Goal: Task Accomplishment & Management: Use online tool/utility

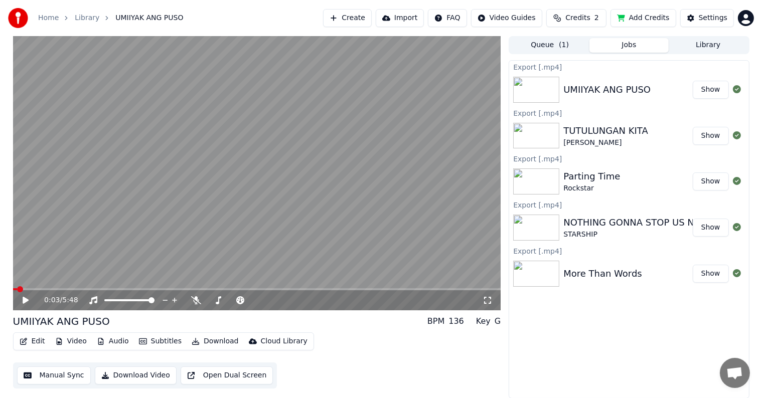
click at [695, 45] on button "Library" at bounding box center [708, 45] width 79 height 15
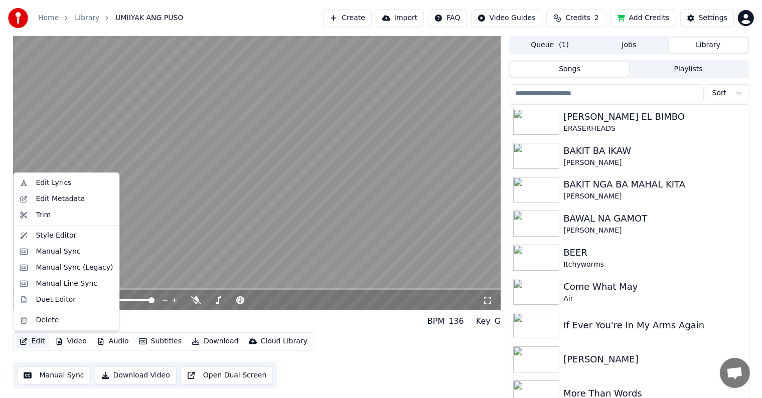
click at [36, 341] on button "Edit" at bounding box center [33, 342] width 34 height 14
click at [42, 235] on div "Style Editor" at bounding box center [56, 236] width 41 height 10
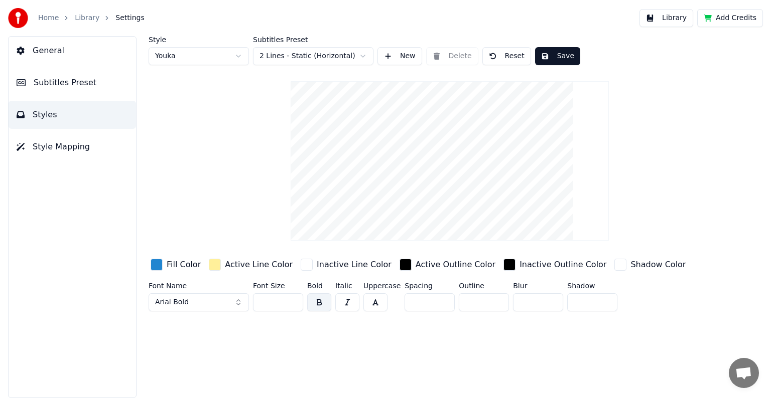
click at [509, 57] on button "Reset" at bounding box center [506, 56] width 49 height 18
click at [564, 53] on button "Save" at bounding box center [557, 56] width 45 height 18
click at [301, 264] on div "button" at bounding box center [307, 265] width 12 height 12
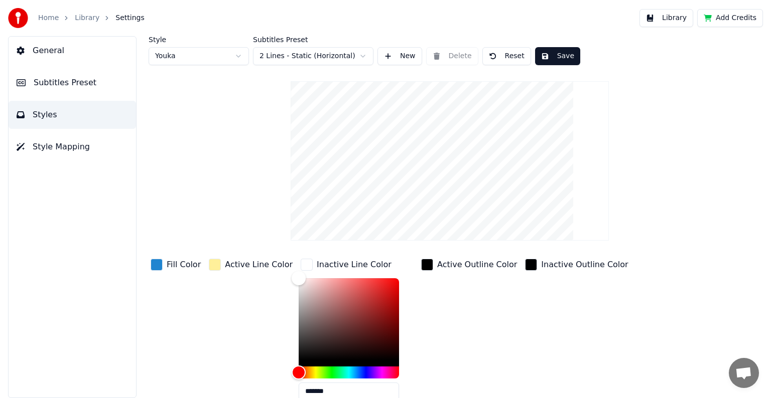
click at [209, 263] on div "button" at bounding box center [215, 265] width 12 height 12
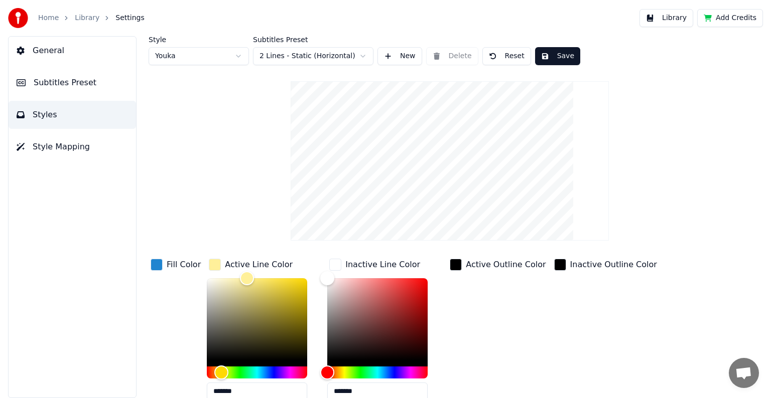
drag, startPoint x: 221, startPoint y: 388, endPoint x: 261, endPoint y: 389, distance: 40.7
click at [261, 389] on input "*******" at bounding box center [257, 392] width 100 height 18
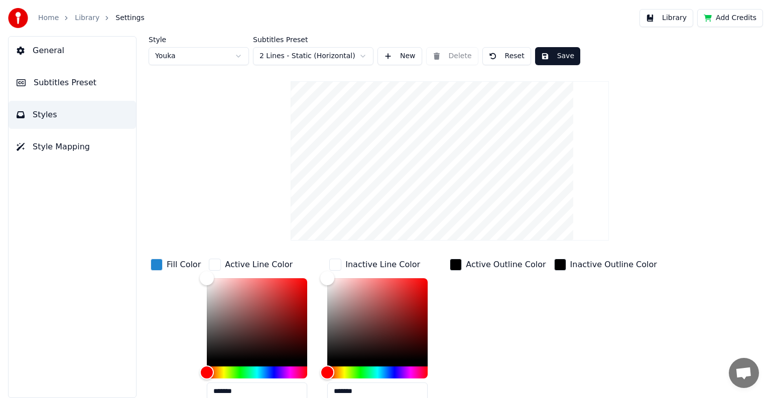
type input "*******"
click at [496, 338] on div "Active Outline Color" at bounding box center [498, 333] width 100 height 152
click at [175, 337] on div "Fill Color" at bounding box center [176, 333] width 54 height 152
click at [556, 57] on button "Save" at bounding box center [557, 56] width 45 height 18
click at [155, 263] on div "button" at bounding box center [157, 265] width 12 height 12
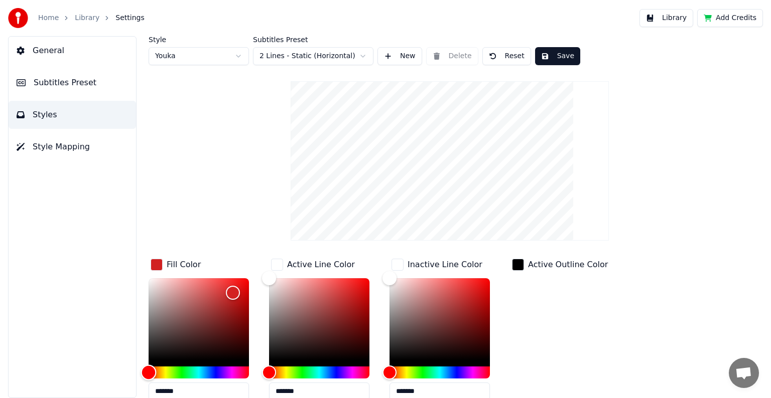
drag, startPoint x: 204, startPoint y: 374, endPoint x: 141, endPoint y: 380, distance: 63.5
click at [141, 380] on div "Style Youka Subtitles Preset 2 Lines - Static (Horizontal) New Delete Reset Sav…" at bounding box center [449, 217] width 642 height 362
type input "*******"
drag, startPoint x: 234, startPoint y: 293, endPoint x: 248, endPoint y: 280, distance: 19.5
click at [248, 280] on div "Color" at bounding box center [249, 281] width 16 height 16
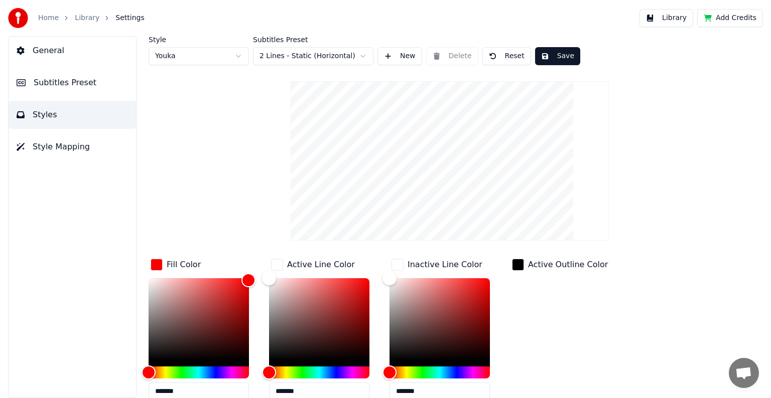
click at [556, 56] on button "Save" at bounding box center [557, 56] width 45 height 18
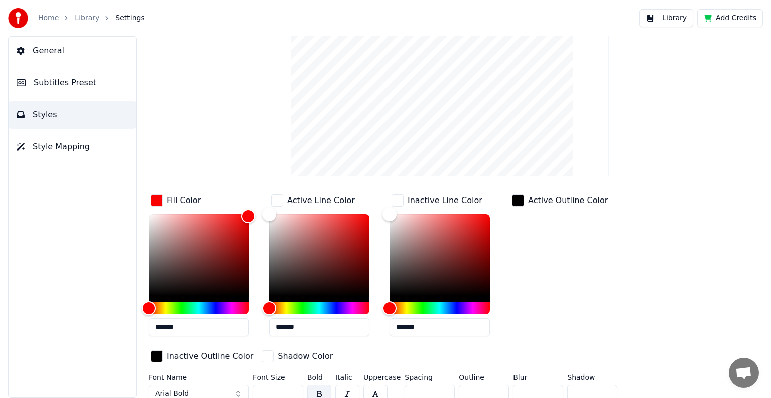
scroll to position [72, 0]
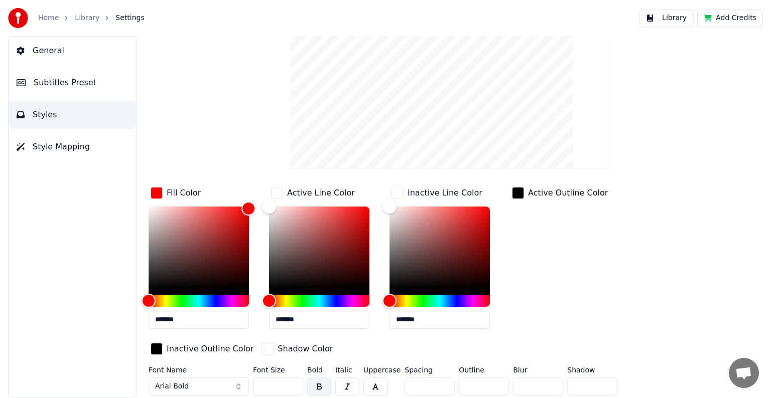
click at [238, 386] on button "Arial Bold" at bounding box center [199, 387] width 100 height 18
click at [239, 381] on button "Arial Bold" at bounding box center [199, 387] width 100 height 18
click at [219, 385] on button "Arial Bold" at bounding box center [199, 387] width 100 height 18
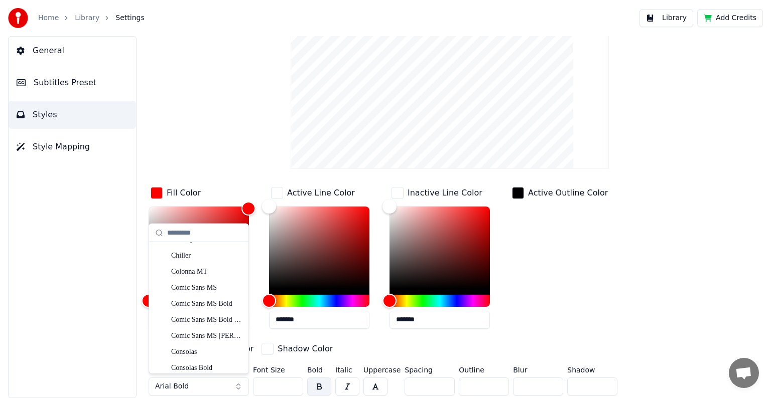
scroll to position [1305, 0]
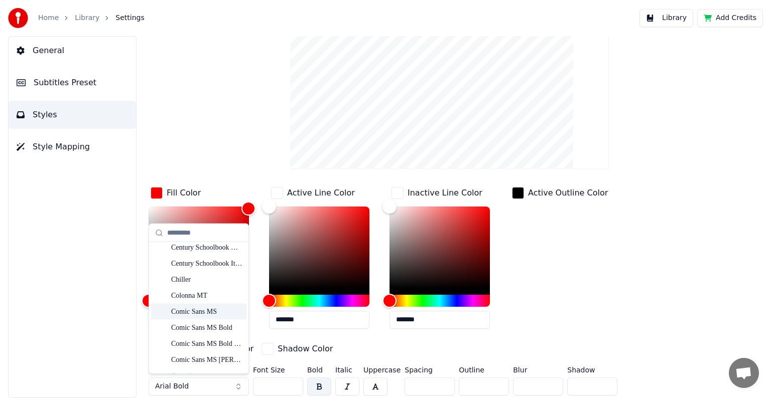
click at [189, 310] on div "Comic Sans MS" at bounding box center [206, 312] width 71 height 10
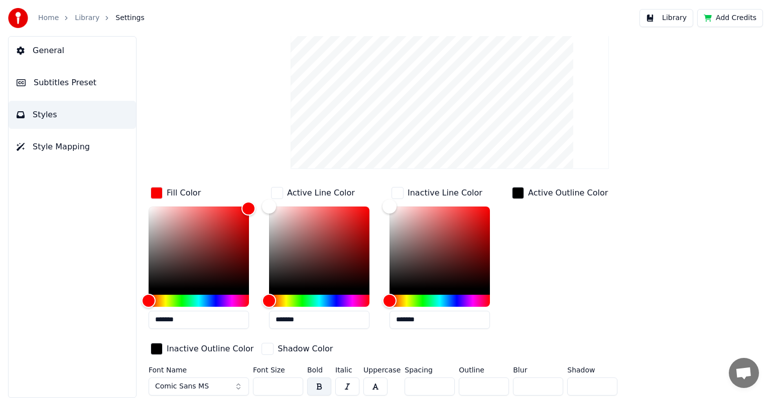
click at [197, 385] on span "Comic Sans MS" at bounding box center [182, 387] width 54 height 10
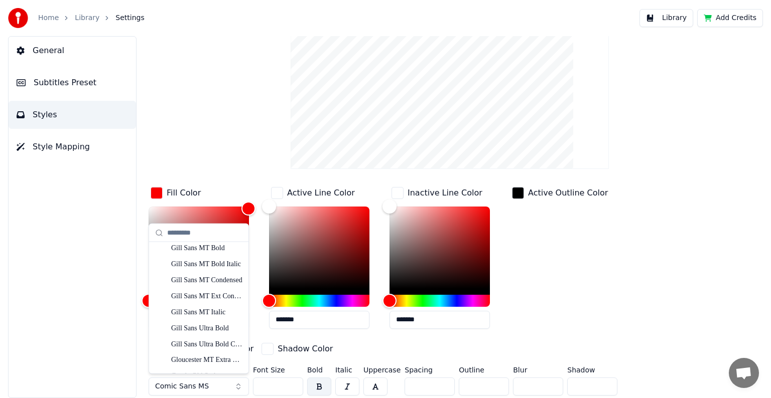
scroll to position [2459, 0]
click at [200, 295] on div "Gill Sans MT Condensed" at bounding box center [206, 297] width 71 height 10
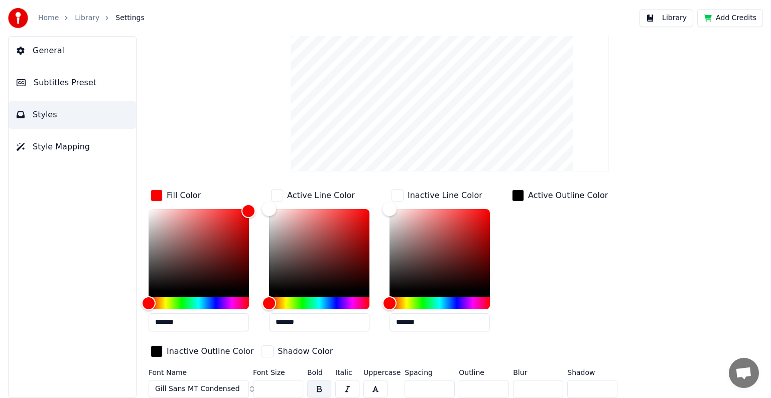
scroll to position [72, 0]
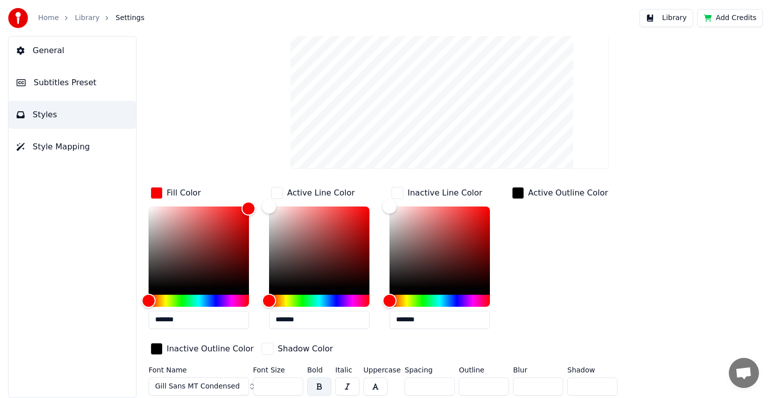
click at [203, 386] on span "Gill Sans MT Condensed" at bounding box center [197, 387] width 85 height 10
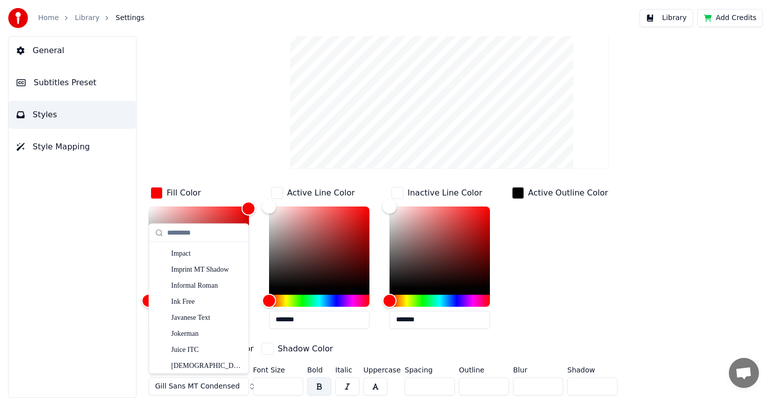
scroll to position [2760, 0]
click at [179, 256] on div "Impact" at bounding box center [206, 253] width 71 height 10
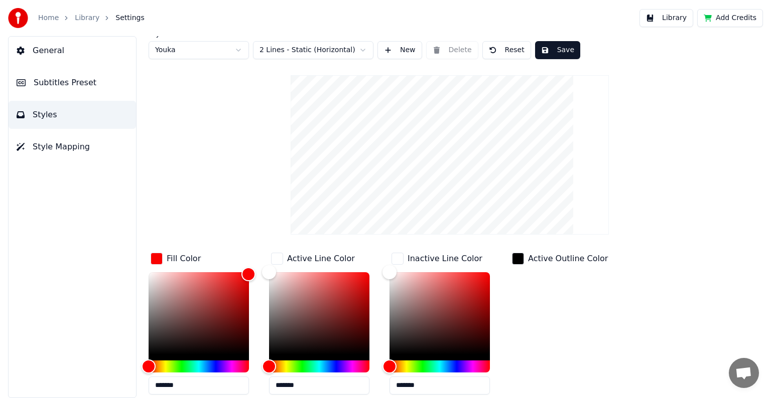
scroll to position [0, 0]
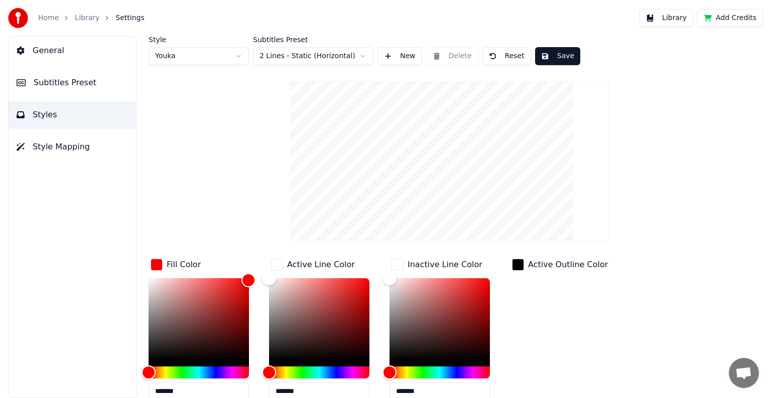
click at [73, 82] on span "Subtitles Preset" at bounding box center [65, 83] width 63 height 12
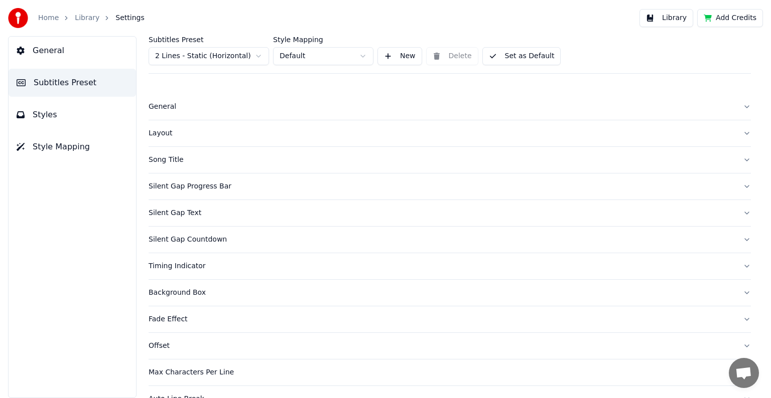
click at [159, 131] on div "Layout" at bounding box center [442, 133] width 586 height 10
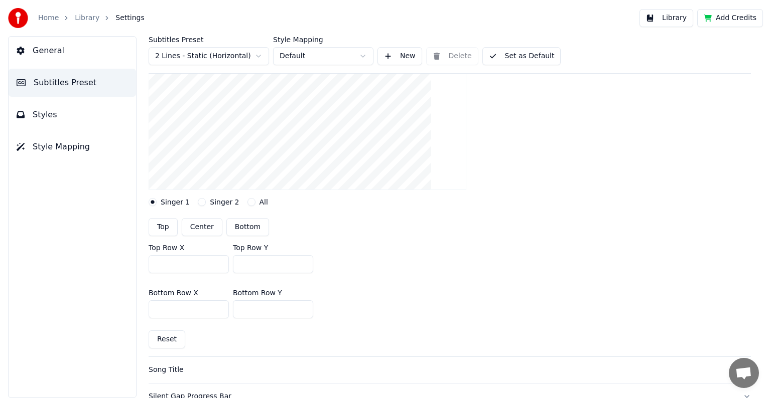
scroll to position [151, 0]
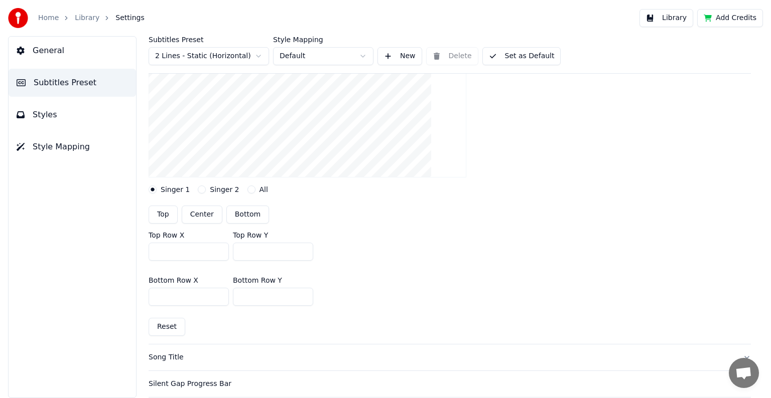
click at [195, 211] on button "Center" at bounding box center [202, 215] width 41 height 18
type input "***"
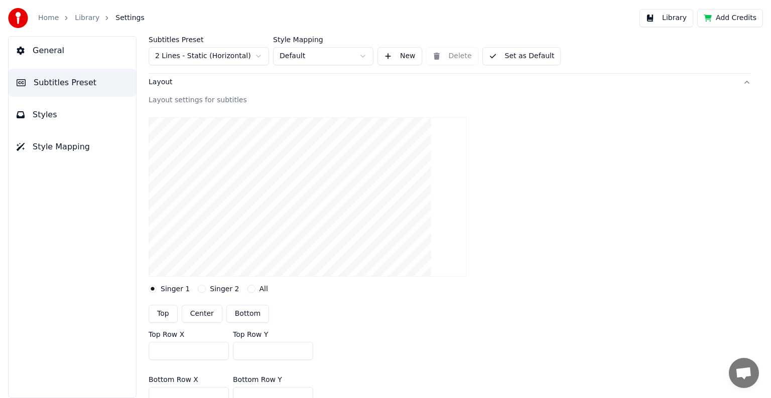
scroll to position [50, 0]
click at [157, 84] on div "Layout" at bounding box center [442, 83] width 586 height 10
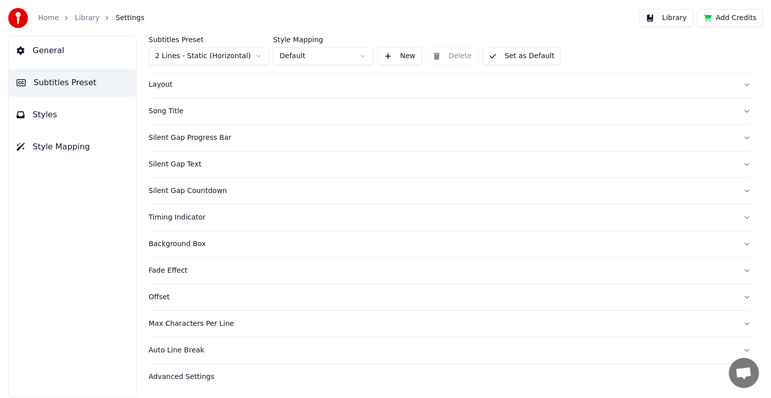
scroll to position [47, 0]
click at [172, 137] on div "Silent Gap Progress Bar" at bounding box center [442, 140] width 586 height 10
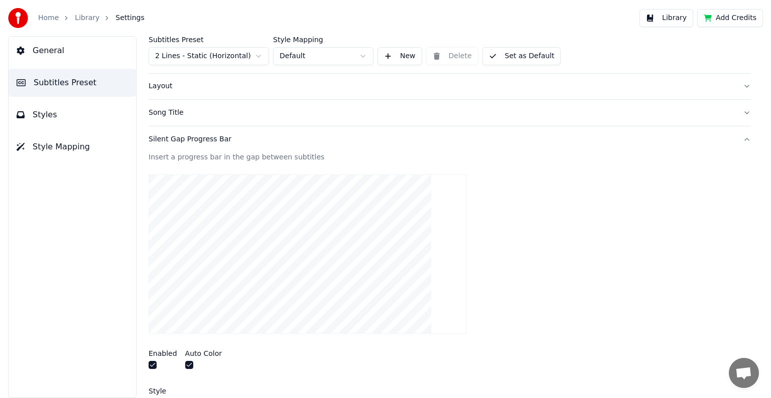
click at [153, 364] on button "button" at bounding box center [153, 365] width 8 height 8
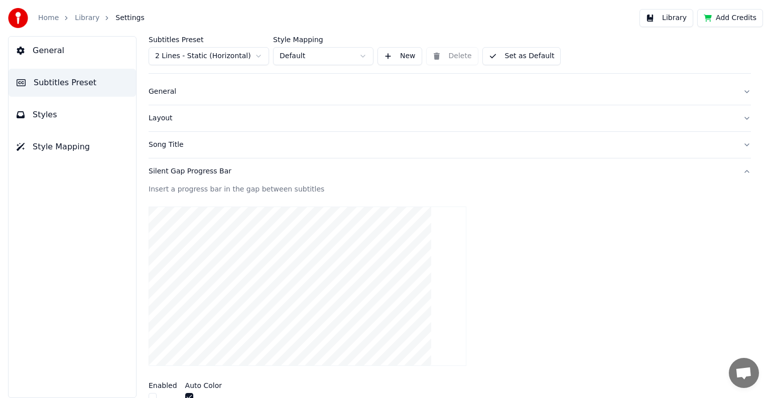
scroll to position [0, 0]
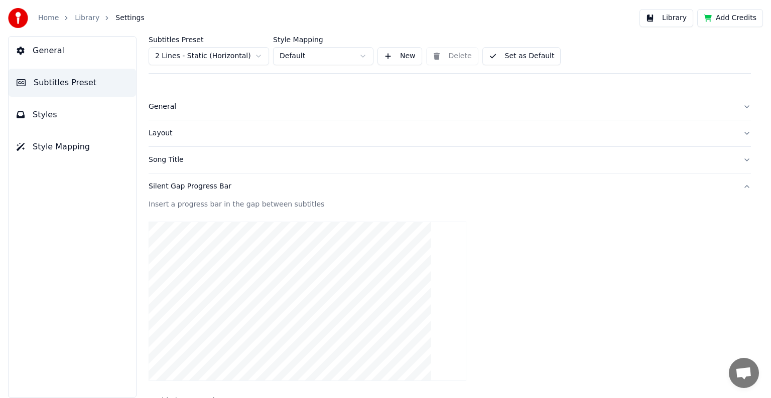
click at [170, 188] on div "Silent Gap Progress Bar" at bounding box center [442, 187] width 586 height 10
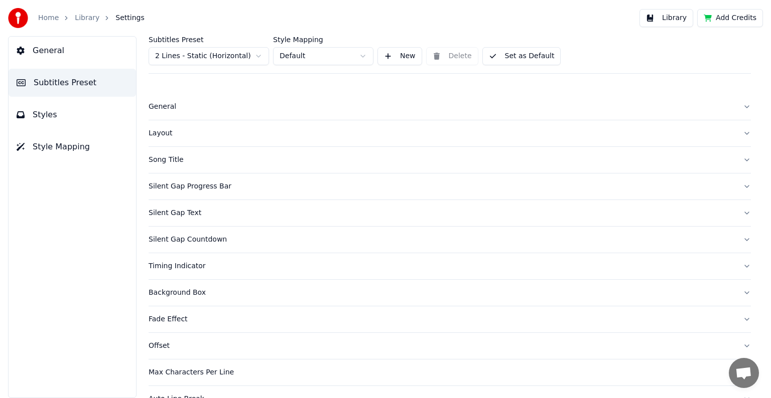
click at [168, 211] on div "Silent Gap Text" at bounding box center [442, 213] width 586 height 10
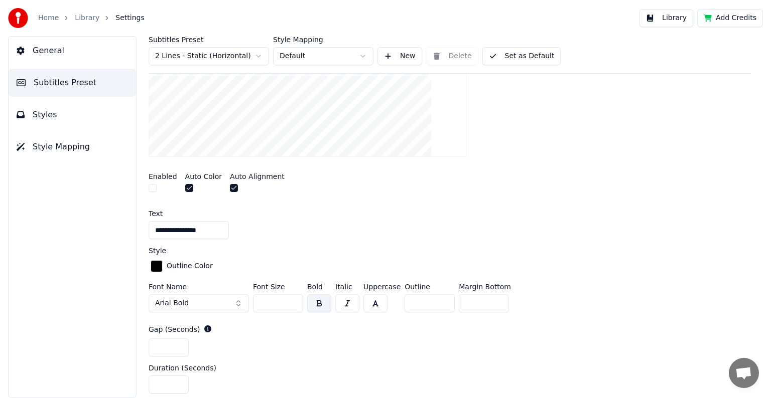
scroll to position [50, 0]
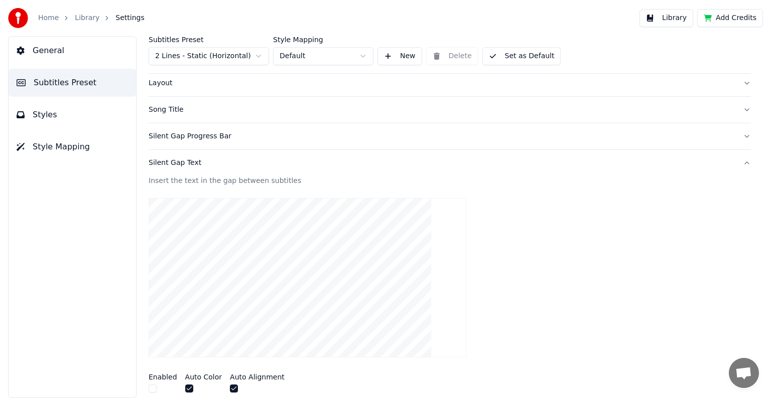
click at [180, 163] on div "Silent Gap Text" at bounding box center [442, 163] width 586 height 10
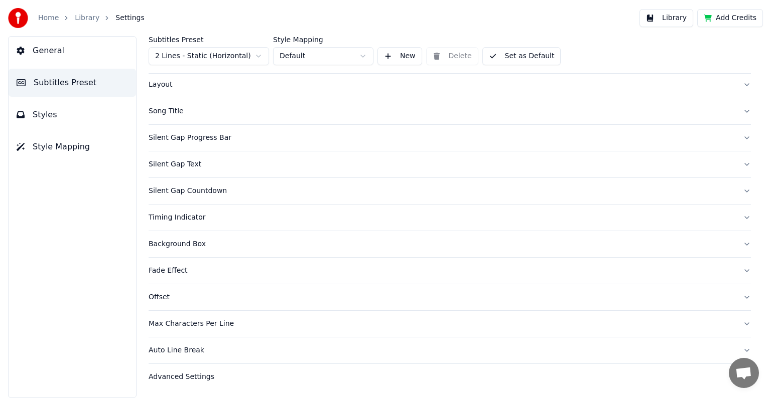
scroll to position [47, 0]
click at [170, 325] on div "Max Characters Per Line" at bounding box center [442, 326] width 586 height 10
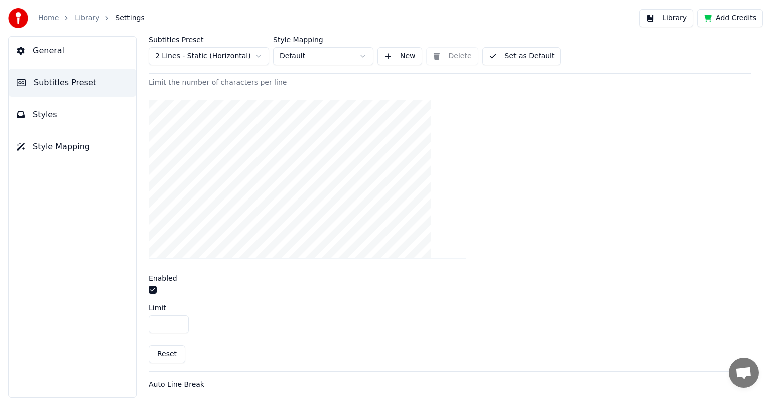
scroll to position [291, 0]
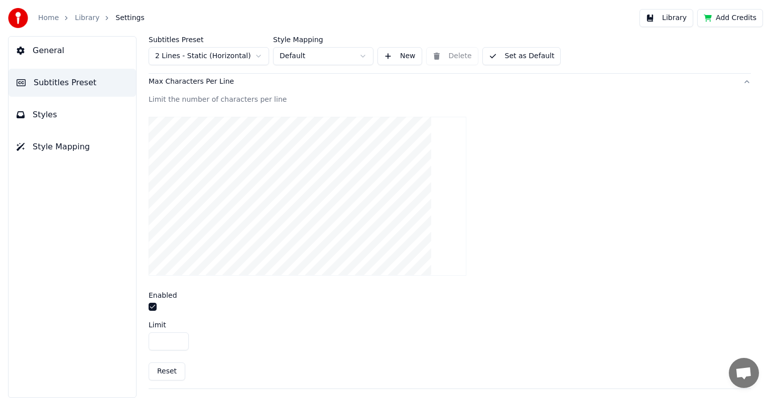
click at [53, 116] on button "Styles" at bounding box center [72, 115] width 127 height 28
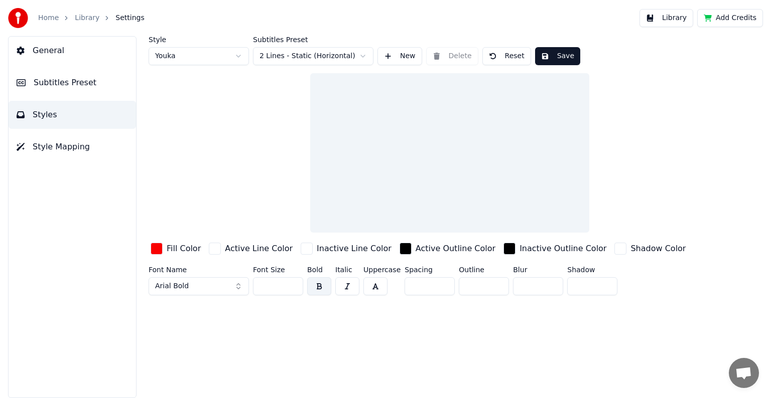
scroll to position [0, 0]
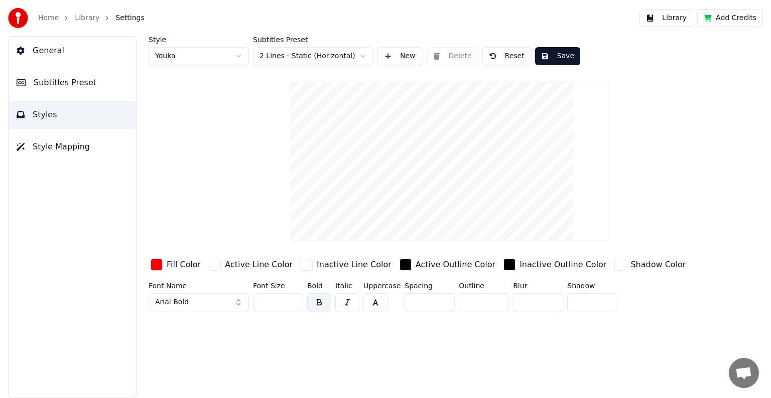
click at [157, 266] on div "button" at bounding box center [157, 265] width 12 height 12
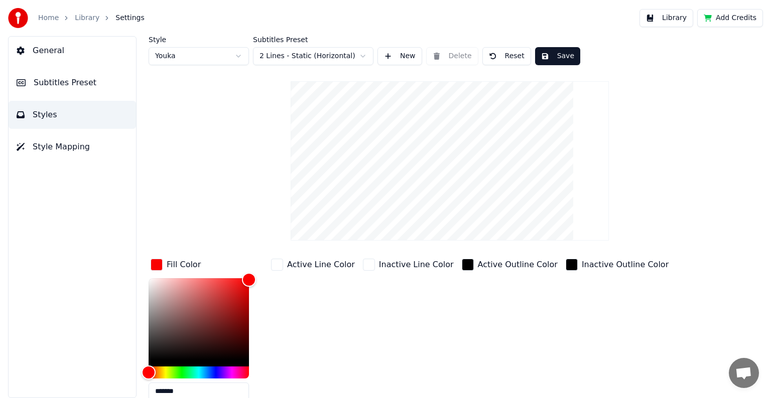
click at [275, 265] on div "button" at bounding box center [277, 265] width 12 height 12
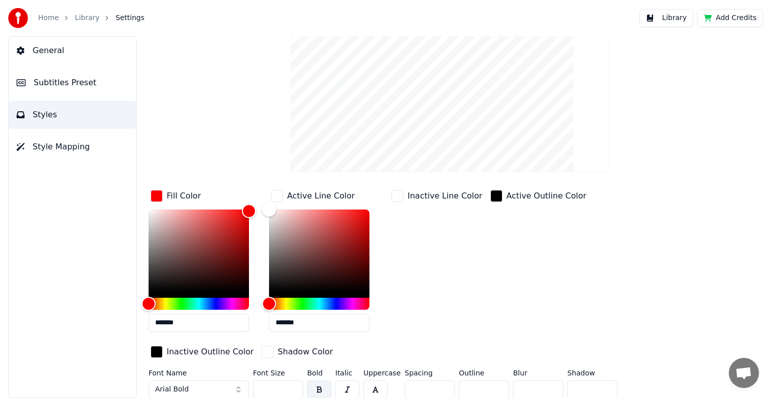
scroll to position [72, 0]
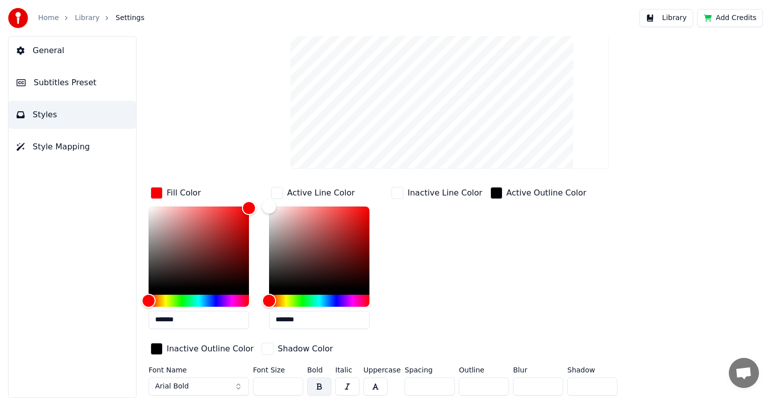
click at [221, 385] on button "Arial Bold" at bounding box center [199, 387] width 100 height 18
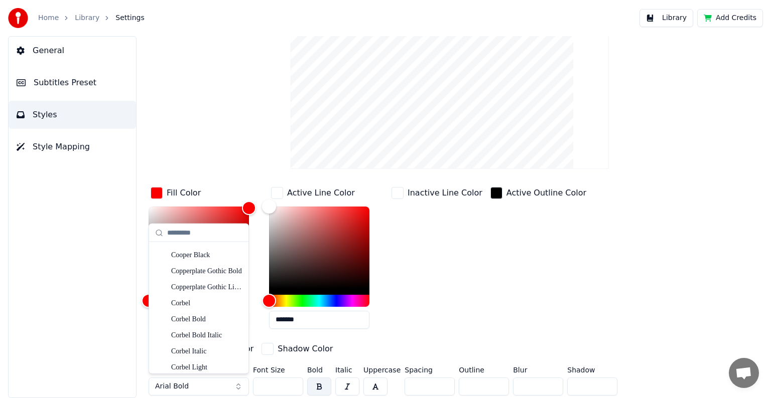
scroll to position [1556, 0]
click at [212, 254] on div "Cooper Black" at bounding box center [206, 253] width 71 height 10
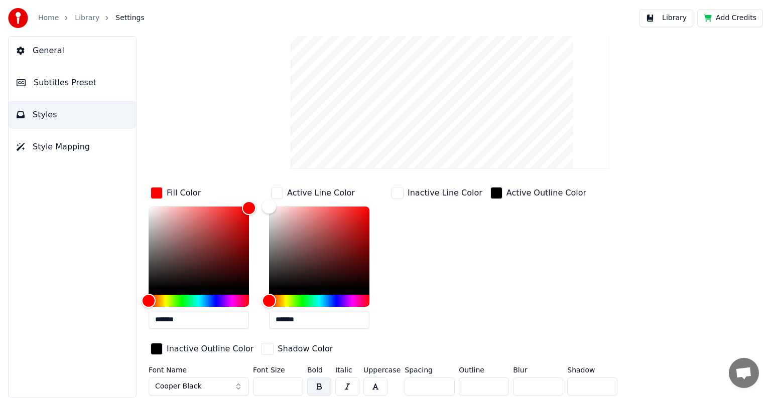
click at [294, 383] on input "**" at bounding box center [278, 387] width 50 height 18
type input "***"
click at [294, 383] on input "***" at bounding box center [278, 387] width 50 height 18
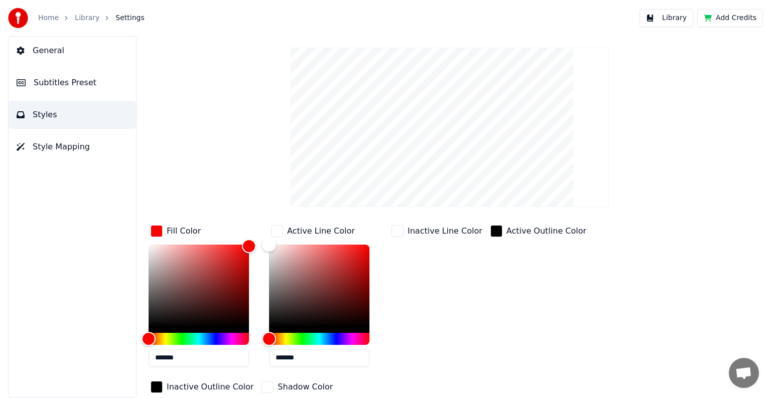
scroll to position [0, 0]
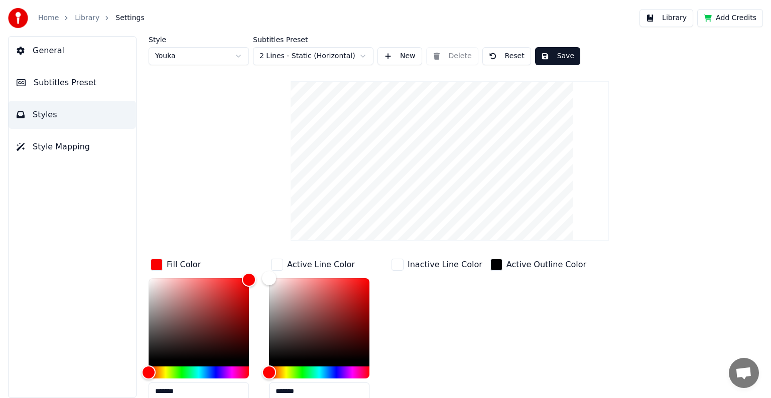
click at [546, 54] on button "Save" at bounding box center [557, 56] width 45 height 18
click at [555, 52] on button "Save" at bounding box center [557, 56] width 45 height 18
click at [683, 19] on button "Library" at bounding box center [666, 18] width 54 height 18
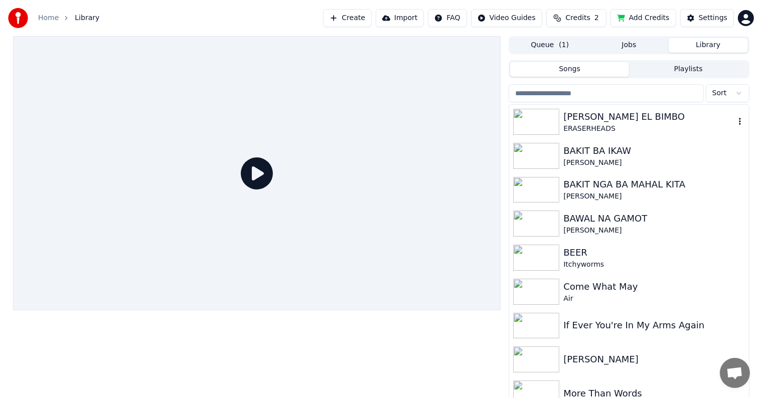
click at [599, 119] on div "[PERSON_NAME] EL BIMBO" at bounding box center [649, 117] width 171 height 14
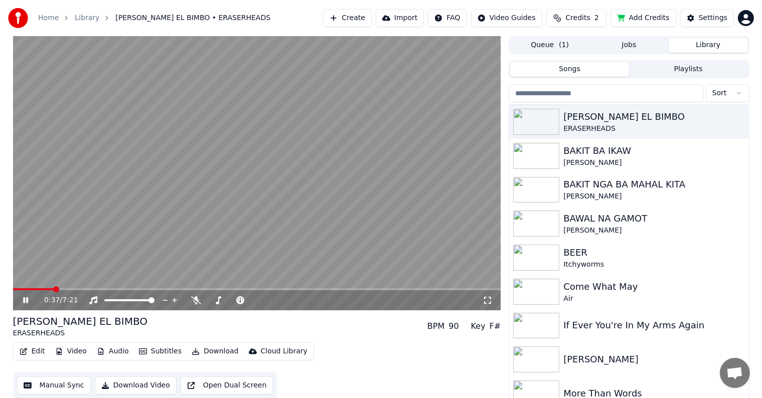
click at [53, 289] on span at bounding box center [257, 290] width 488 height 2
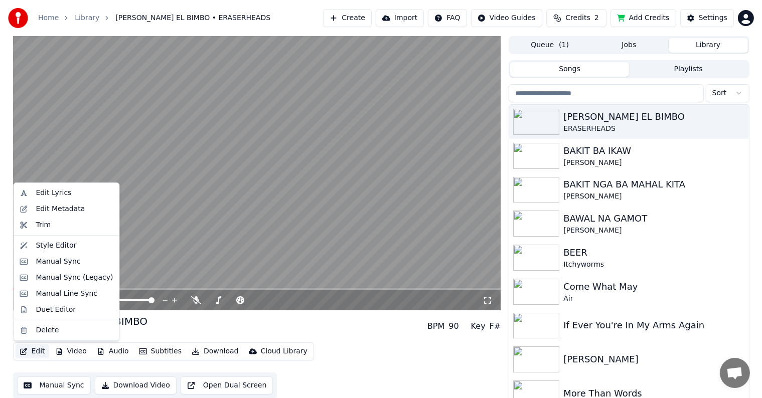
click at [30, 353] on button "Edit" at bounding box center [33, 352] width 34 height 14
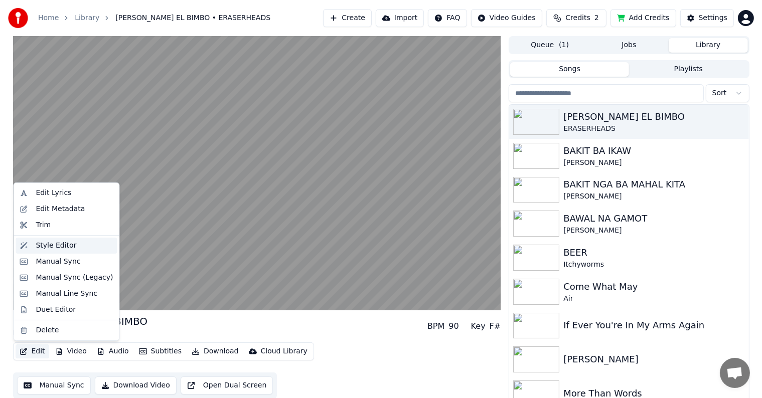
click at [54, 244] on div "Style Editor" at bounding box center [56, 246] width 41 height 10
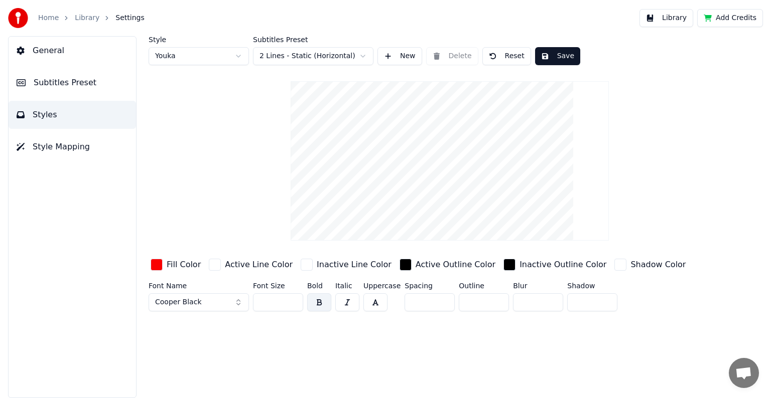
click at [397, 56] on button "New" at bounding box center [399, 56] width 45 height 18
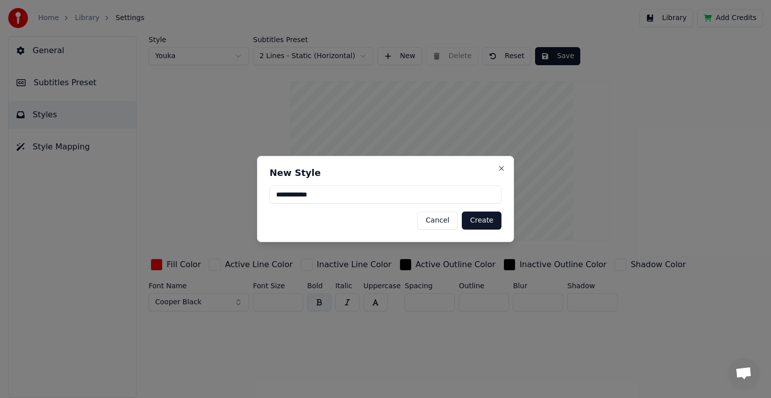
type input "**********"
click at [481, 222] on button "Create" at bounding box center [482, 221] width 40 height 18
type input "**"
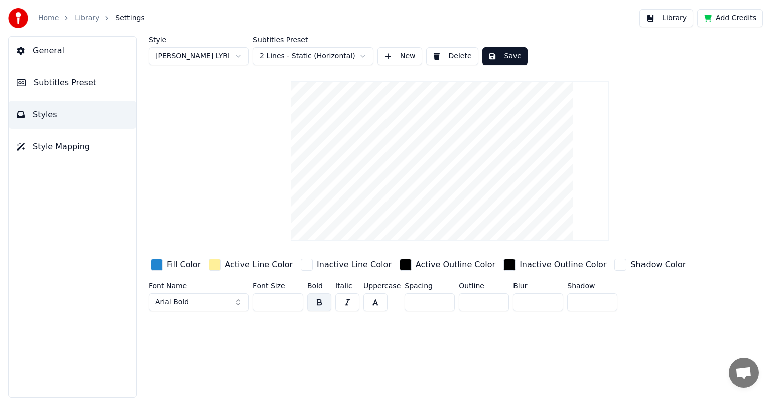
click at [159, 265] on div "button" at bounding box center [157, 265] width 12 height 12
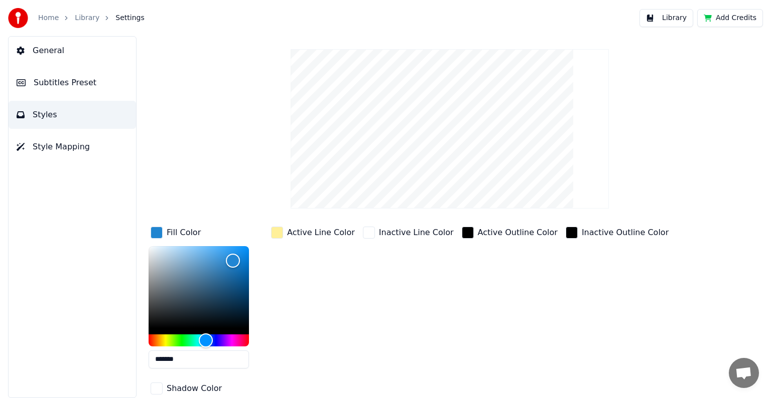
scroll to position [37, 0]
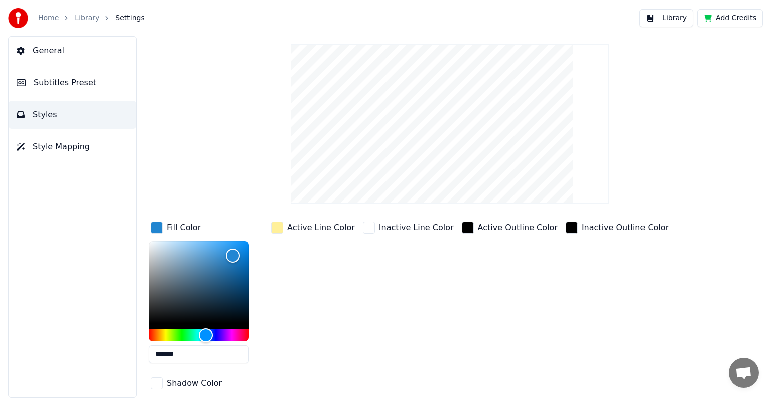
drag, startPoint x: 185, startPoint y: 393, endPoint x: 163, endPoint y: 352, distance: 46.7
click at [163, 352] on input "*******" at bounding box center [199, 355] width 100 height 18
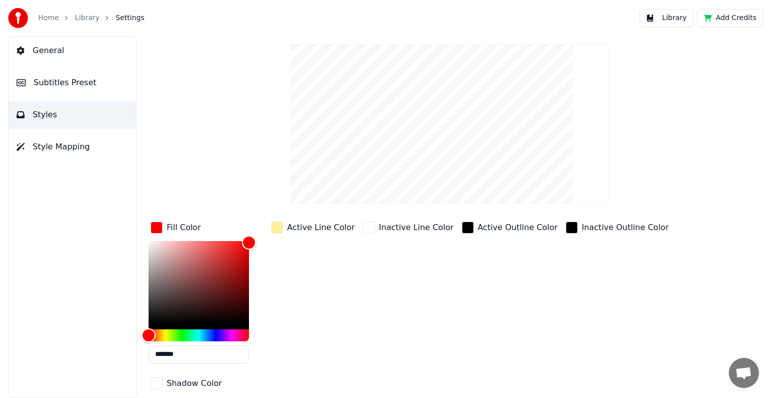
type input "*******"
click at [282, 231] on div "button" at bounding box center [277, 228] width 12 height 12
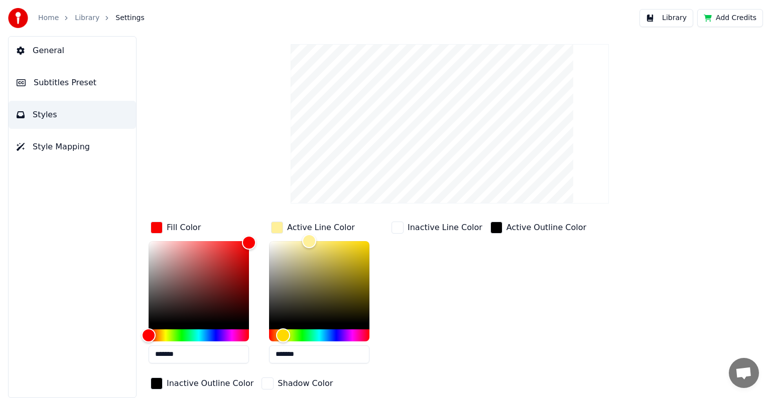
drag, startPoint x: 288, startPoint y: 352, endPoint x: 311, endPoint y: 355, distance: 23.8
click at [311, 355] on input "*******" at bounding box center [319, 355] width 100 height 18
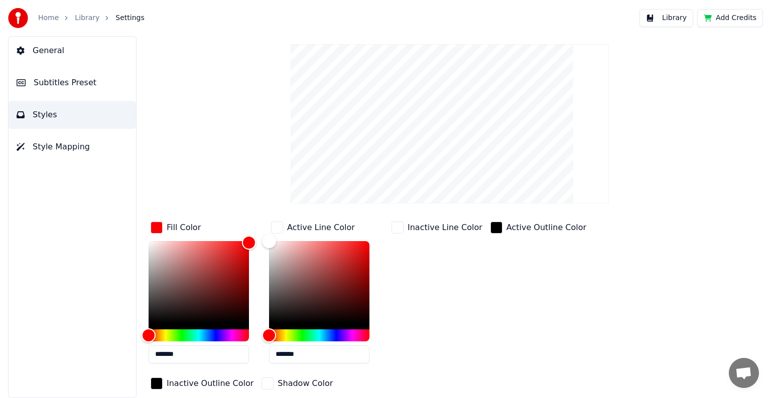
type input "*******"
click at [399, 318] on div "Inactive Line Color" at bounding box center [436, 296] width 95 height 152
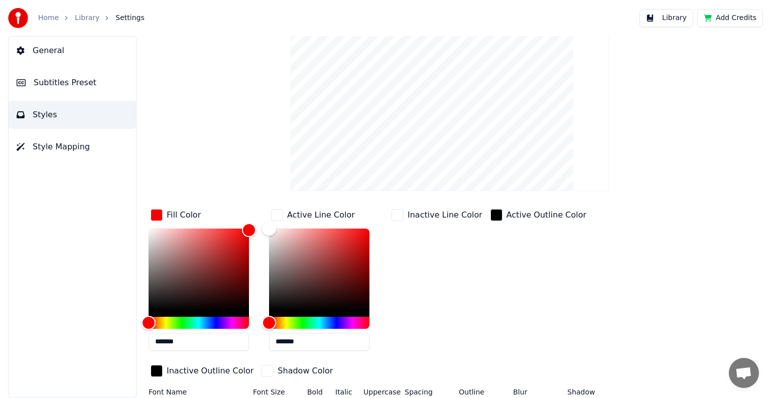
scroll to position [72, 0]
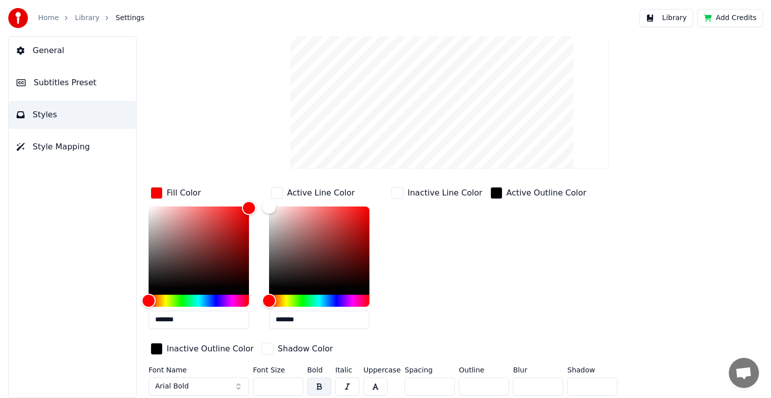
click at [231, 387] on button "Arial Bold" at bounding box center [199, 387] width 100 height 18
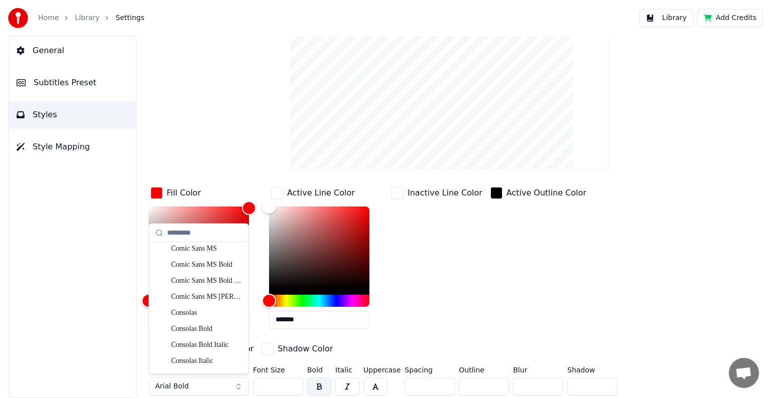
scroll to position [1506, 0]
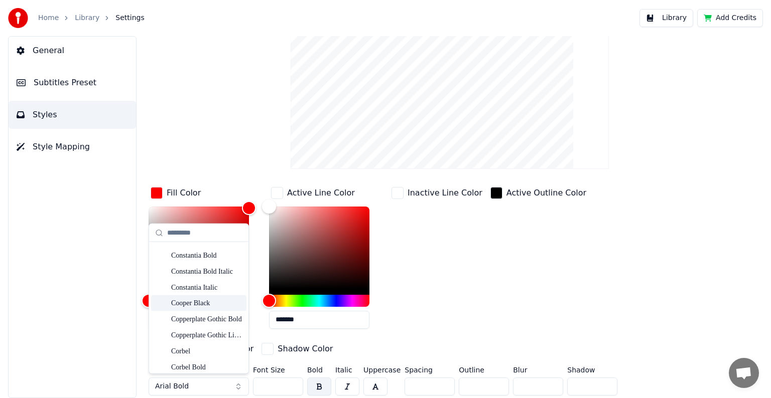
click at [197, 305] on div "Cooper Black" at bounding box center [206, 304] width 71 height 10
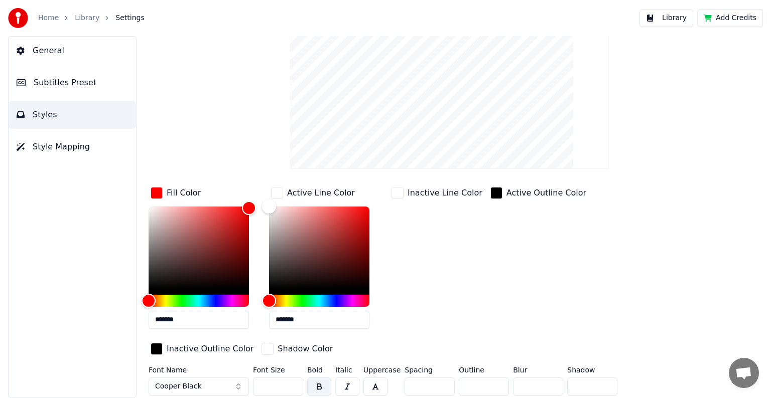
click at [294, 383] on input "**" at bounding box center [278, 387] width 50 height 18
type input "***"
click at [294, 383] on input "***" at bounding box center [278, 387] width 50 height 18
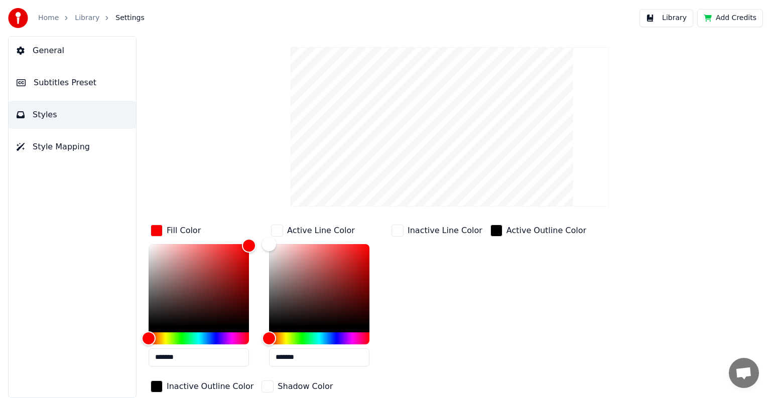
scroll to position [0, 0]
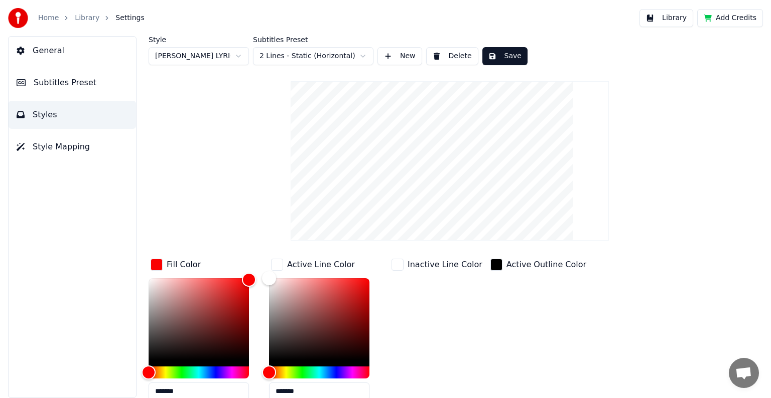
click at [500, 58] on button "Save" at bounding box center [504, 56] width 45 height 18
click at [91, 16] on link "Library" at bounding box center [87, 18] width 25 height 10
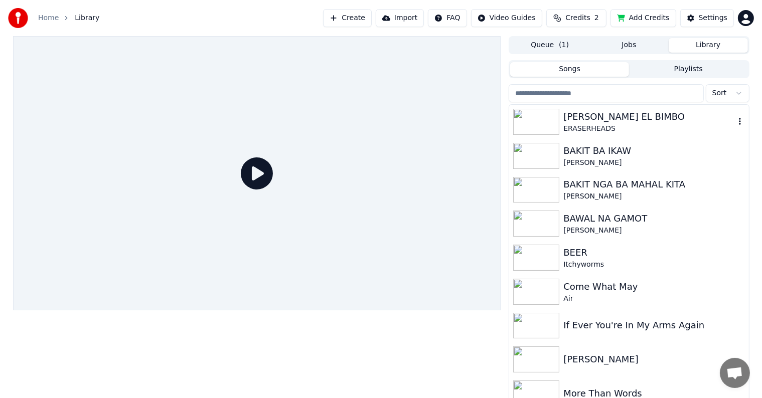
click at [604, 118] on div "[PERSON_NAME] EL BIMBO" at bounding box center [649, 117] width 171 height 14
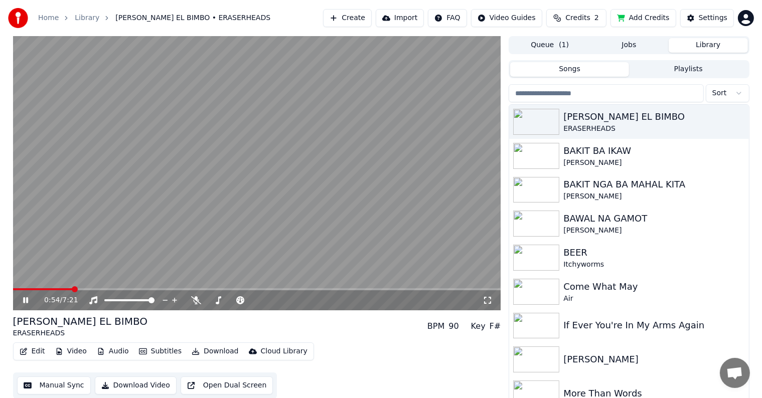
click at [72, 289] on span at bounding box center [257, 290] width 488 height 2
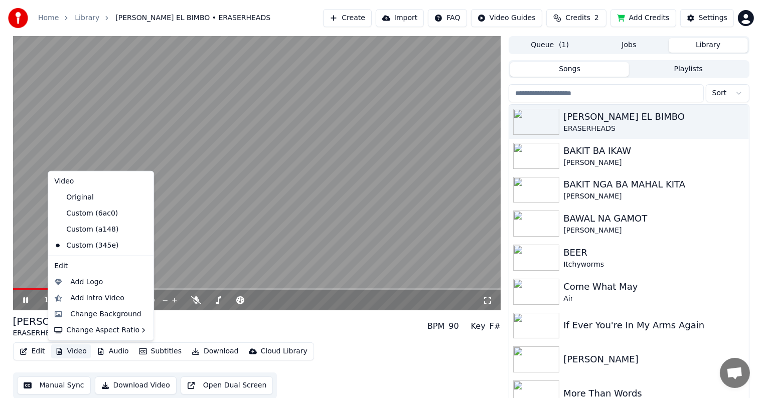
click at [69, 352] on button "Video" at bounding box center [71, 352] width 40 height 14
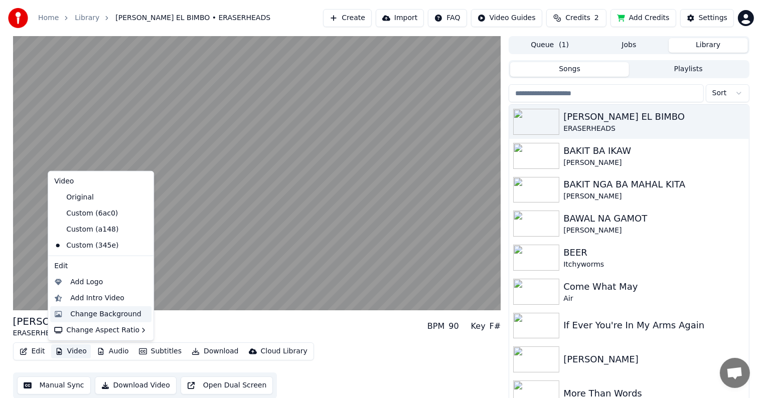
click at [88, 316] on div "Change Background" at bounding box center [105, 315] width 71 height 10
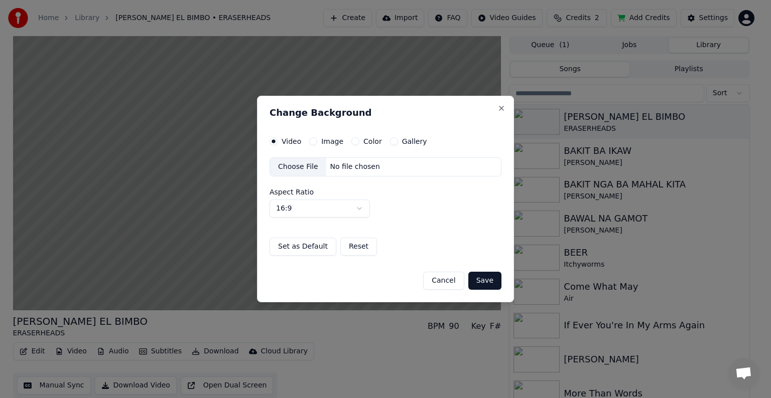
click at [303, 167] on div "Choose File" at bounding box center [298, 167] width 56 height 18
click at [485, 284] on button "Save" at bounding box center [484, 281] width 33 height 18
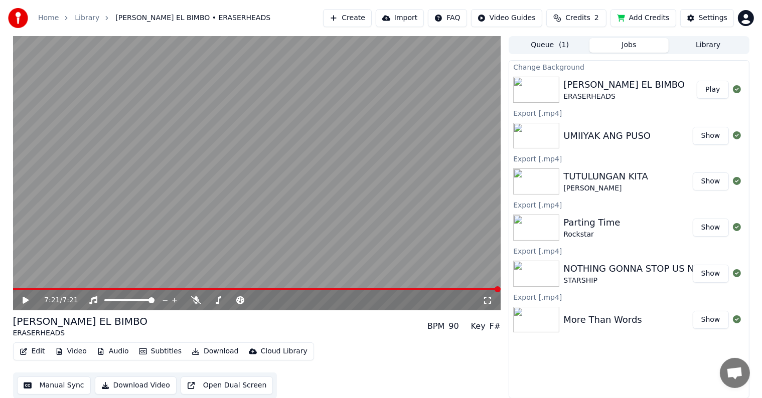
click at [711, 87] on button "Play" at bounding box center [713, 90] width 32 height 18
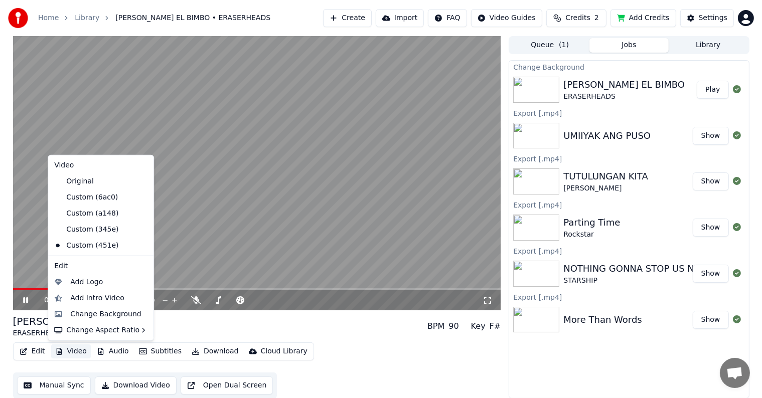
click at [73, 351] on button "Video" at bounding box center [71, 352] width 40 height 14
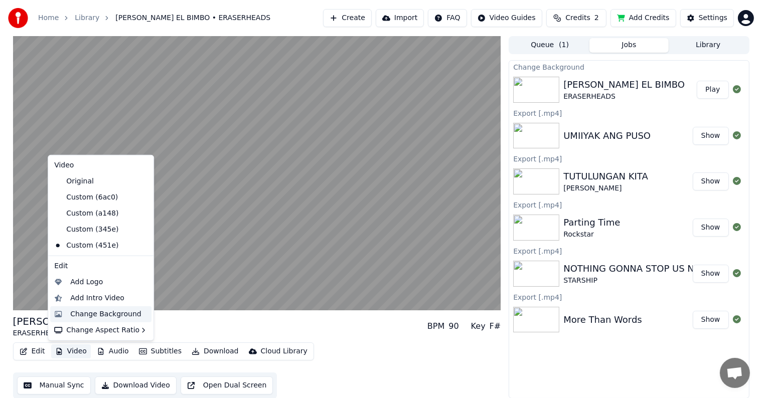
click at [82, 316] on div "Change Background" at bounding box center [105, 315] width 71 height 10
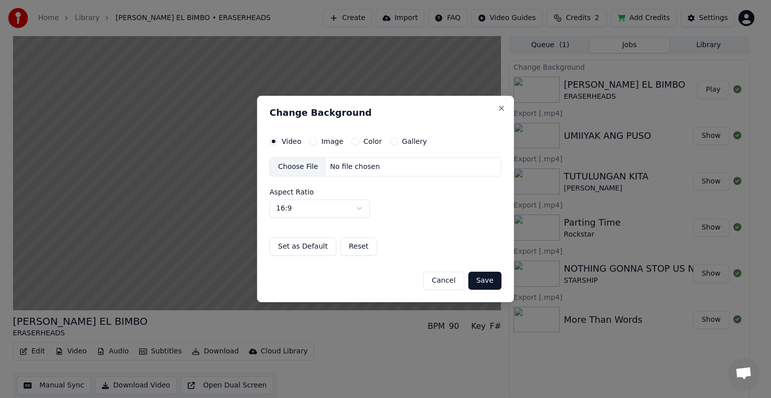
click at [292, 166] on div "Choose File" at bounding box center [298, 167] width 56 height 18
click at [484, 279] on button "Save" at bounding box center [484, 281] width 33 height 18
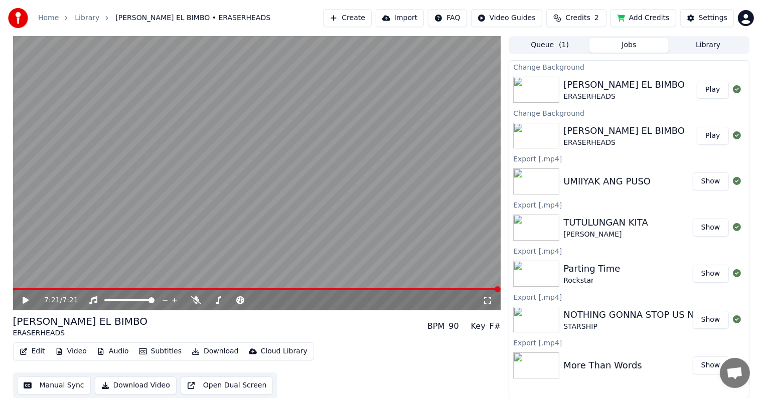
click at [714, 89] on button "Play" at bounding box center [713, 90] width 32 height 18
click at [58, 289] on span at bounding box center [257, 290] width 488 height 2
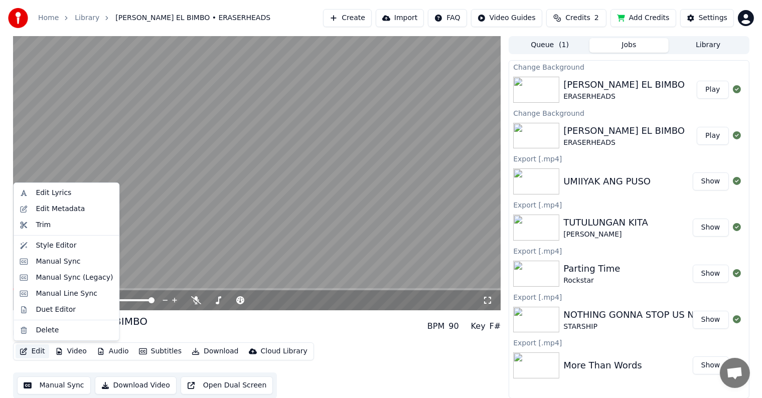
click at [42, 352] on button "Edit" at bounding box center [33, 352] width 34 height 14
click at [51, 247] on div "Style Editor" at bounding box center [56, 246] width 41 height 10
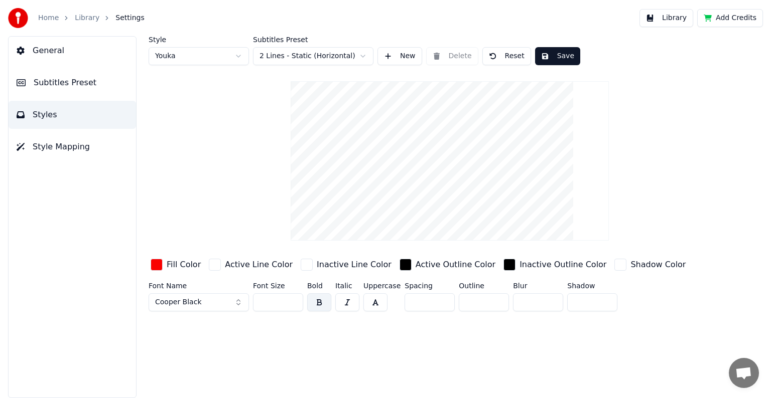
click at [62, 82] on span "Subtitles Preset" at bounding box center [65, 83] width 63 height 12
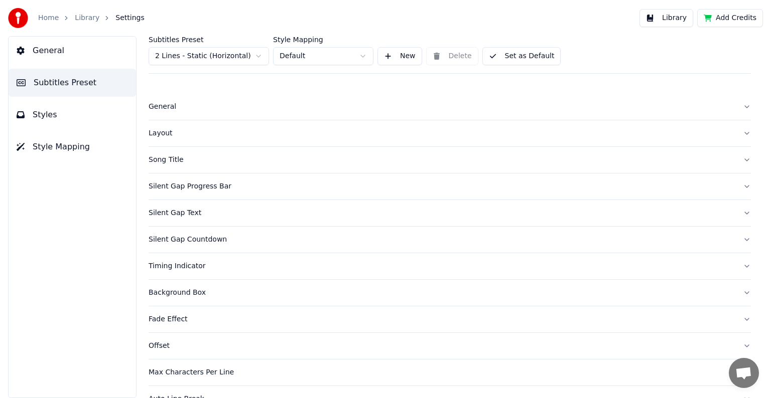
click at [161, 132] on div "Layout" at bounding box center [442, 133] width 586 height 10
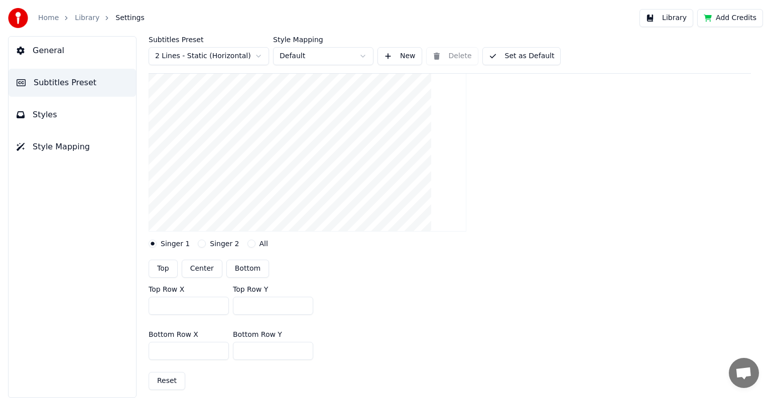
scroll to position [100, 0]
click at [204, 263] on button "Center" at bounding box center [202, 265] width 41 height 18
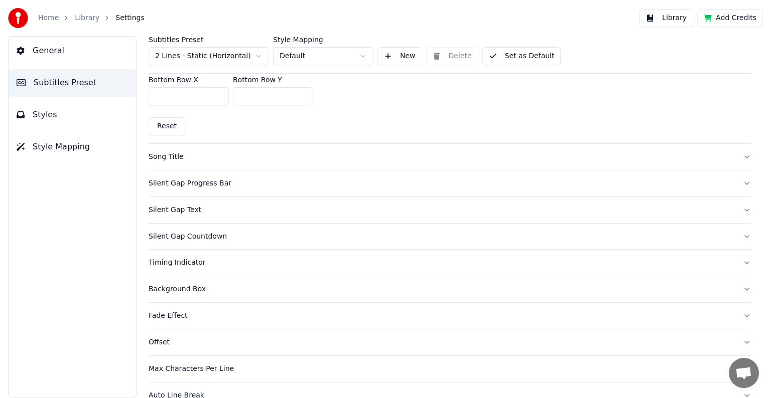
scroll to position [395, 0]
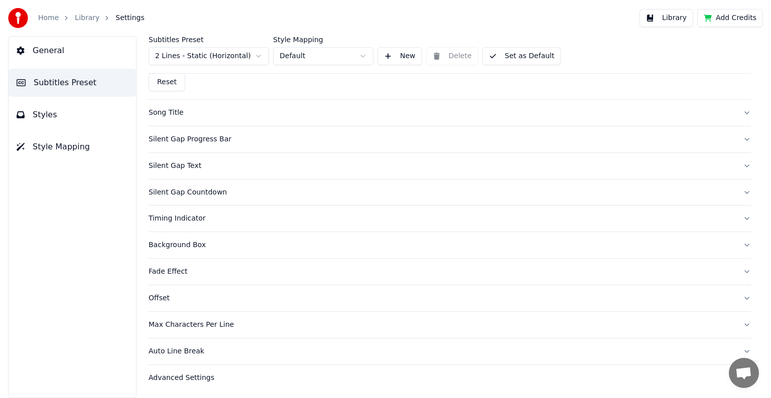
click at [204, 326] on div "Max Characters Per Line" at bounding box center [442, 325] width 586 height 10
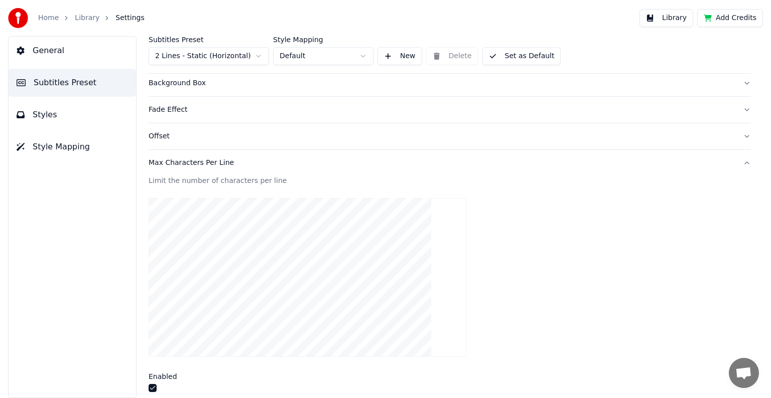
scroll to position [320, 0]
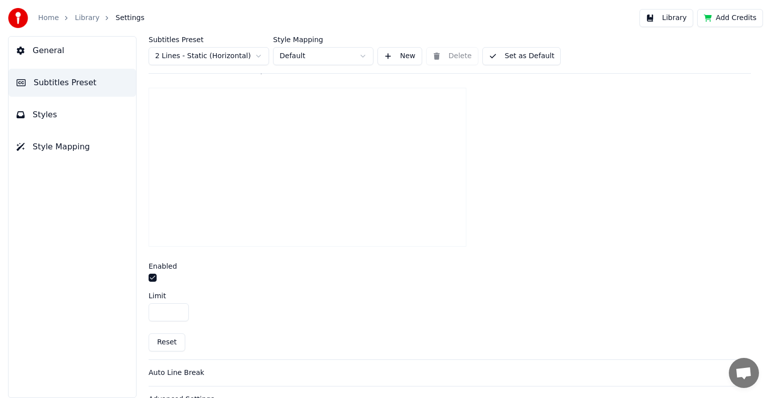
click at [179, 314] on input "**" at bounding box center [169, 313] width 40 height 18
type input "**"
click at [179, 314] on input "**" at bounding box center [169, 313] width 40 height 18
click at [44, 113] on span "Styles" at bounding box center [45, 115] width 25 height 12
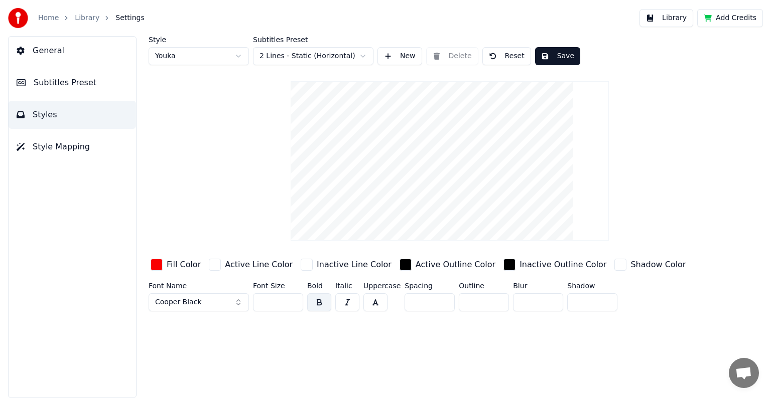
click at [551, 55] on button "Save" at bounding box center [557, 56] width 45 height 18
click at [81, 17] on link "Library" at bounding box center [87, 18] width 25 height 10
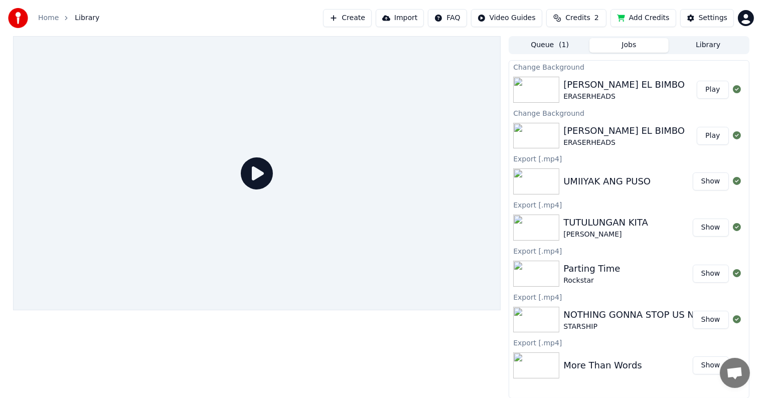
click at [588, 83] on div "[PERSON_NAME] EL BIMBO" at bounding box center [624, 85] width 121 height 14
click at [722, 89] on button "Play" at bounding box center [713, 90] width 32 height 18
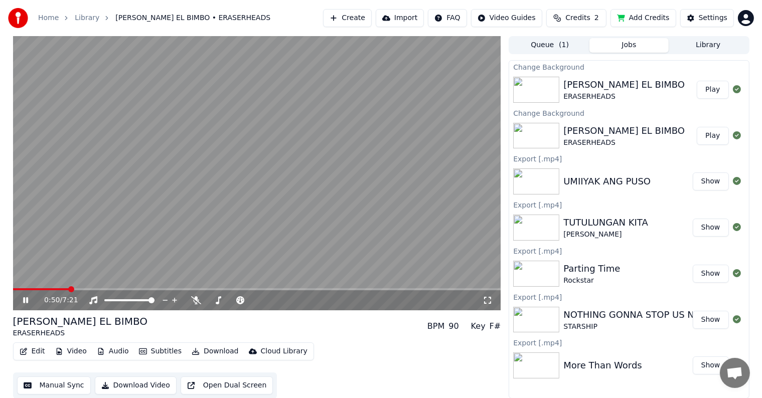
click at [31, 353] on button "Edit" at bounding box center [33, 352] width 34 height 14
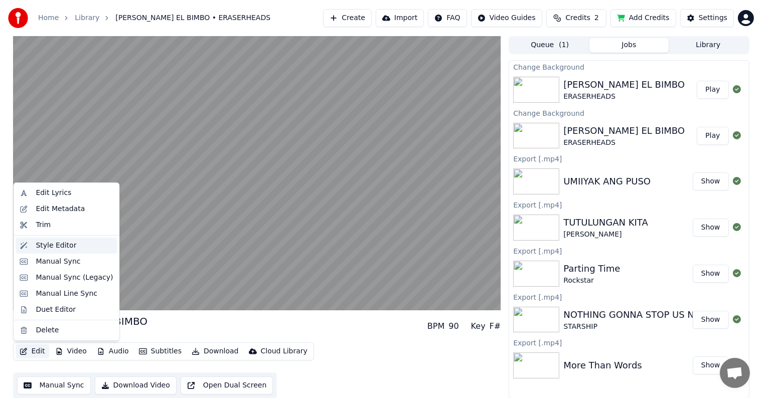
click at [55, 246] on div "Style Editor" at bounding box center [56, 246] width 41 height 10
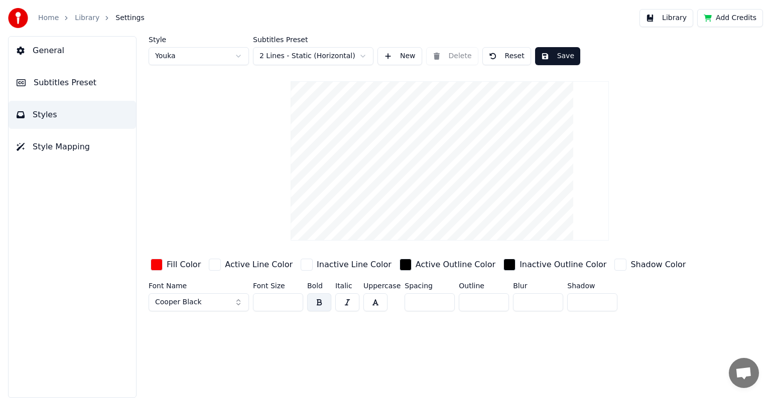
click at [359, 56] on html "Home Library Settings Library Add Credits General Subtitles Preset Styles Style…" at bounding box center [385, 199] width 771 height 398
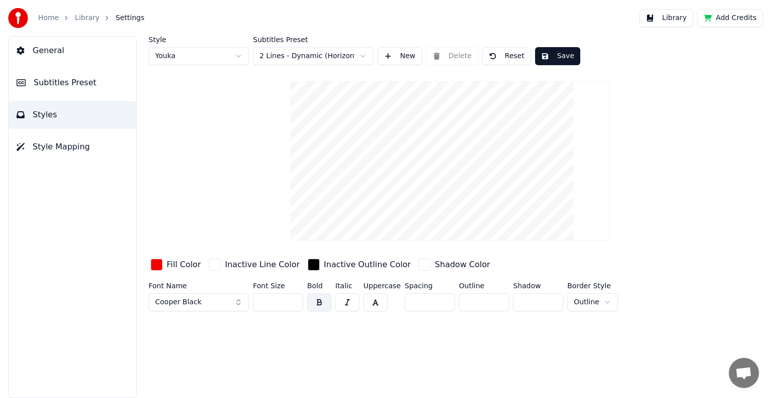
click at [73, 76] on button "Subtitles Preset" at bounding box center [72, 83] width 127 height 28
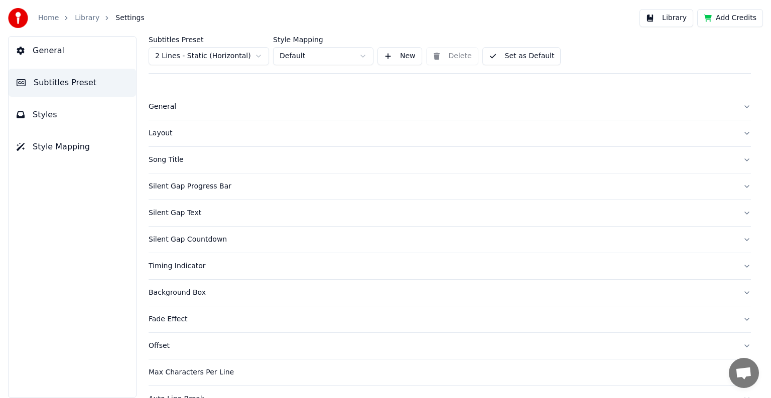
click at [167, 135] on div "Layout" at bounding box center [442, 133] width 586 height 10
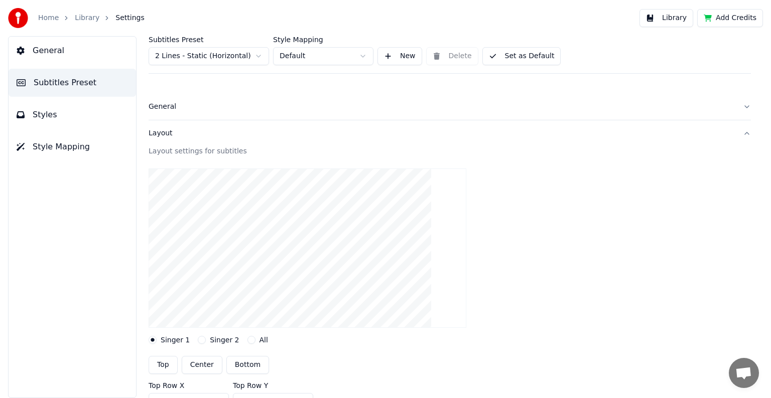
click at [204, 362] on button "Center" at bounding box center [202, 365] width 41 height 18
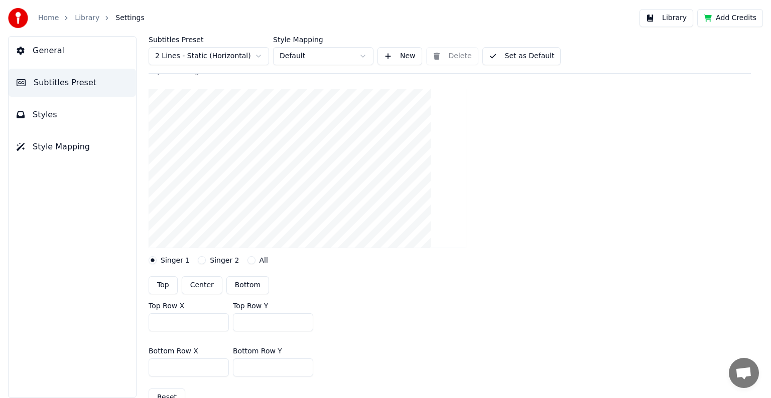
scroll to position [100, 0]
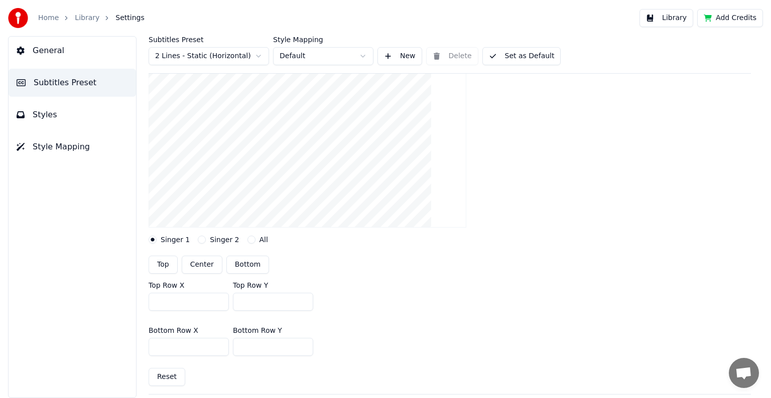
click at [58, 110] on button "Styles" at bounding box center [72, 115] width 127 height 28
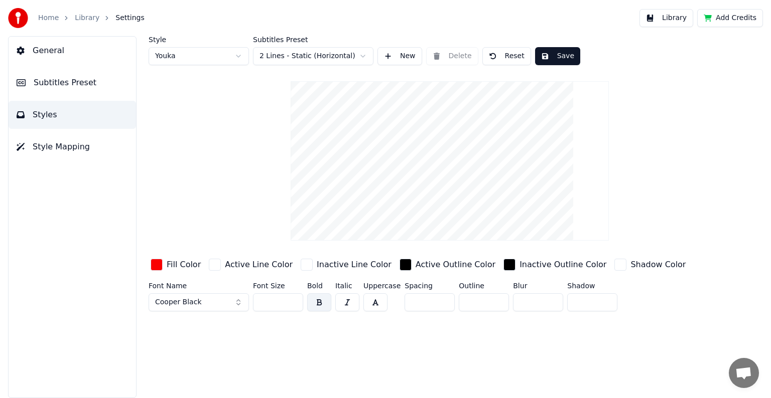
click at [550, 53] on button "Save" at bounding box center [557, 56] width 45 height 18
click at [81, 20] on link "Library" at bounding box center [87, 18] width 25 height 10
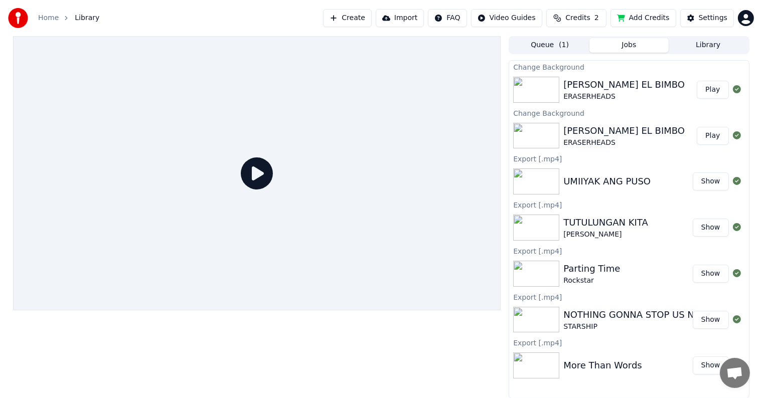
click at [713, 88] on button "Play" at bounding box center [713, 90] width 32 height 18
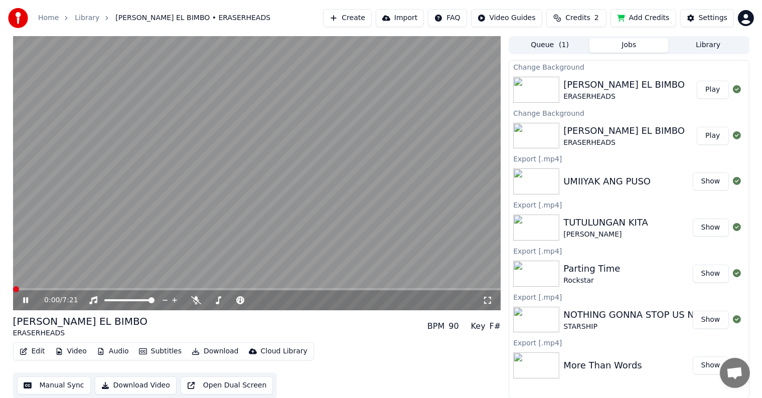
click at [116, 291] on div "0:00 / 7:21" at bounding box center [257, 301] width 488 height 20
click at [116, 289] on span at bounding box center [257, 290] width 488 height 2
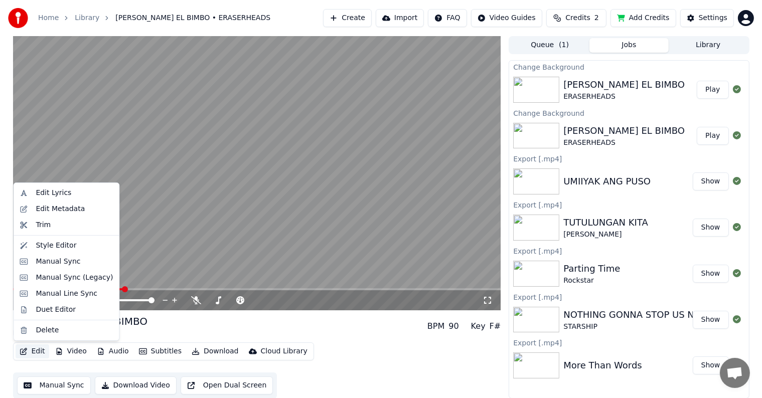
click at [34, 350] on button "Edit" at bounding box center [33, 352] width 34 height 14
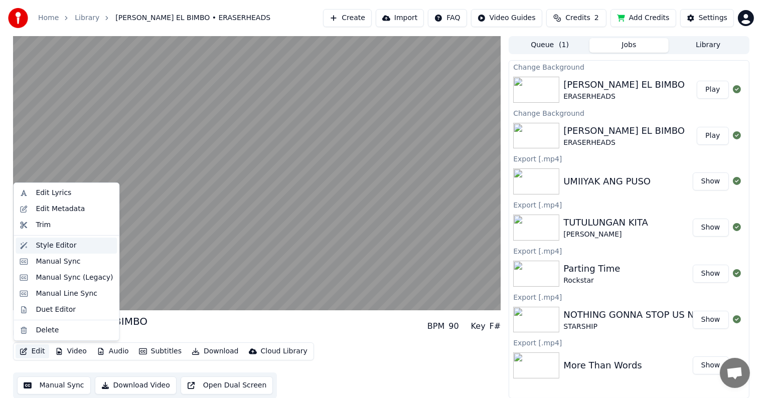
click at [47, 249] on div "Style Editor" at bounding box center [56, 246] width 41 height 10
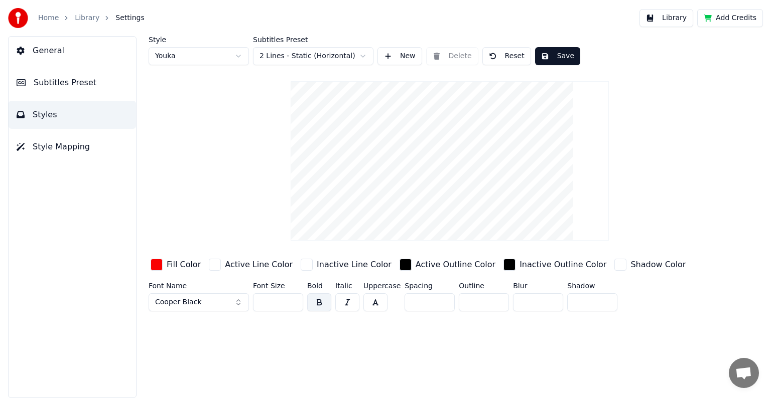
click at [237, 56] on html "Home Library Settings Library Add Credits General Subtitles Preset Styles Style…" at bounding box center [385, 199] width 771 height 398
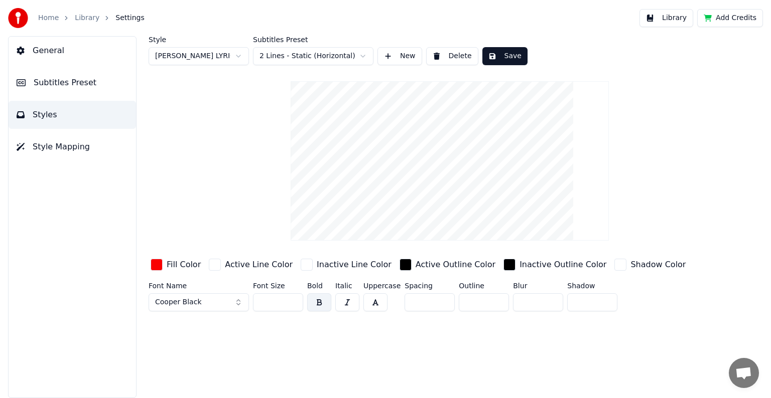
click at [498, 55] on button "Save" at bounding box center [504, 56] width 45 height 18
click at [506, 60] on button "Save" at bounding box center [504, 56] width 45 height 18
click at [84, 15] on link "Library" at bounding box center [87, 18] width 25 height 10
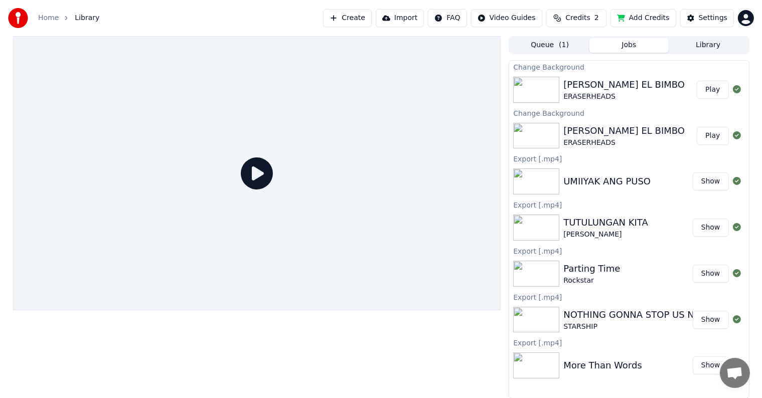
click at [713, 91] on button "Play" at bounding box center [713, 90] width 32 height 18
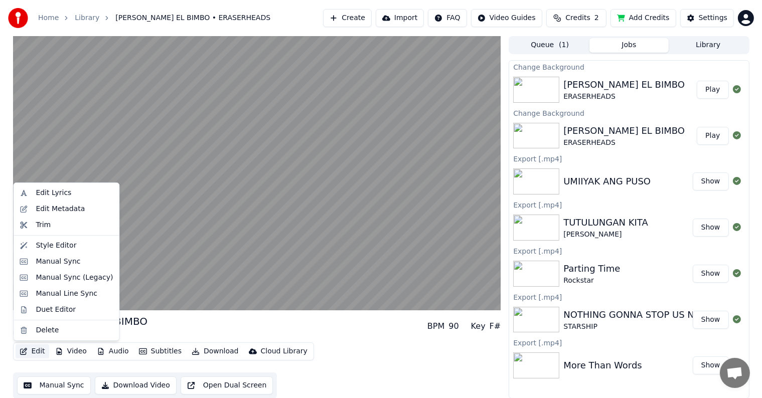
click at [36, 353] on button "Edit" at bounding box center [33, 352] width 34 height 14
click at [56, 245] on div "Style Editor" at bounding box center [56, 246] width 41 height 10
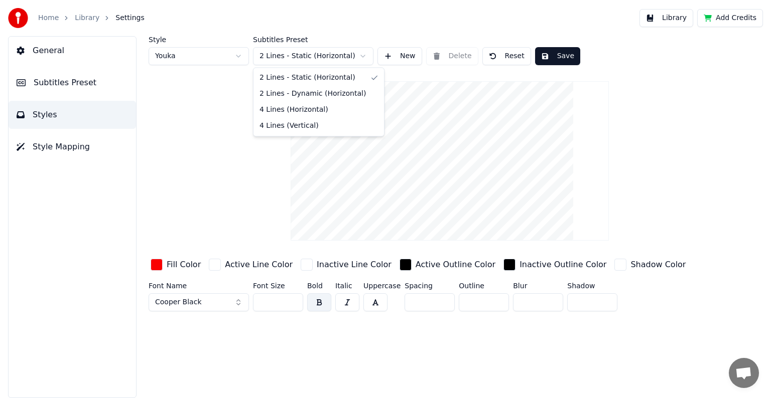
click at [363, 54] on html "Home Library Settings Library Add Credits General Subtitles Preset Styles Style…" at bounding box center [385, 199] width 771 height 398
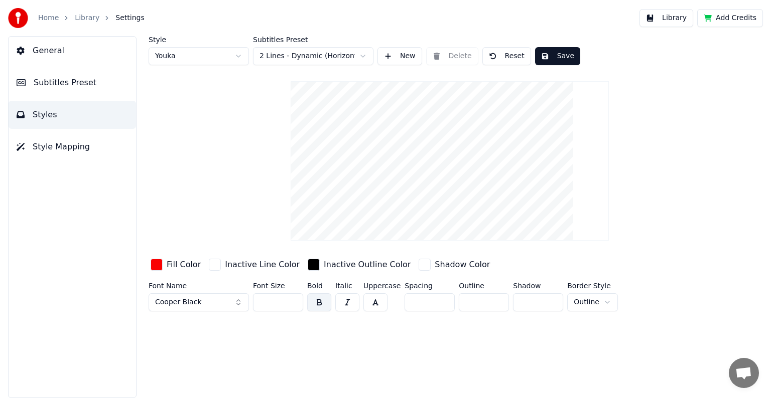
drag, startPoint x: 560, startPoint y: 56, endPoint x: 272, endPoint y: 122, distance: 295.1
click at [272, 122] on div "Style Youka Subtitles Preset 2 Lines - Dynamic (Horizontal) New Delete Reset Sa…" at bounding box center [450, 176] width 602 height 280
click at [44, 80] on span "Subtitles Preset" at bounding box center [65, 83] width 63 height 12
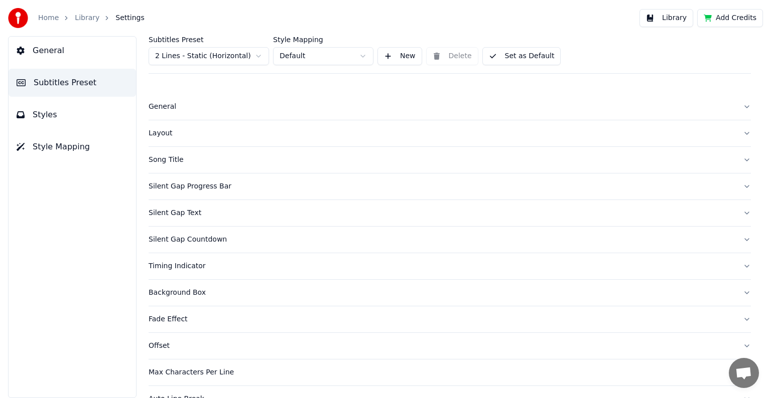
click at [160, 137] on div "Layout" at bounding box center [442, 133] width 586 height 10
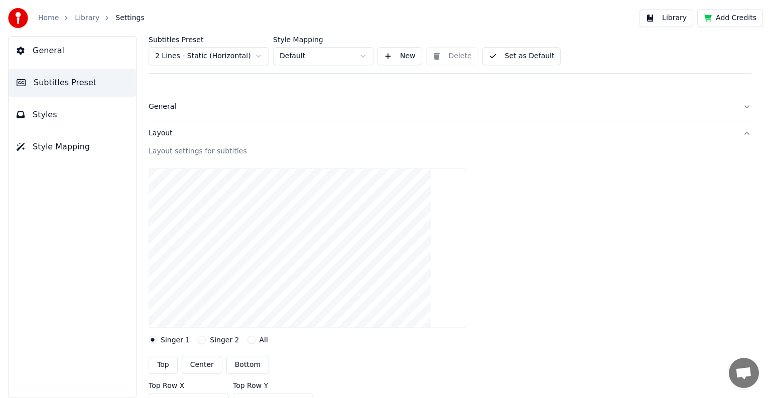
click at [196, 365] on button "Center" at bounding box center [202, 365] width 41 height 18
drag, startPoint x: 40, startPoint y: 111, endPoint x: 59, endPoint y: 111, distance: 18.6
click at [41, 111] on span "Styles" at bounding box center [45, 115] width 25 height 12
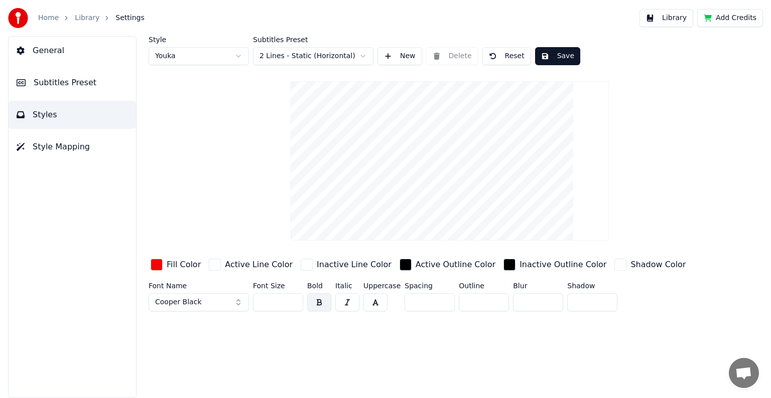
click at [548, 56] on button "Save" at bounding box center [557, 56] width 45 height 18
click at [86, 21] on link "Library" at bounding box center [87, 18] width 25 height 10
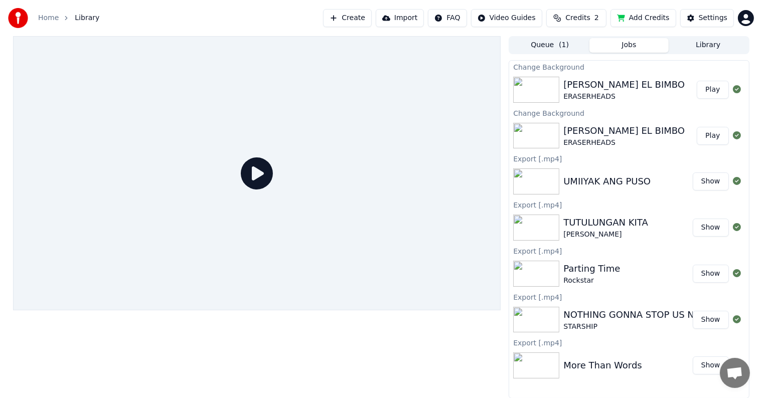
click at [710, 89] on button "Play" at bounding box center [713, 90] width 32 height 18
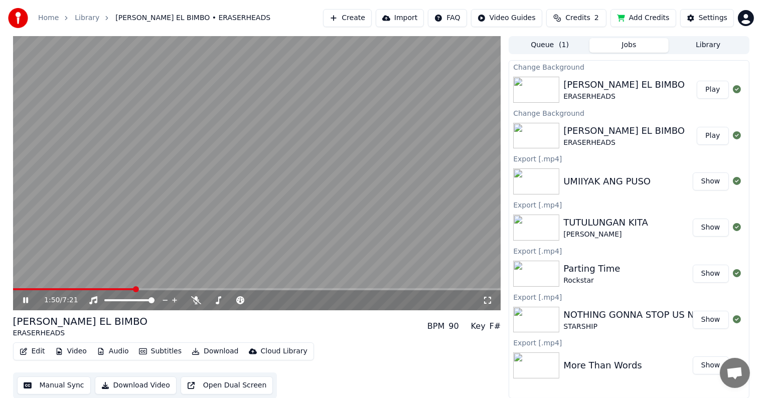
click at [135, 289] on span at bounding box center [257, 290] width 488 height 2
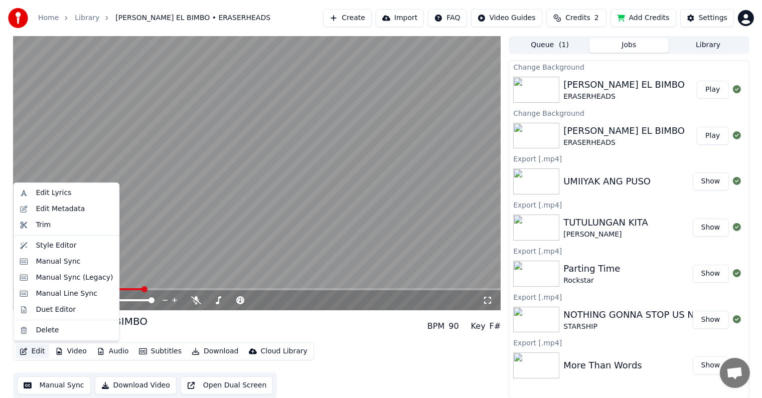
click at [33, 351] on button "Edit" at bounding box center [33, 352] width 34 height 14
click at [46, 242] on div "Style Editor" at bounding box center [56, 246] width 41 height 10
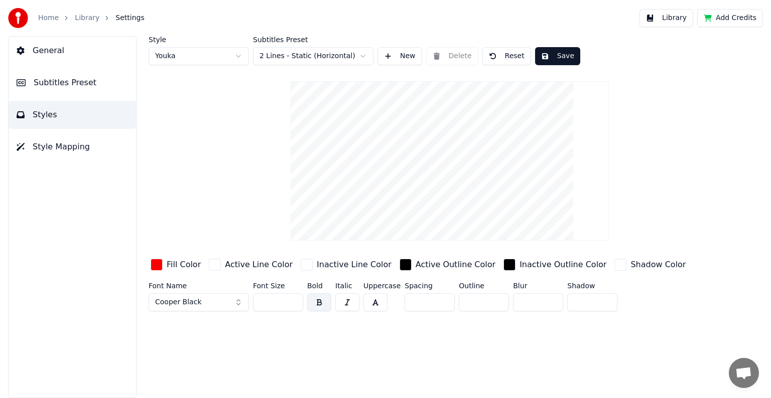
click at [514, 57] on button "Reset" at bounding box center [506, 56] width 49 height 18
type input "**"
click at [51, 84] on span "Subtitles Preset" at bounding box center [65, 83] width 63 height 12
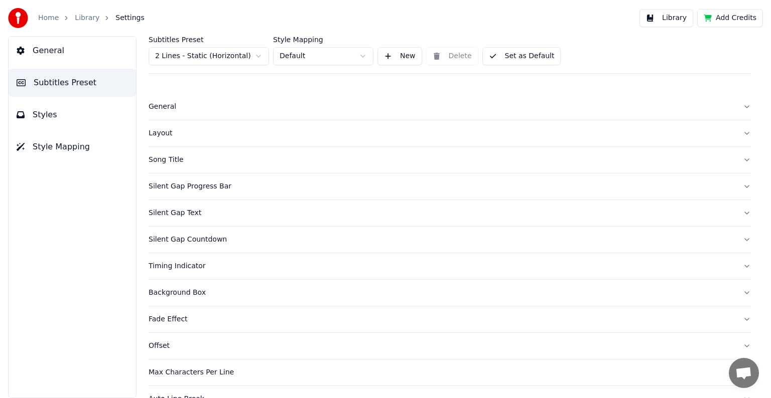
click at [166, 134] on div "Layout" at bounding box center [442, 133] width 586 height 10
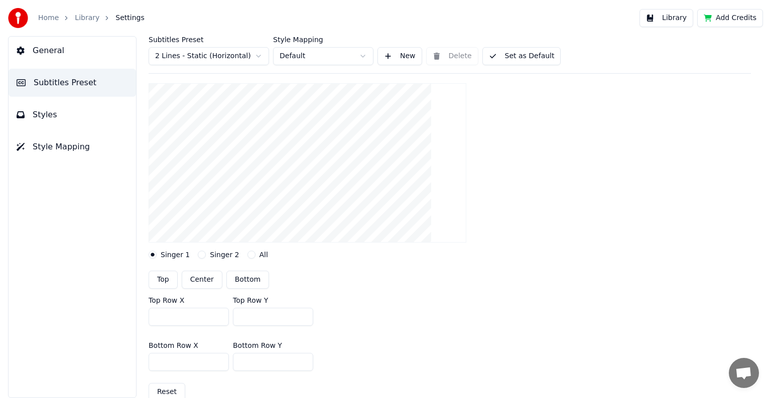
scroll to position [100, 0]
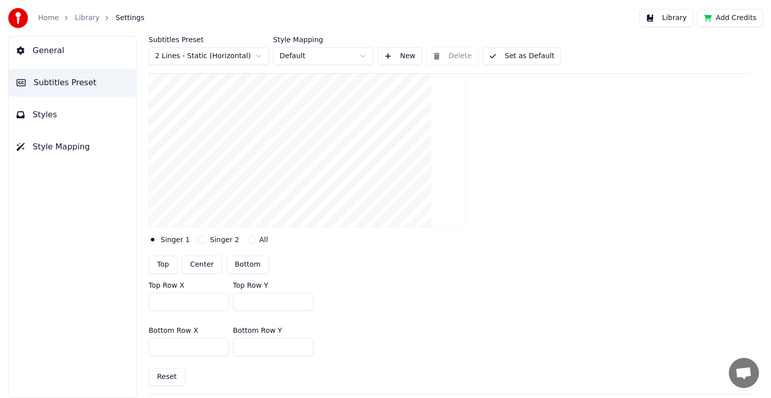
click at [208, 265] on button "Center" at bounding box center [202, 265] width 41 height 18
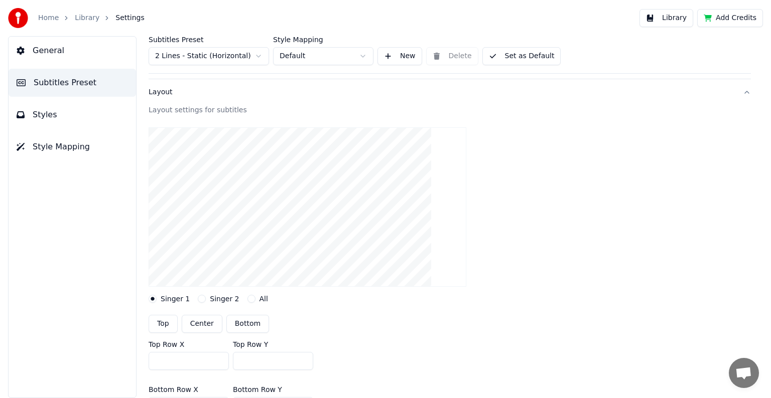
scroll to position [0, 0]
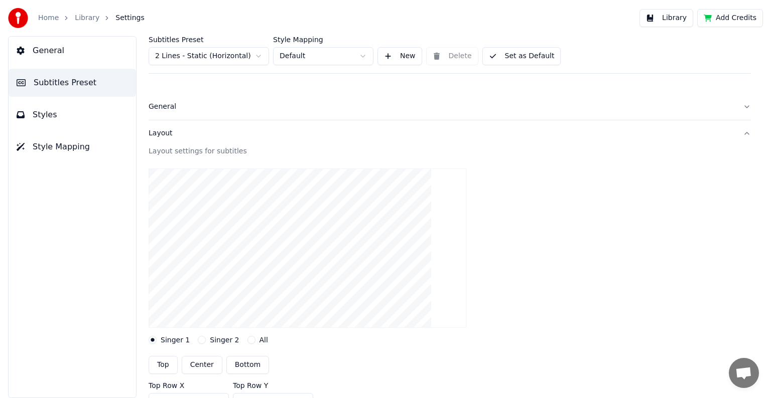
click at [163, 137] on div "Layout" at bounding box center [442, 133] width 586 height 10
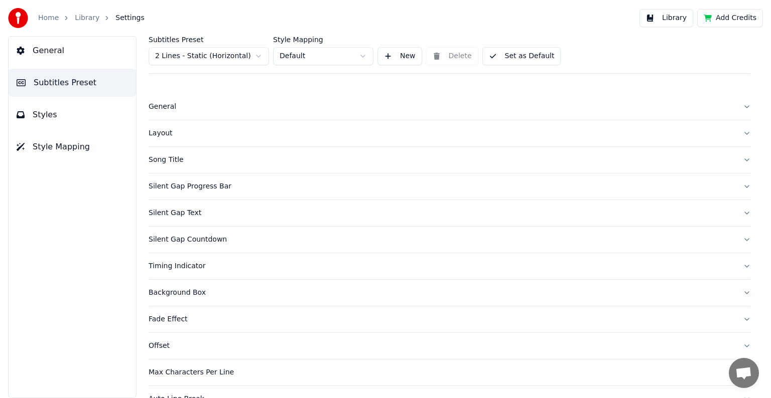
click at [170, 158] on div "Song Title" at bounding box center [442, 160] width 586 height 10
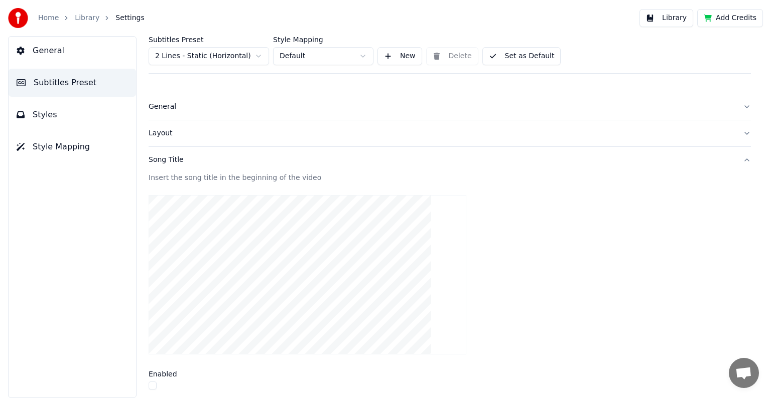
click at [161, 163] on div "Song Title" at bounding box center [442, 160] width 586 height 10
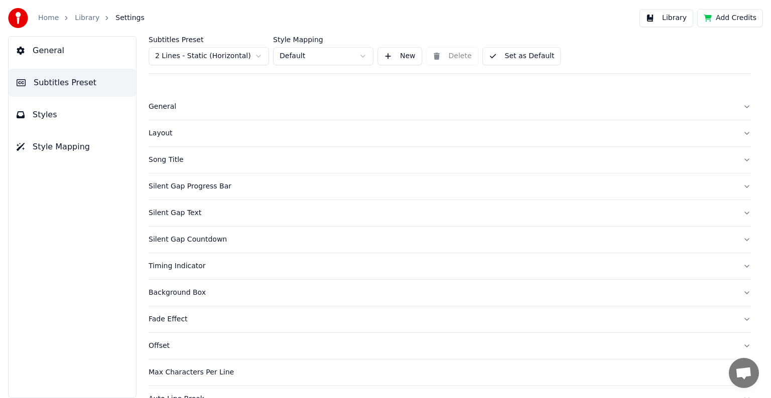
scroll to position [47, 0]
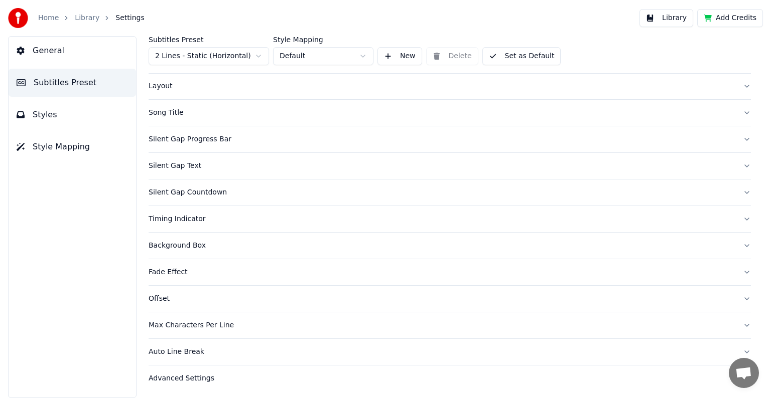
click at [190, 324] on div "Max Characters Per Line" at bounding box center [442, 326] width 586 height 10
click at [54, 113] on button "Styles" at bounding box center [72, 115] width 127 height 28
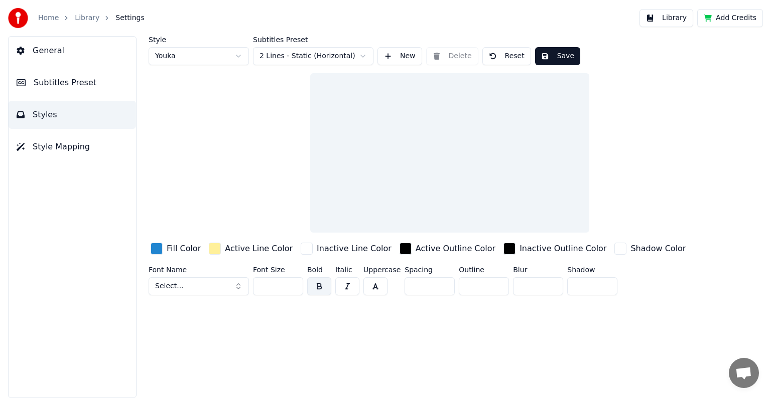
scroll to position [0, 0]
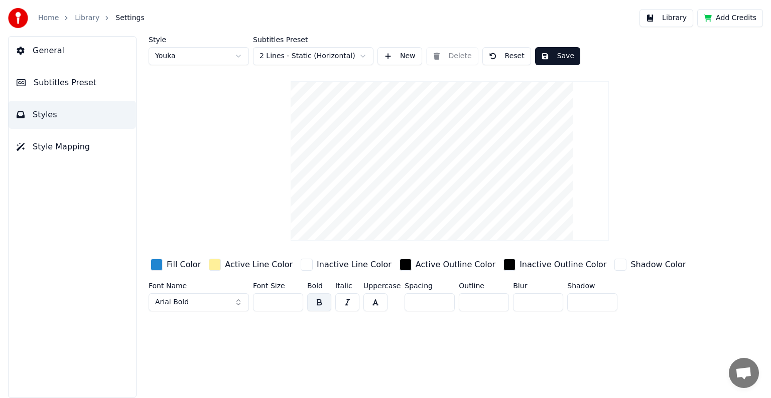
click at [159, 266] on div "button" at bounding box center [157, 265] width 12 height 12
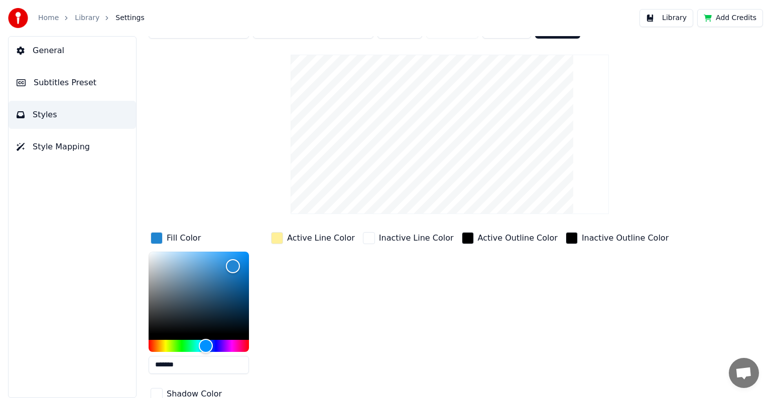
scroll to position [72, 0]
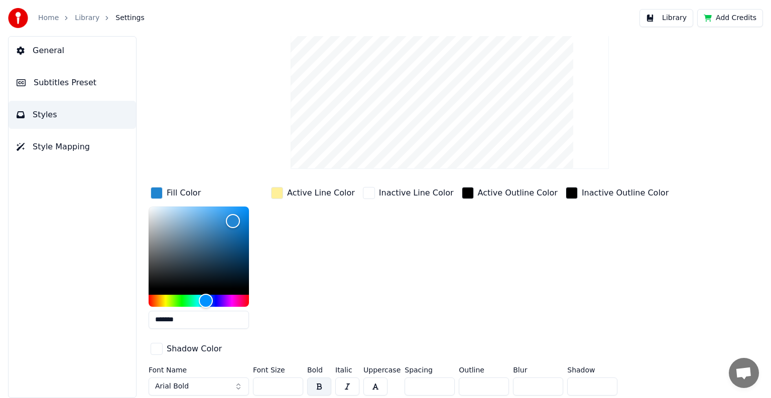
drag, startPoint x: 159, startPoint y: 391, endPoint x: 207, endPoint y: 357, distance: 59.0
click at [207, 357] on div "Fill Color ******* Active Line Color Inactive Line Color Active Outline Color I…" at bounding box center [419, 292] width 540 height 215
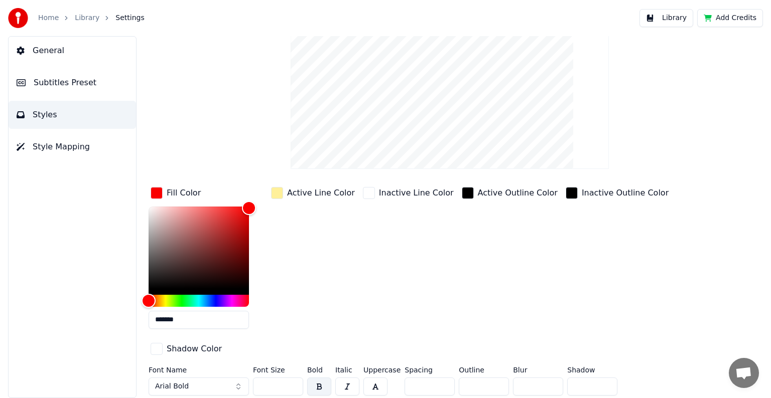
type input "*******"
click at [283, 193] on div "Active Line Color" at bounding box center [313, 193] width 88 height 16
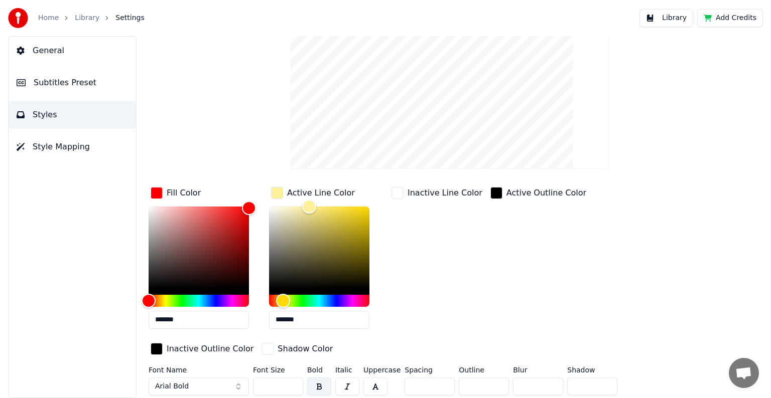
drag, startPoint x: 287, startPoint y: 319, endPoint x: 323, endPoint y: 320, distance: 36.2
click at [323, 320] on input "*******" at bounding box center [319, 320] width 100 height 18
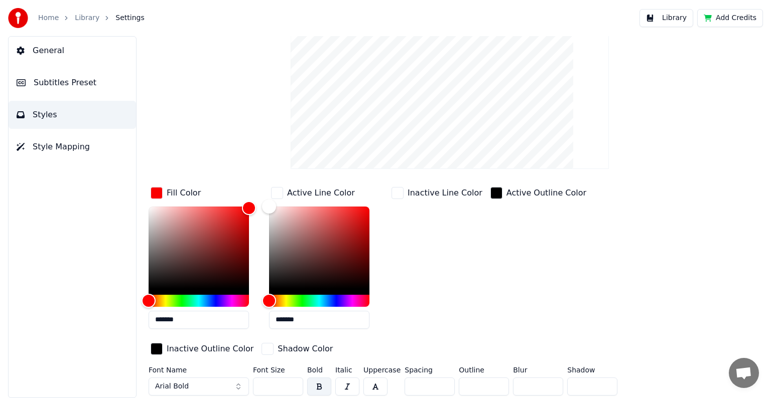
type input "*******"
click at [294, 384] on input "**" at bounding box center [278, 387] width 50 height 18
type input "***"
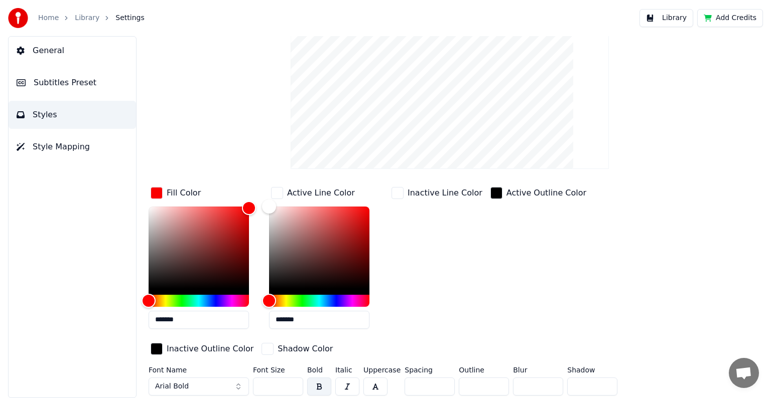
click at [294, 384] on input "***" at bounding box center [278, 387] width 50 height 18
click at [210, 385] on button "Arial Bold" at bounding box center [199, 387] width 100 height 18
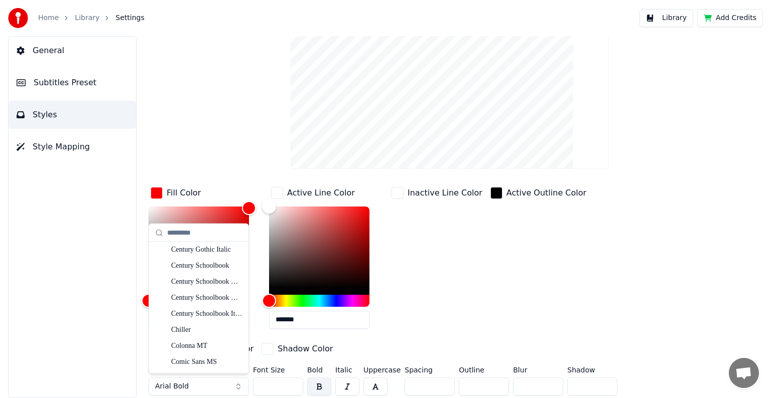
scroll to position [1506, 0]
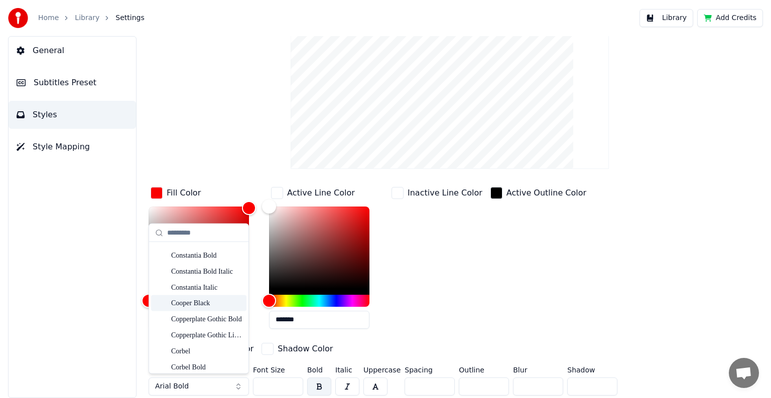
click at [201, 308] on div "Cooper Black" at bounding box center [206, 304] width 71 height 10
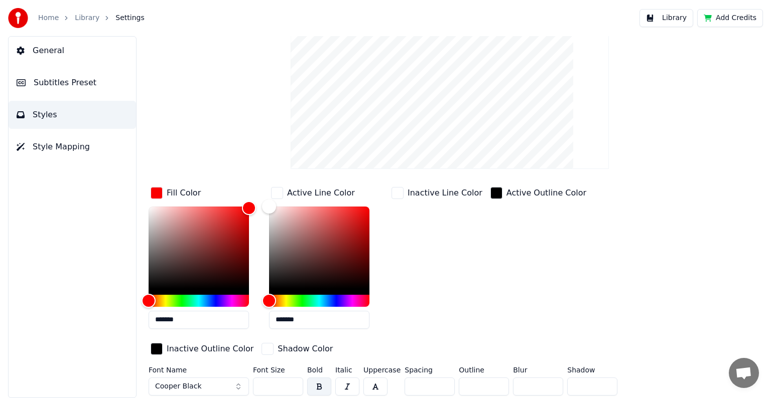
scroll to position [0, 0]
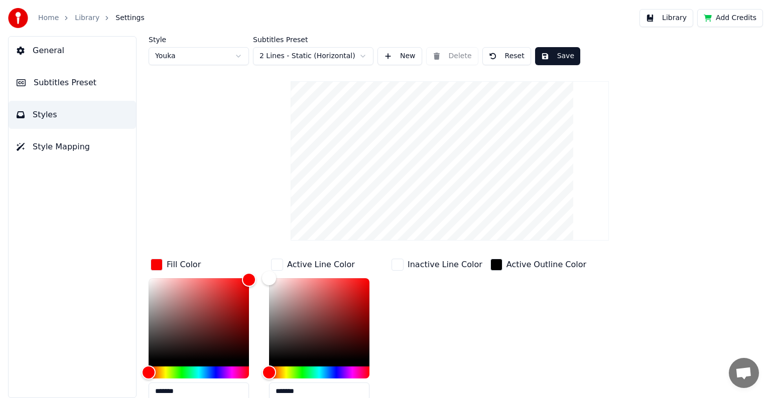
click at [546, 54] on button "Save" at bounding box center [557, 56] width 45 height 18
click at [47, 46] on span "General" at bounding box center [49, 51] width 32 height 12
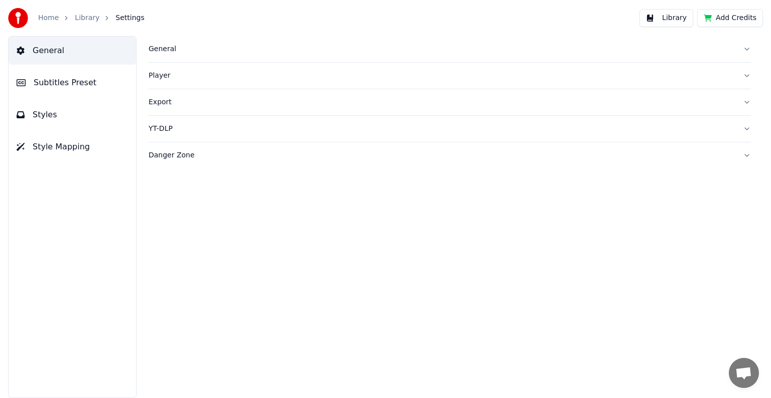
click at [164, 51] on div "General" at bounding box center [442, 49] width 586 height 10
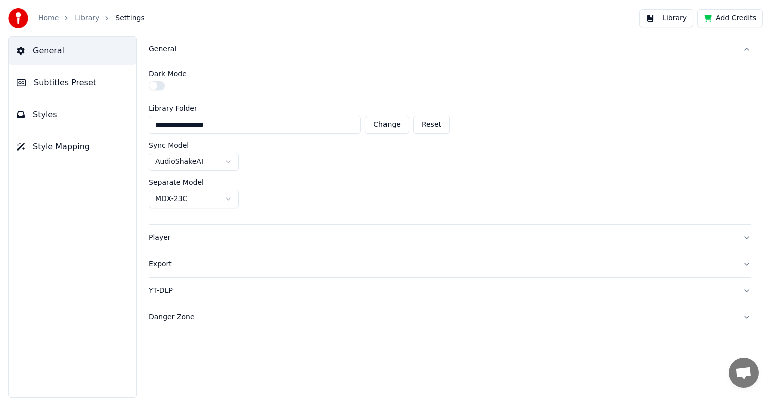
click at [164, 51] on div "General" at bounding box center [442, 49] width 586 height 10
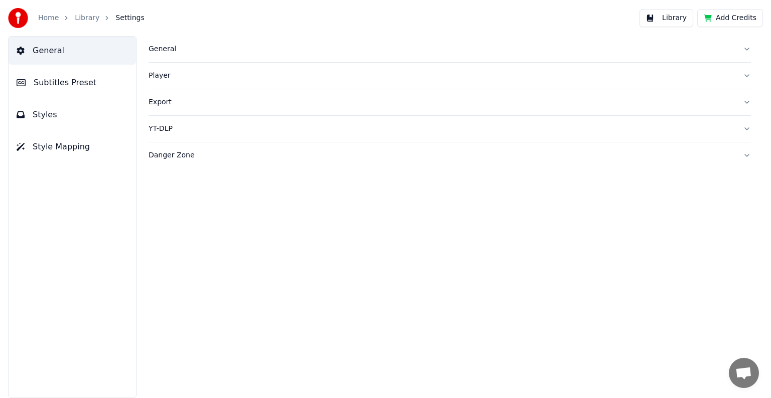
click at [78, 18] on link "Library" at bounding box center [87, 18] width 25 height 10
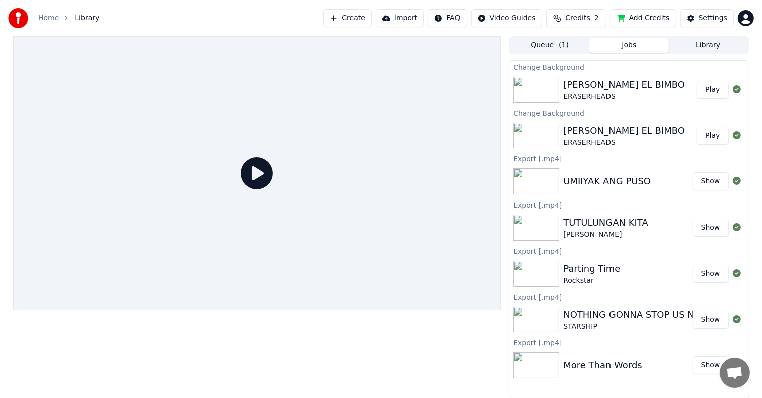
click at [602, 78] on div "[PERSON_NAME] EL BIMBO" at bounding box center [624, 85] width 121 height 14
click at [717, 87] on button "Play" at bounding box center [713, 90] width 32 height 18
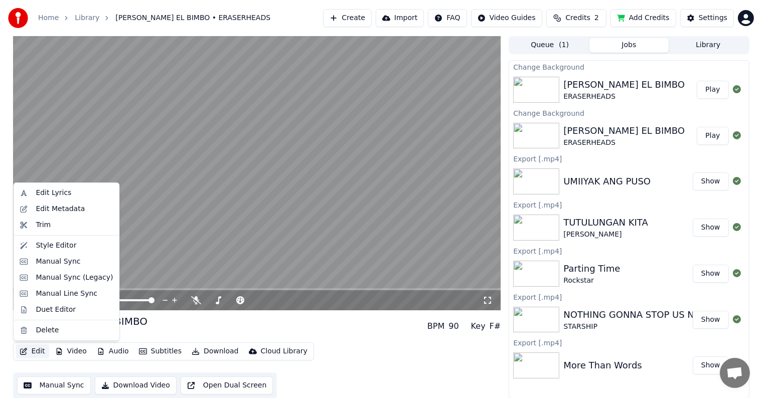
click at [34, 352] on button "Edit" at bounding box center [33, 352] width 34 height 14
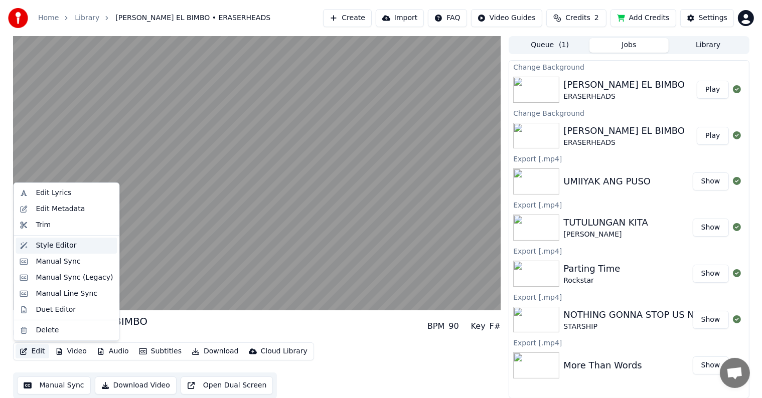
click at [49, 245] on div "Style Editor" at bounding box center [56, 246] width 41 height 10
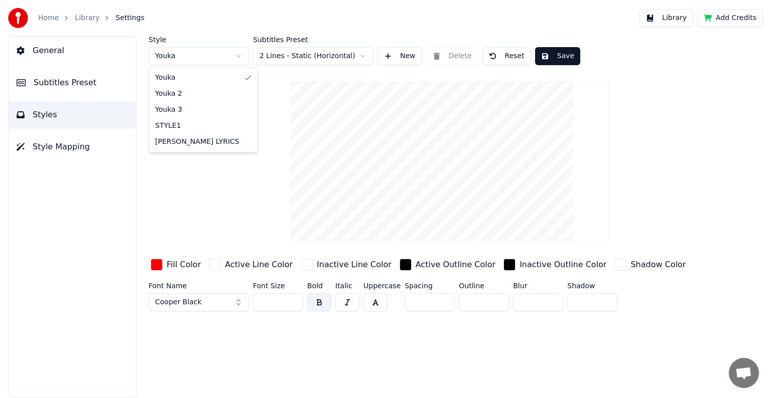
click at [239, 56] on html "Home Library Settings Library Add Credits General Subtitles Preset Styles Style…" at bounding box center [385, 199] width 771 height 398
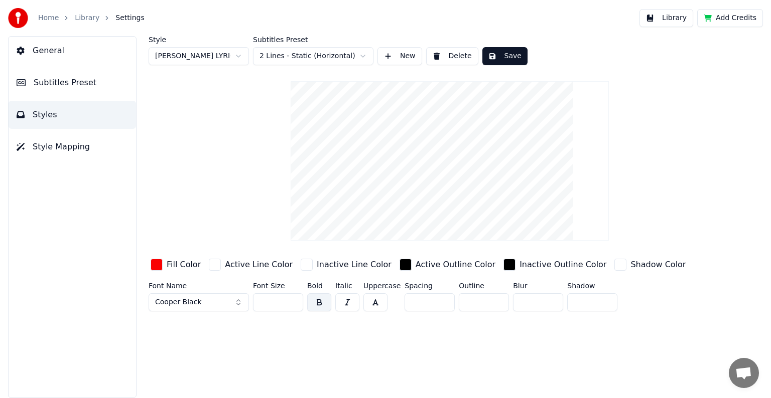
click at [361, 56] on html "Home Library Settings Library Add Credits General Subtitles Preset Styles Style…" at bounding box center [385, 199] width 771 height 398
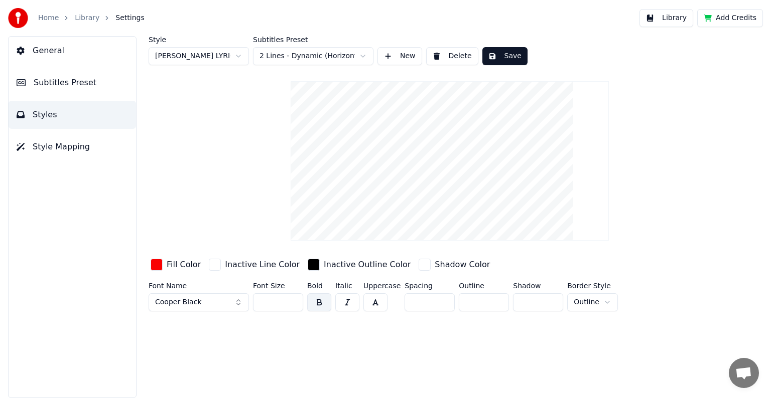
click at [500, 55] on button "Save" at bounding box center [504, 56] width 45 height 18
click at [81, 20] on link "Library" at bounding box center [87, 18] width 25 height 10
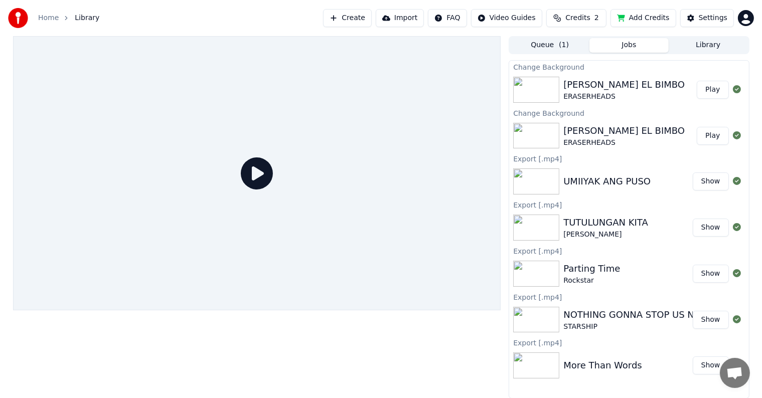
click at [712, 86] on button "Play" at bounding box center [713, 90] width 32 height 18
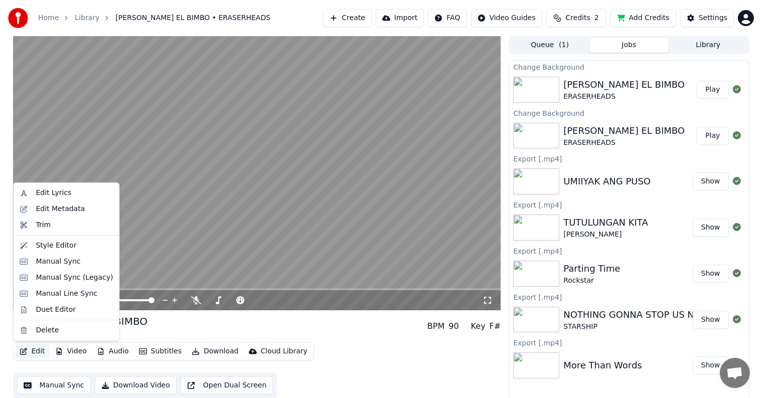
click at [37, 348] on button "Edit" at bounding box center [33, 352] width 34 height 14
click at [48, 245] on div "Style Editor" at bounding box center [56, 246] width 41 height 10
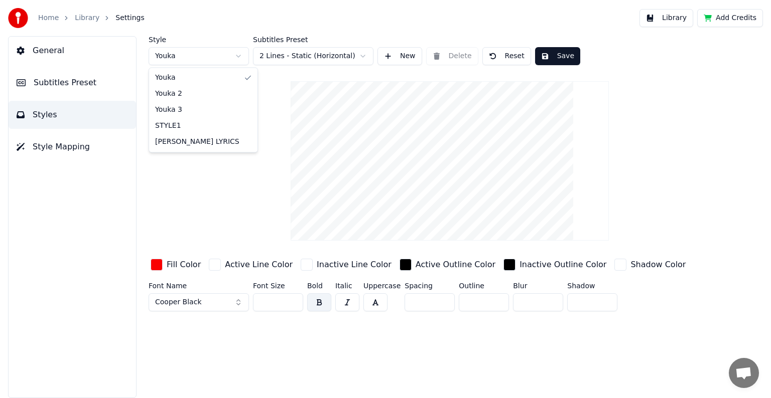
click at [237, 56] on html "Home Library Settings Library Add Credits General Subtitles Preset Styles Style…" at bounding box center [385, 199] width 771 height 398
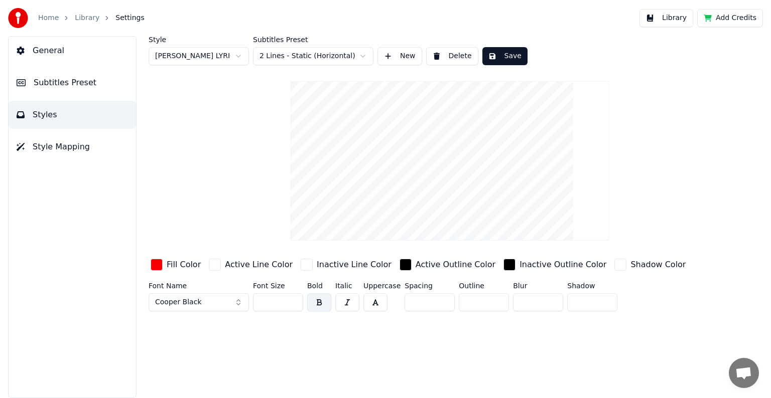
click at [454, 58] on button "Delete" at bounding box center [452, 56] width 52 height 18
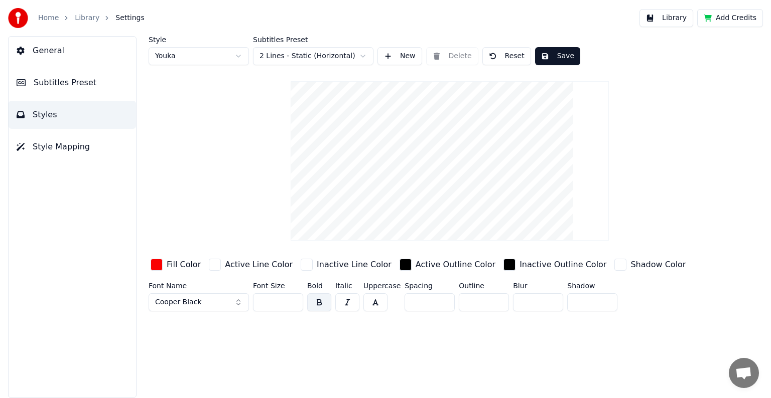
click at [397, 52] on button "New" at bounding box center [399, 56] width 45 height 18
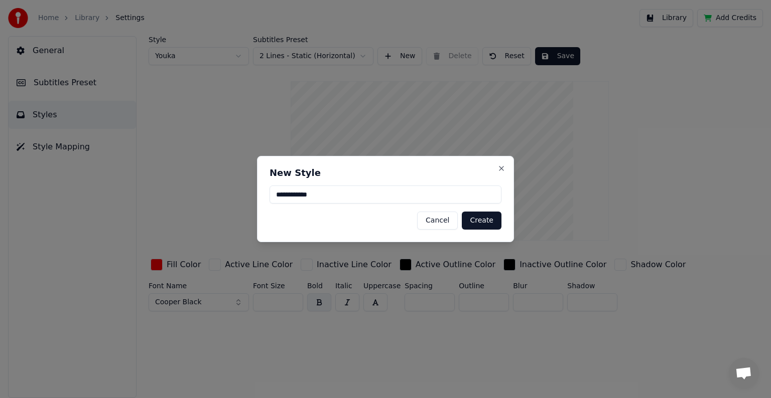
type input "**********"
click at [483, 223] on button "Create" at bounding box center [482, 221] width 40 height 18
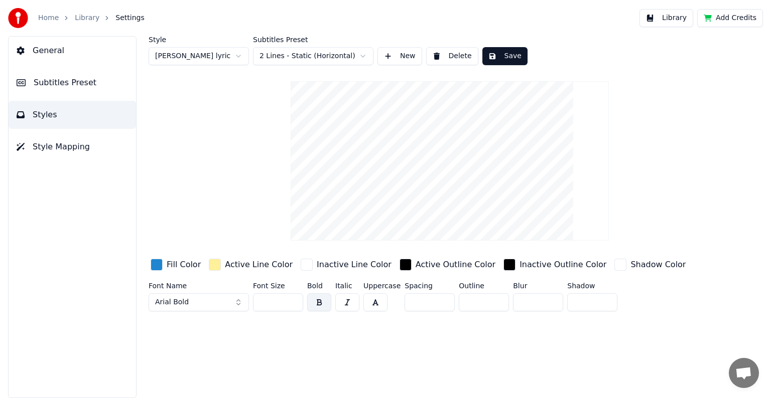
click at [364, 56] on html "Home Library Settings Library Add Credits General Subtitles Preset Styles Style…" at bounding box center [385, 199] width 771 height 398
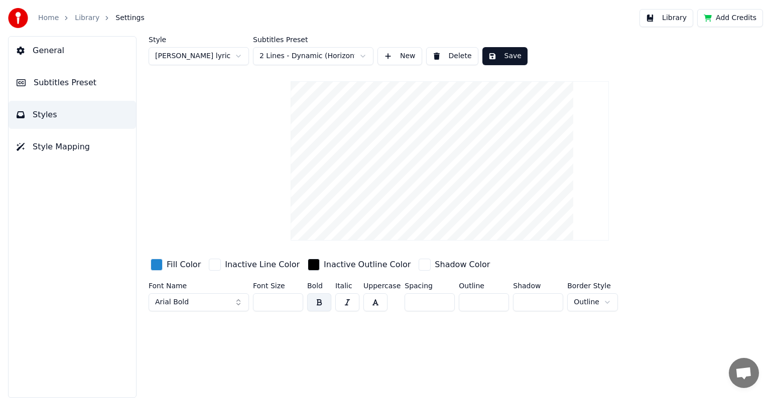
click at [236, 302] on button "Arial Bold" at bounding box center [199, 303] width 100 height 18
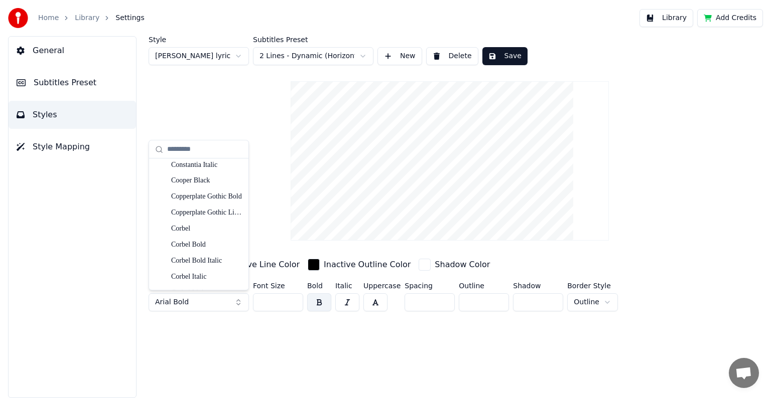
scroll to position [1476, 0]
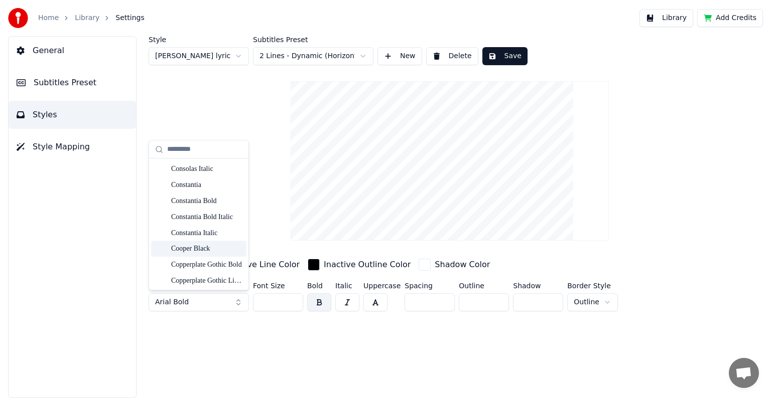
click at [207, 247] on div "Cooper Black" at bounding box center [206, 249] width 71 height 10
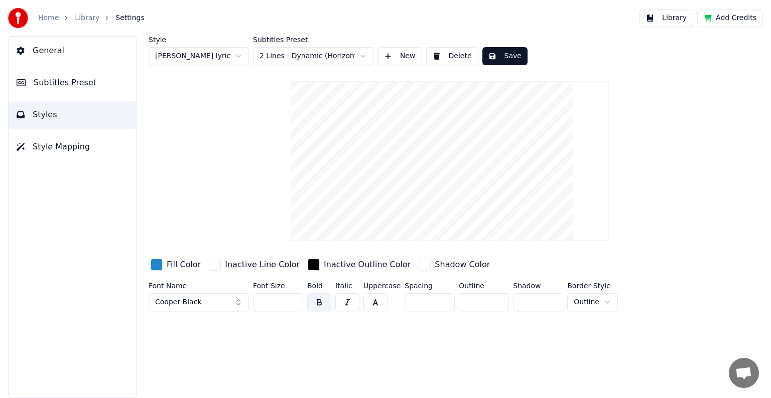
click at [292, 299] on input "**" at bounding box center [278, 303] width 50 height 18
type input "***"
click at [292, 299] on input "***" at bounding box center [278, 303] width 50 height 18
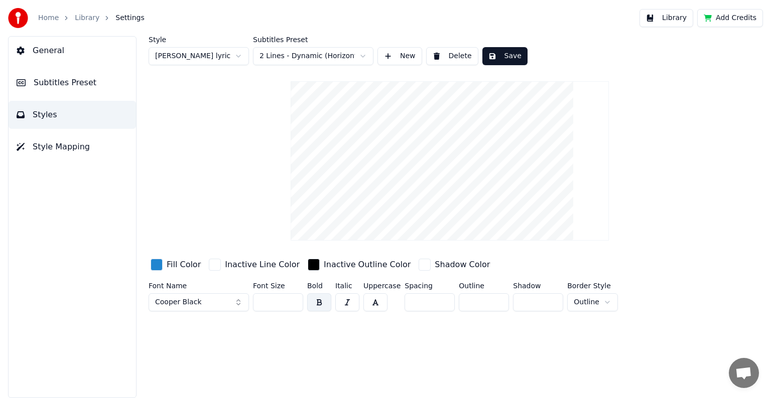
click at [66, 85] on span "Subtitles Preset" at bounding box center [65, 83] width 63 height 12
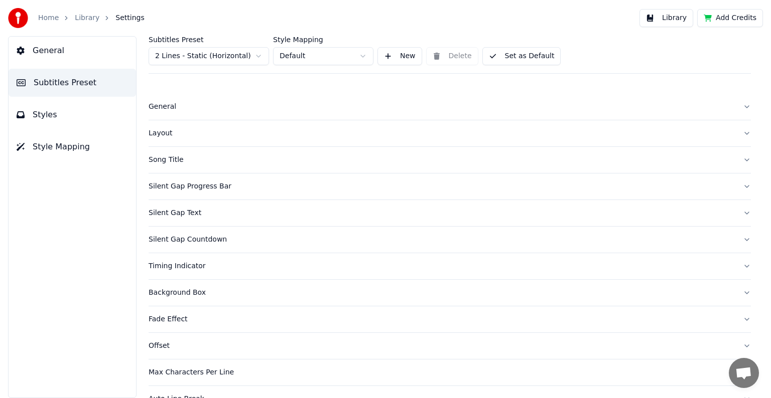
click at [162, 136] on div "Layout" at bounding box center [442, 133] width 586 height 10
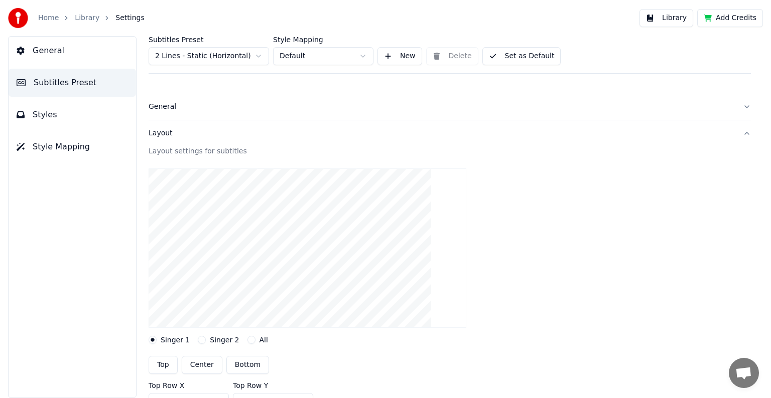
click at [200, 363] on button "Center" at bounding box center [202, 365] width 41 height 18
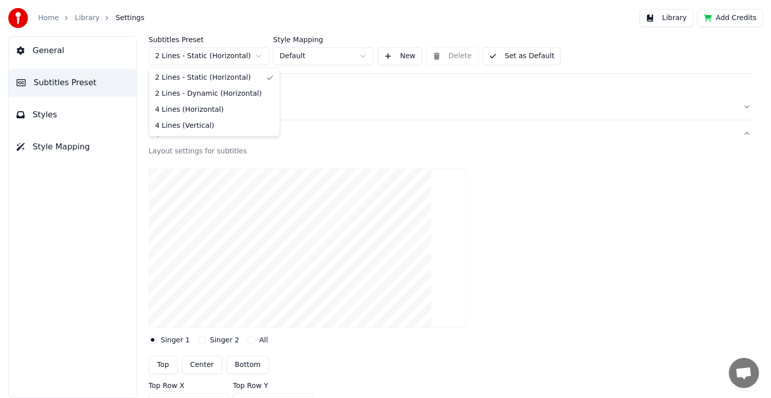
click at [259, 56] on html "Home Library Settings Library Add Credits General Subtitles Preset Styles Style…" at bounding box center [385, 199] width 771 height 398
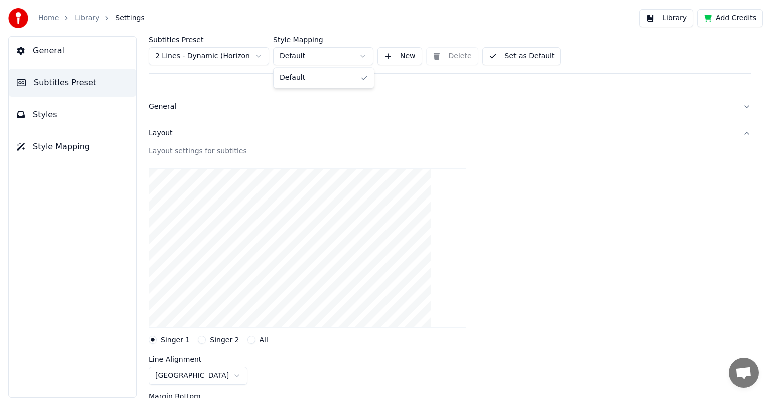
click at [363, 56] on html "Home Library Settings Library Add Credits General Subtitles Preset Styles Style…" at bounding box center [385, 199] width 771 height 398
click at [56, 119] on button "Styles" at bounding box center [72, 115] width 127 height 28
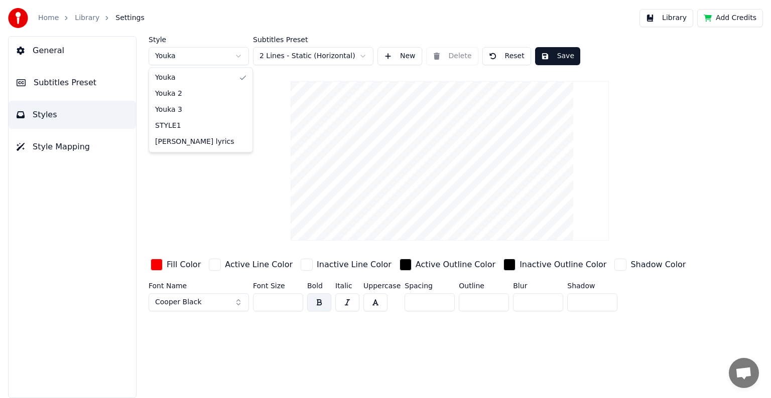
click at [239, 57] on html "Home Library Settings Library Add Credits General Subtitles Preset Styles Style…" at bounding box center [385, 199] width 771 height 398
type input "**"
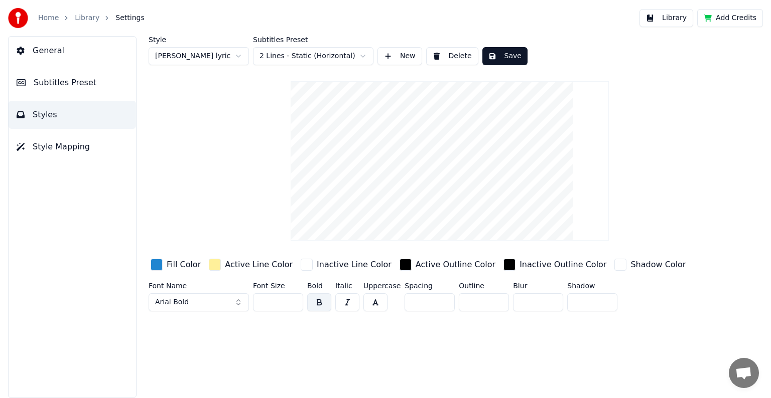
click at [159, 265] on div "button" at bounding box center [157, 265] width 12 height 12
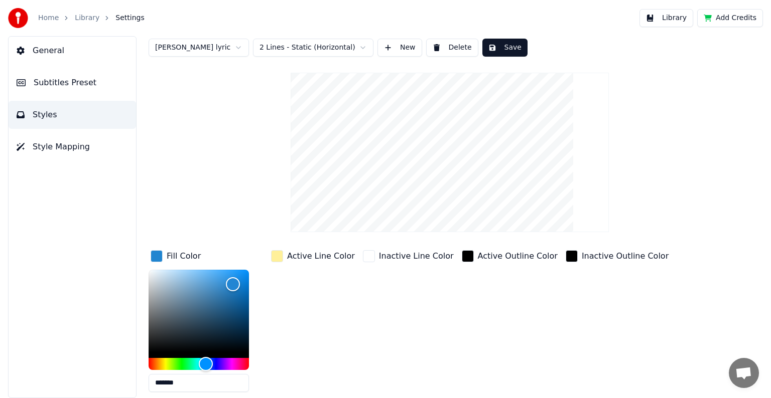
scroll to position [10, 0]
drag, startPoint x: 160, startPoint y: 391, endPoint x: 198, endPoint y: 388, distance: 38.3
click at [198, 388] on input "*******" at bounding box center [199, 382] width 100 height 18
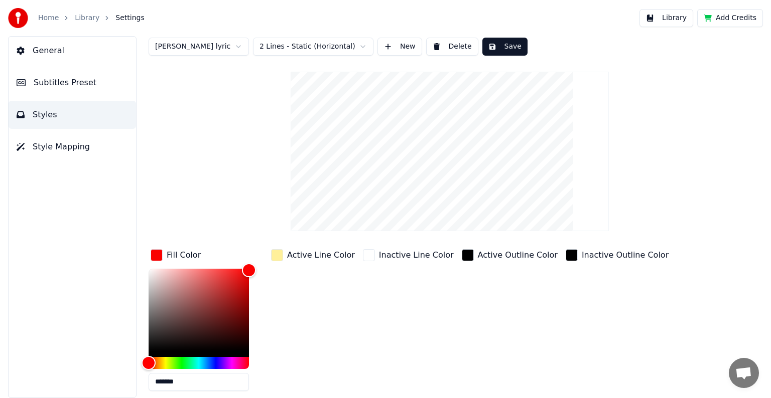
type input "*******"
click at [286, 254] on div "Active Line Color" at bounding box center [313, 255] width 88 height 16
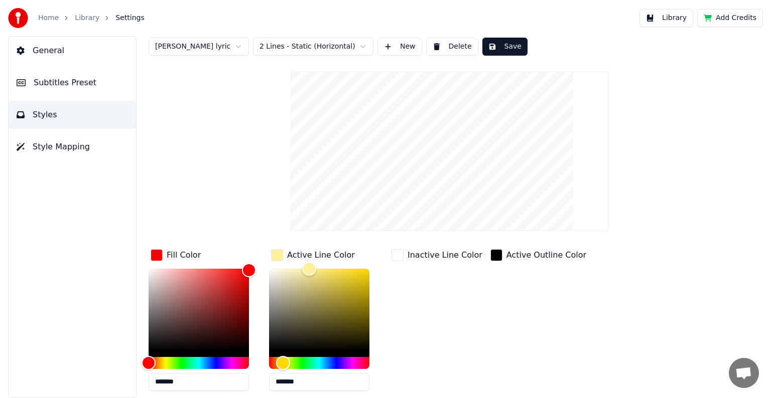
drag, startPoint x: 288, startPoint y: 381, endPoint x: 323, endPoint y: 384, distance: 35.3
click at [323, 384] on input "*******" at bounding box center [319, 382] width 100 height 18
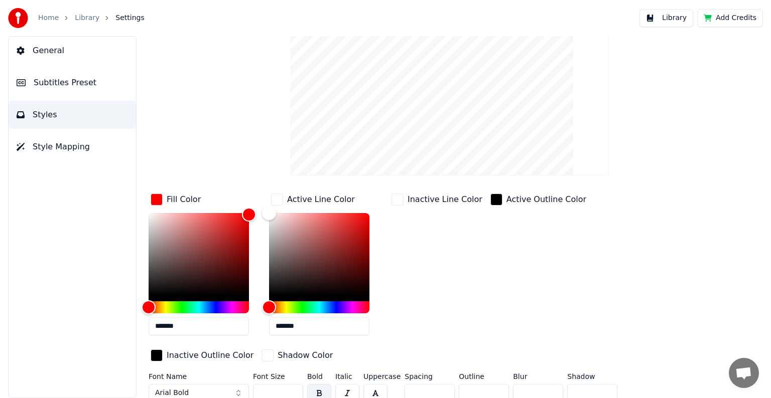
scroll to position [72, 0]
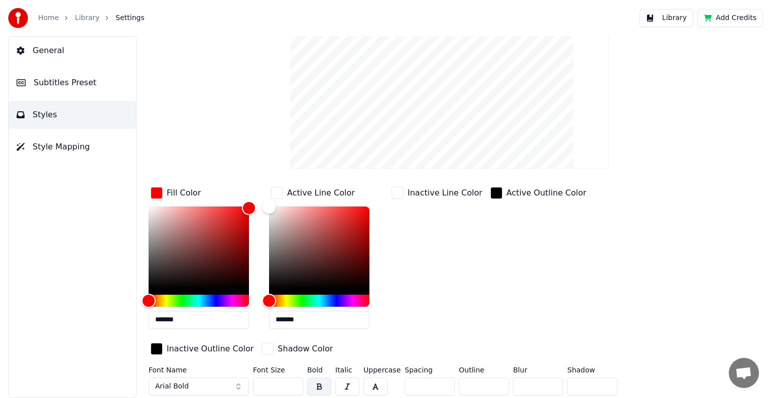
type input "*******"
click at [223, 386] on button "Arial Bold" at bounding box center [199, 387] width 100 height 18
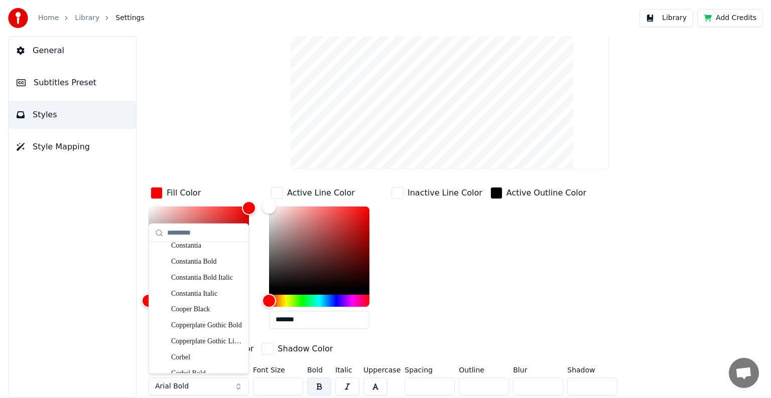
scroll to position [1522, 0]
click at [205, 285] on div "Cooper Black" at bounding box center [206, 287] width 71 height 10
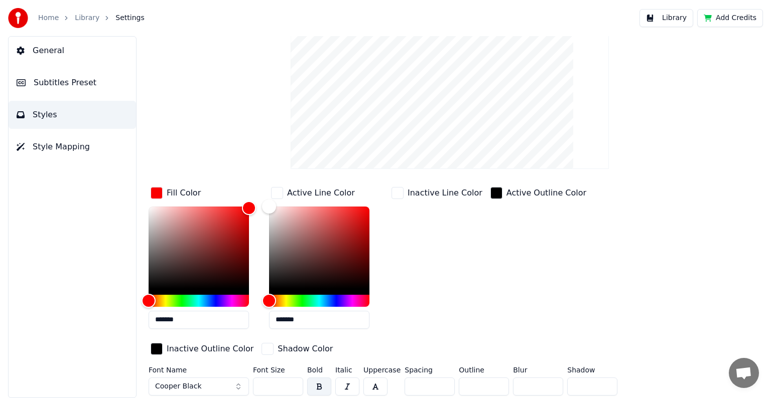
click at [294, 383] on input "**" at bounding box center [278, 387] width 50 height 18
type input "***"
click at [294, 383] on input "***" at bounding box center [278, 387] width 50 height 18
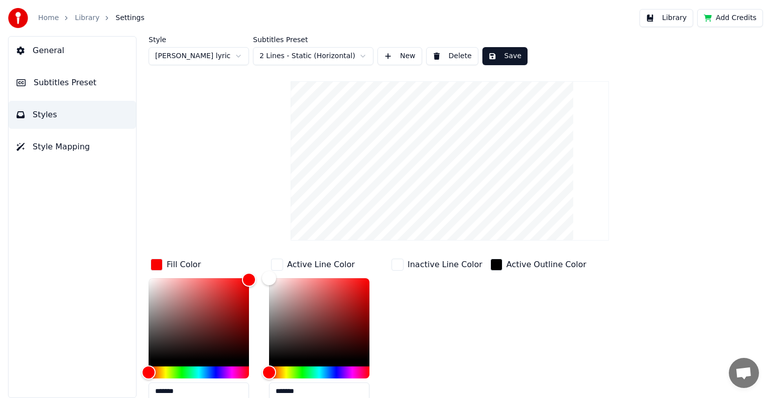
scroll to position [0, 0]
click at [498, 52] on button "Save" at bounding box center [504, 56] width 45 height 18
click at [504, 57] on button "Save" at bounding box center [504, 56] width 45 height 18
click at [504, 57] on button "Done" at bounding box center [505, 56] width 47 height 18
click at [81, 16] on link "Library" at bounding box center [87, 18] width 25 height 10
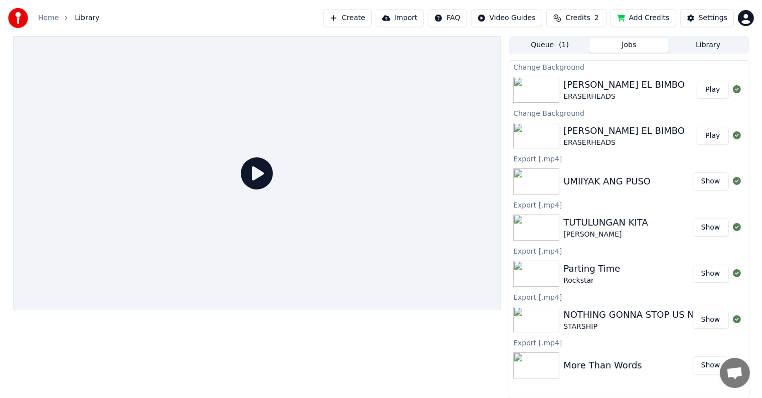
click at [717, 89] on button "Play" at bounding box center [713, 90] width 32 height 18
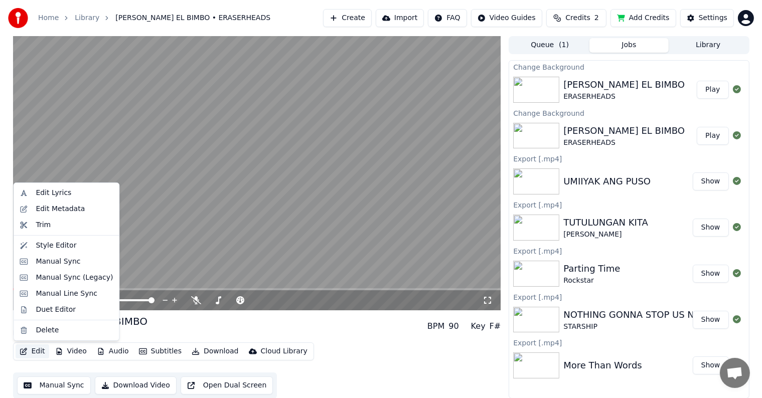
click at [40, 354] on button "Edit" at bounding box center [33, 352] width 34 height 14
click at [38, 245] on div "Style Editor" at bounding box center [56, 246] width 41 height 10
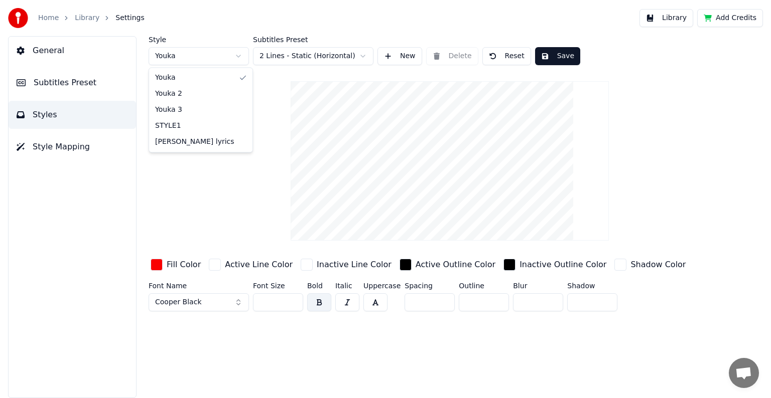
click at [239, 57] on html "Home Library Settings Library Add Credits General Subtitles Preset Styles Style…" at bounding box center [385, 199] width 771 height 398
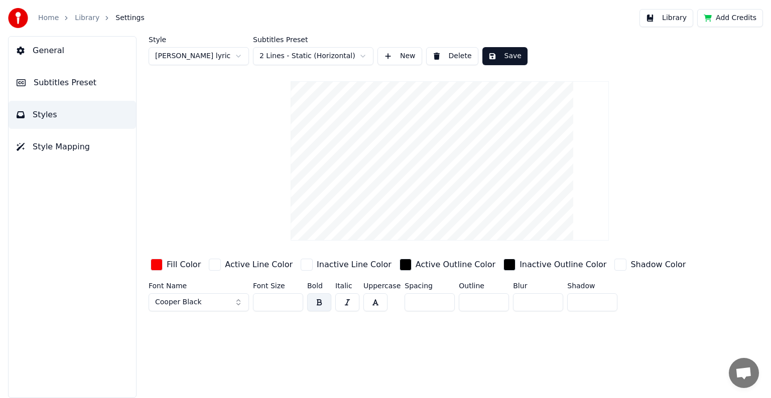
click at [44, 85] on span "Subtitles Preset" at bounding box center [65, 83] width 63 height 12
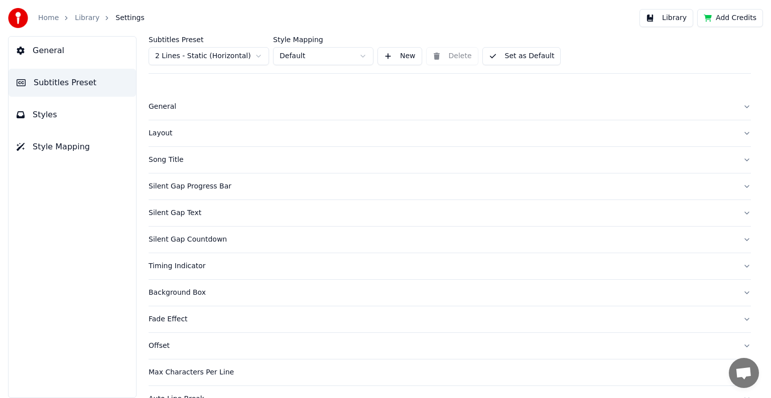
click at [47, 110] on span "Styles" at bounding box center [45, 115] width 25 height 12
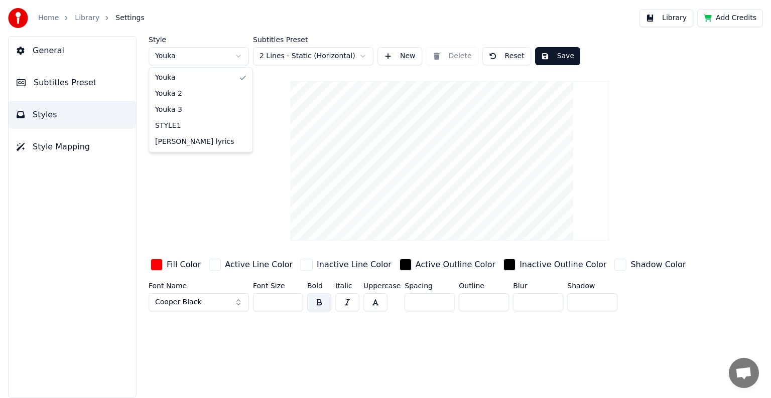
click at [238, 55] on html "Home Library Settings Library Add Credits General Subtitles Preset Styles Style…" at bounding box center [385, 199] width 771 height 398
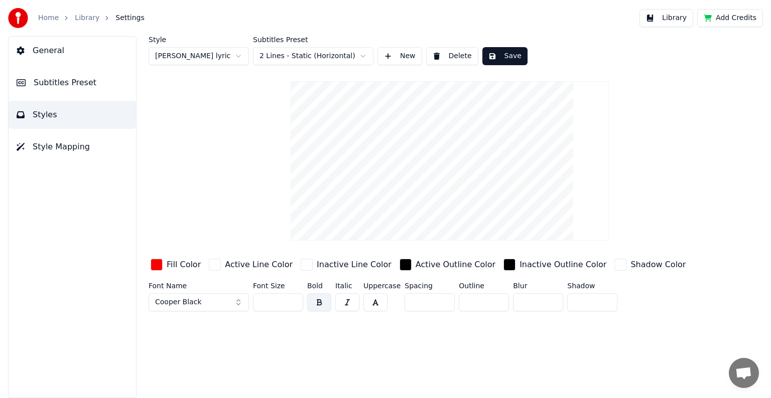
click at [499, 58] on button "Save" at bounding box center [504, 56] width 45 height 18
click at [502, 54] on button "Save" at bounding box center [504, 56] width 45 height 18
click at [496, 304] on input "*" at bounding box center [484, 303] width 50 height 18
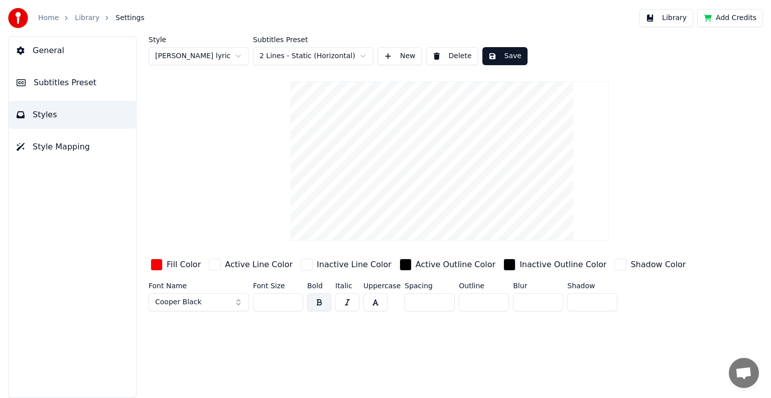
click at [496, 304] on input "*" at bounding box center [484, 303] width 50 height 18
click at [494, 304] on input "*" at bounding box center [484, 303] width 50 height 18
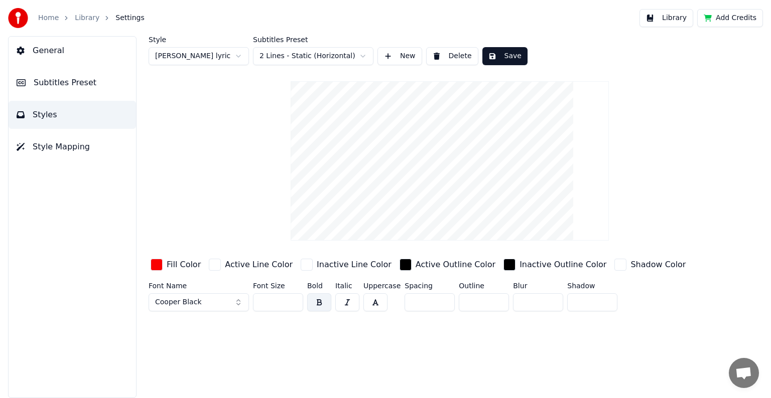
type input "*"
click at [494, 304] on input "*" at bounding box center [484, 303] width 50 height 18
click at [508, 53] on button "Save" at bounding box center [504, 56] width 45 height 18
click at [82, 16] on link "Library" at bounding box center [87, 18] width 25 height 10
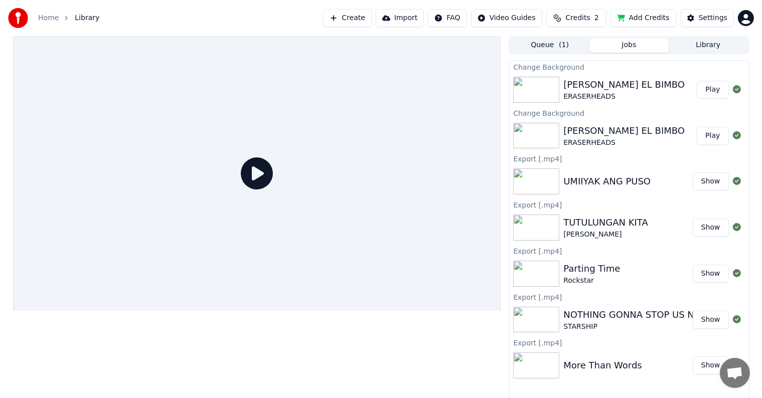
drag, startPoint x: 711, startPoint y: 90, endPoint x: 656, endPoint y: 114, distance: 59.1
click at [711, 90] on button "Play" at bounding box center [713, 90] width 32 height 18
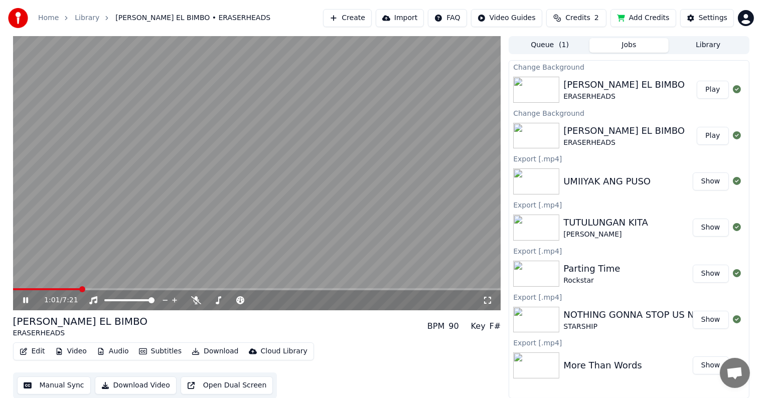
click at [80, 290] on span at bounding box center [257, 290] width 488 height 2
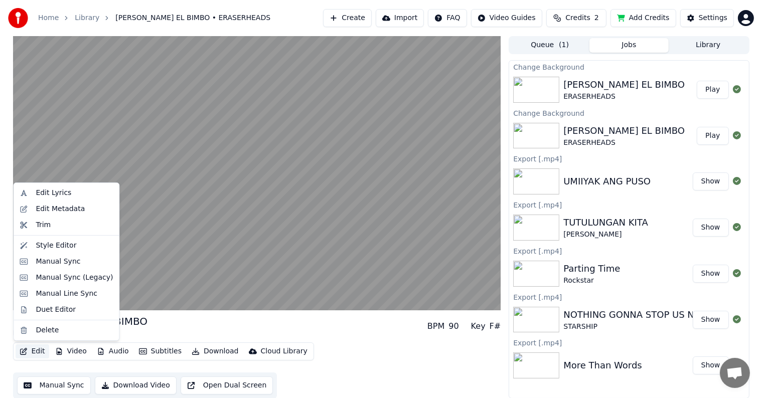
click at [41, 351] on button "Edit" at bounding box center [33, 352] width 34 height 14
click at [46, 244] on div "Style Editor" at bounding box center [56, 246] width 41 height 10
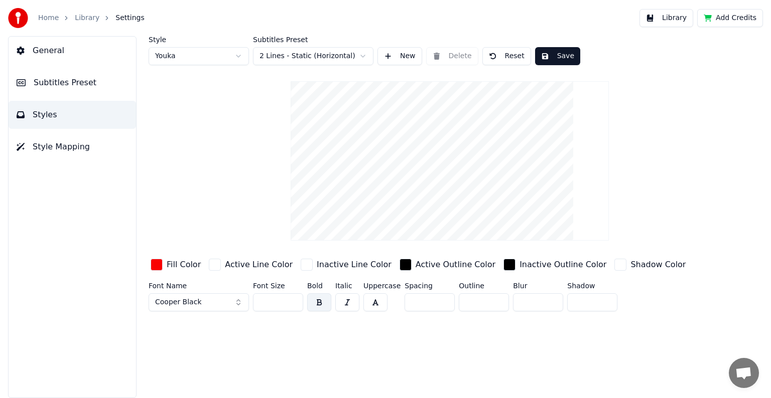
click at [511, 58] on button "Reset" at bounding box center [506, 56] width 49 height 18
click at [237, 52] on html "Home Library Settings Library Add Credits General Subtitles Preset Styles Style…" at bounding box center [385, 199] width 771 height 398
type input "***"
type input "*"
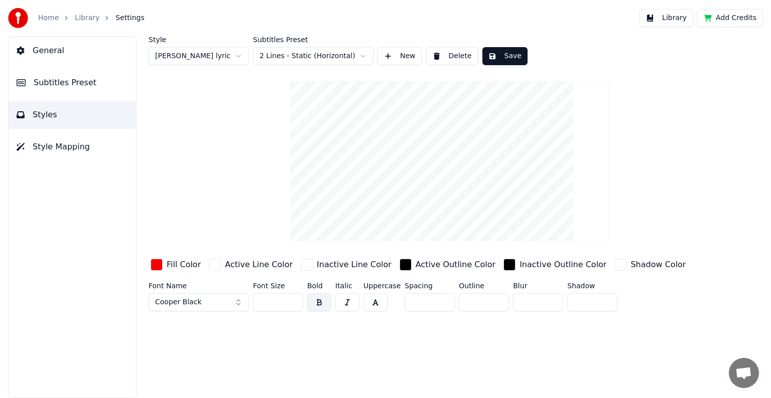
click at [238, 50] on html "Home Library Settings Library Add Credits General Subtitles Preset Styles Style…" at bounding box center [385, 199] width 771 height 398
click at [457, 56] on html "Home Library Settings Library Add Credits General Subtitles Preset Styles Style…" at bounding box center [385, 199] width 771 height 398
click at [457, 56] on button "Delete" at bounding box center [452, 56] width 52 height 18
type input "**"
type input "*"
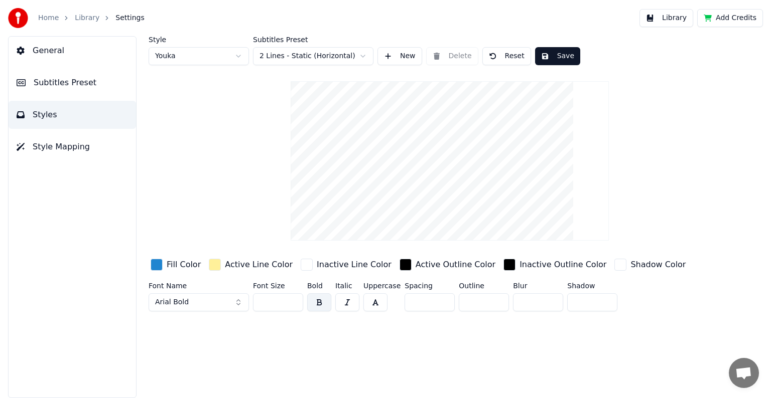
click at [238, 56] on html "Home Library Settings Library Add Credits General Subtitles Preset Styles Style…" at bounding box center [385, 199] width 771 height 398
click at [240, 56] on html "Home Library Settings Library Add Credits General Subtitles Preset Styles Style…" at bounding box center [385, 199] width 771 height 398
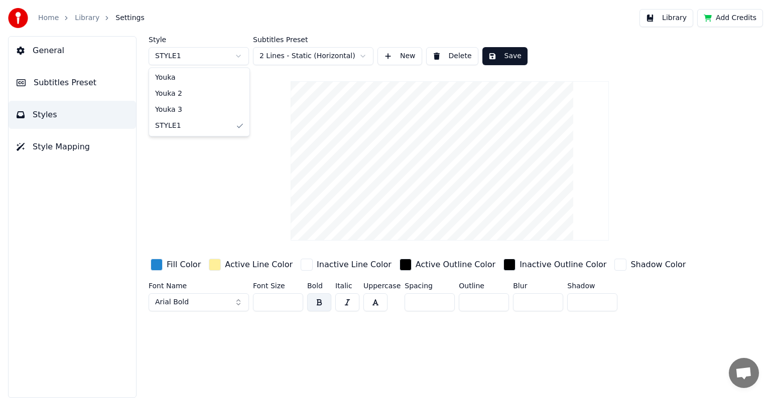
click at [237, 56] on html "Home Library Settings Library Add Credits General Subtitles Preset Styles Style…" at bounding box center [385, 199] width 771 height 398
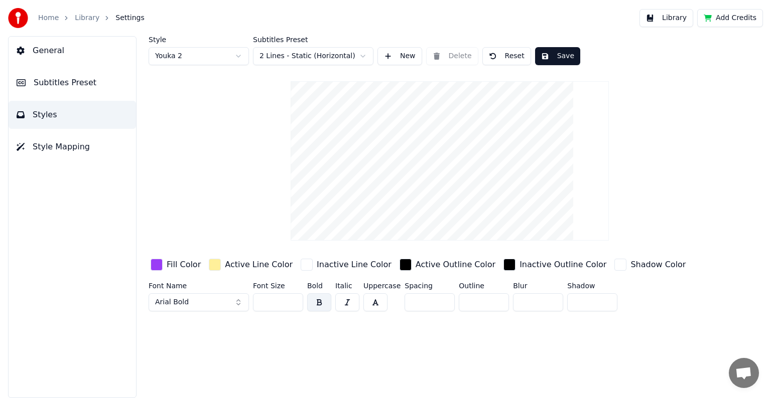
click at [160, 265] on div "button" at bounding box center [157, 265] width 12 height 12
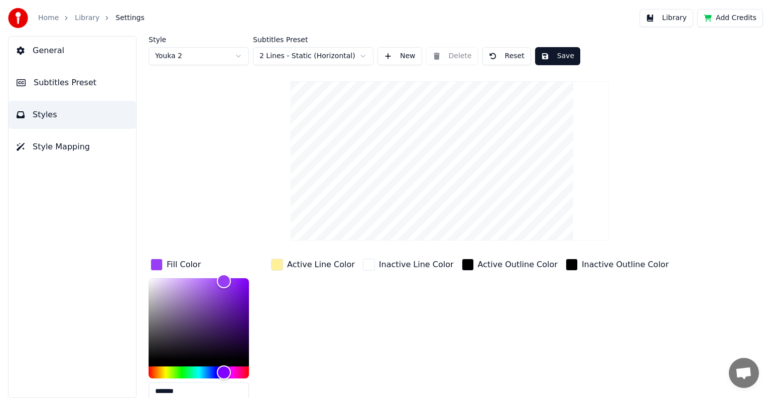
scroll to position [2, 0]
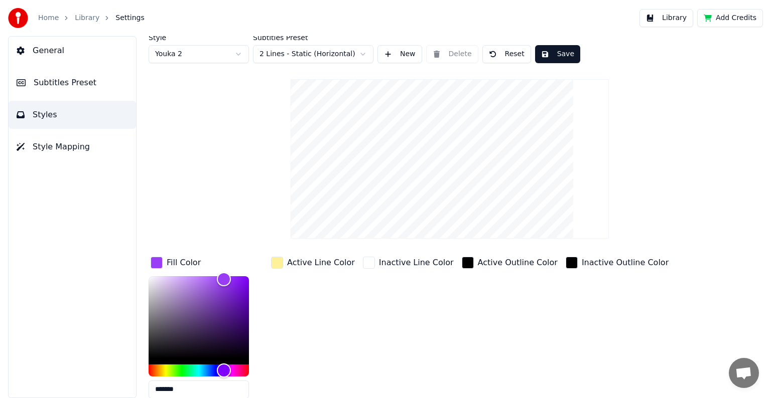
drag, startPoint x: 160, startPoint y: 389, endPoint x: 195, endPoint y: 387, distance: 35.2
click at [195, 387] on input "*******" at bounding box center [199, 390] width 100 height 18
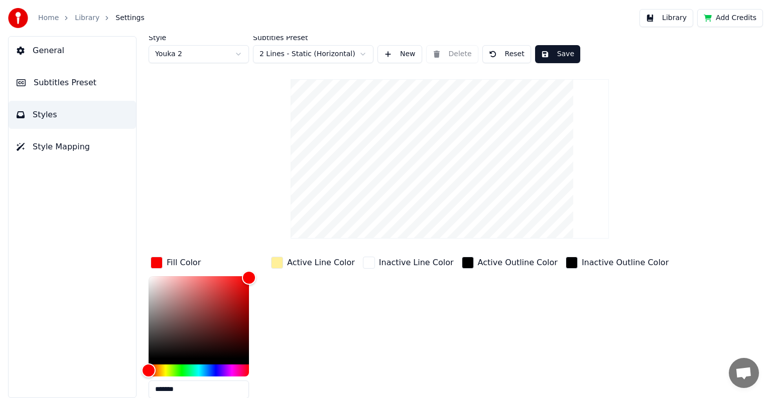
type input "*******"
click at [276, 263] on div "button" at bounding box center [277, 263] width 12 height 12
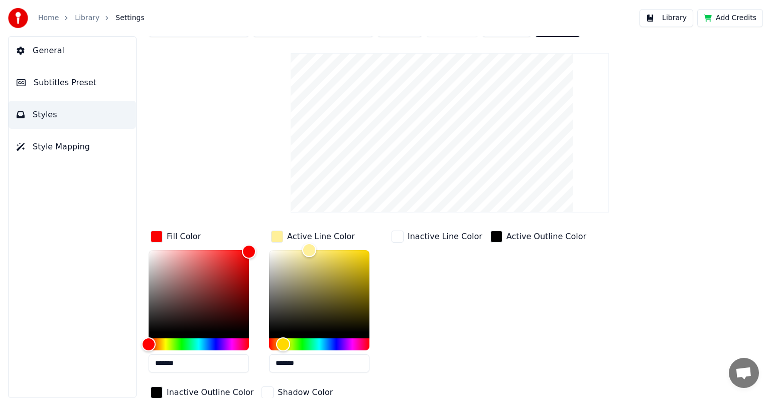
drag, startPoint x: 287, startPoint y: 388, endPoint x: 326, endPoint y: 392, distance: 38.9
click at [326, 392] on div "Fill Color ******* Active Line Color ******* Inactive Line Color Active Outline…" at bounding box center [419, 336] width 540 height 215
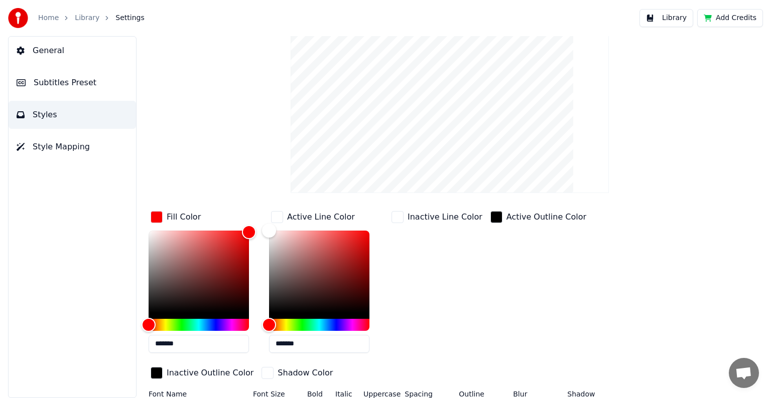
scroll to position [72, 0]
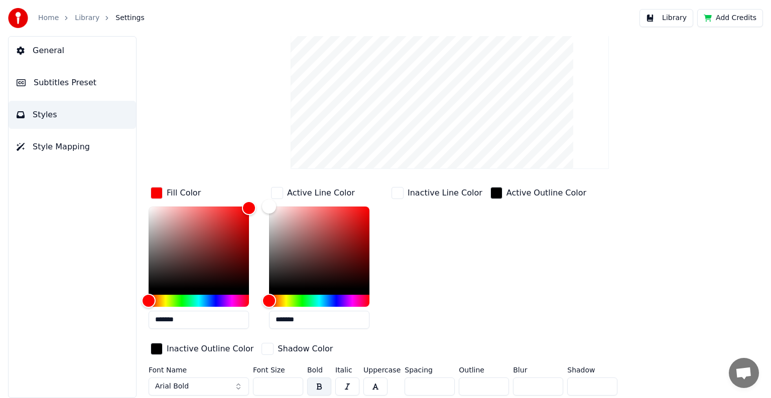
type input "*******"
click at [495, 389] on input "*" at bounding box center [484, 387] width 50 height 18
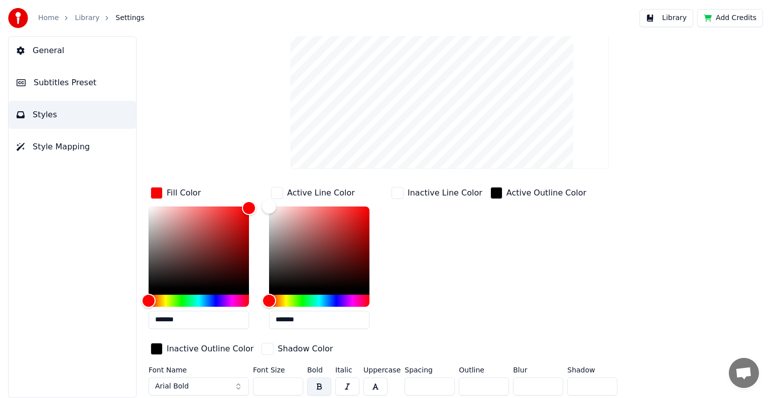
click at [495, 389] on input "*" at bounding box center [484, 387] width 50 height 18
type input "*"
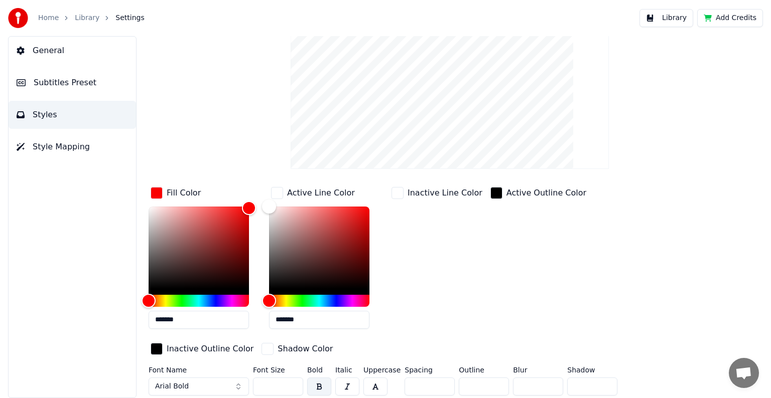
click at [495, 389] on input "*" at bounding box center [484, 387] width 50 height 18
click at [198, 383] on button "Arial Bold" at bounding box center [199, 387] width 100 height 18
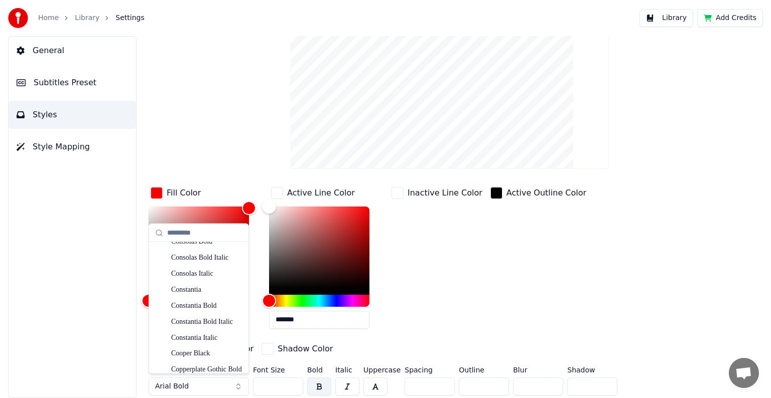
scroll to position [1506, 0]
click at [189, 303] on div "Cooper Black" at bounding box center [206, 304] width 71 height 10
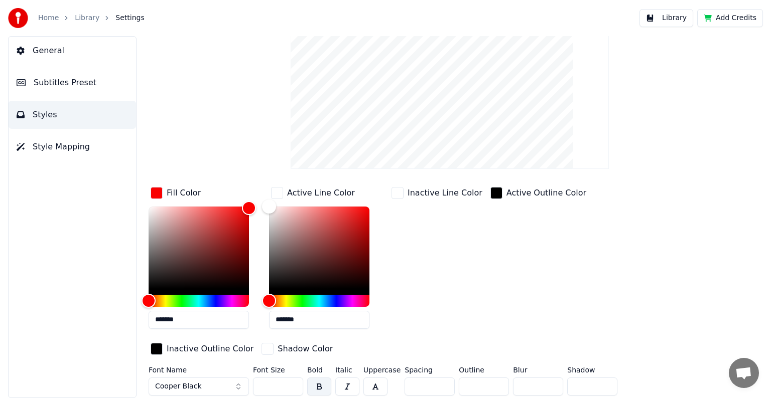
click at [291, 383] on input "**" at bounding box center [278, 387] width 50 height 18
type input "***"
click at [291, 383] on input "***" at bounding box center [278, 387] width 50 height 18
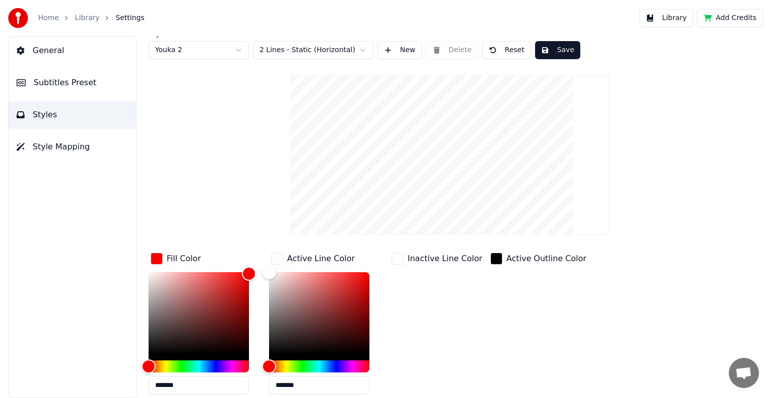
scroll to position [0, 0]
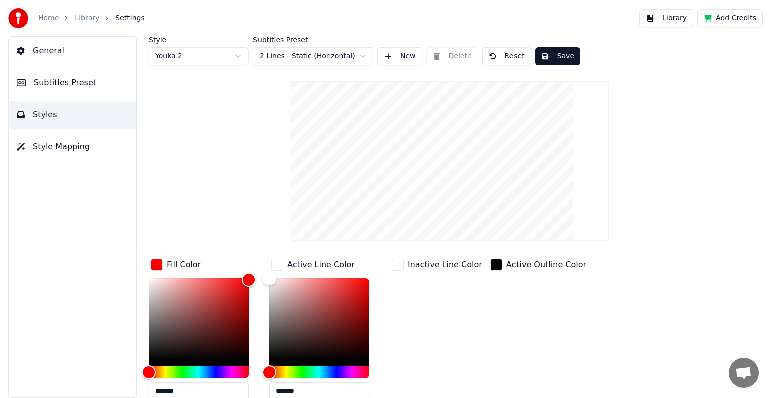
click at [551, 60] on button "Save" at bounding box center [557, 56] width 45 height 18
click at [84, 20] on link "Library" at bounding box center [87, 18] width 25 height 10
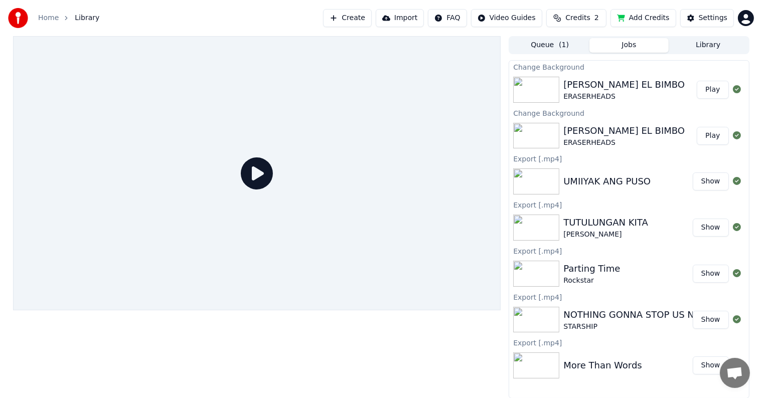
click at [716, 137] on button "Play" at bounding box center [713, 136] width 32 height 18
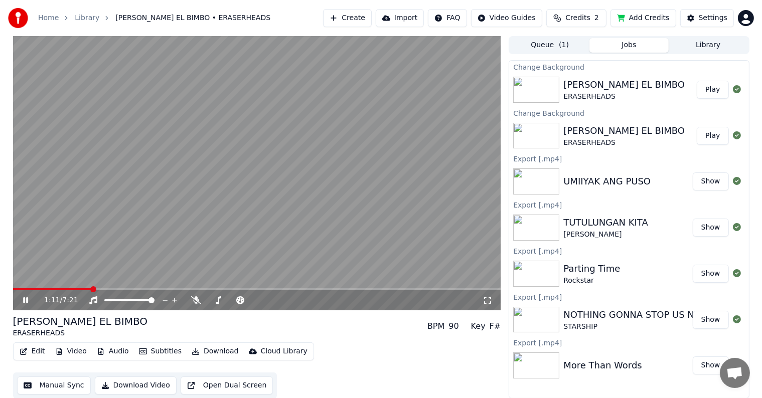
click at [91, 289] on span at bounding box center [257, 290] width 488 height 2
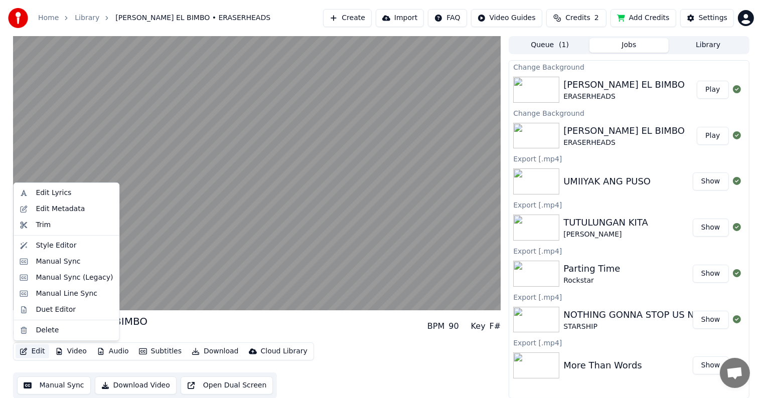
click at [42, 352] on button "Edit" at bounding box center [33, 352] width 34 height 14
click at [60, 248] on div "Style Editor" at bounding box center [56, 246] width 41 height 10
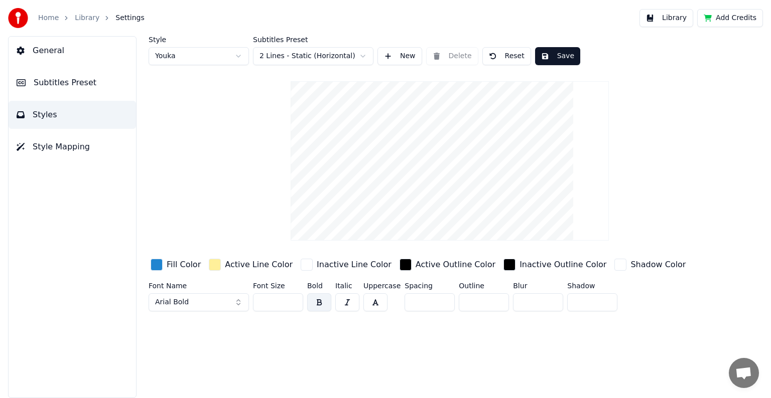
click at [52, 111] on span "Styles" at bounding box center [45, 115] width 25 height 12
click at [237, 55] on html "Home Library Settings Library Add Credits General Subtitles Preset Styles Style…" at bounding box center [385, 199] width 771 height 398
click at [220, 171] on html "Home Library Settings Library Add Credits General Subtitles Preset Styles Style…" at bounding box center [385, 199] width 771 height 398
click at [82, 17] on link "Library" at bounding box center [87, 18] width 25 height 10
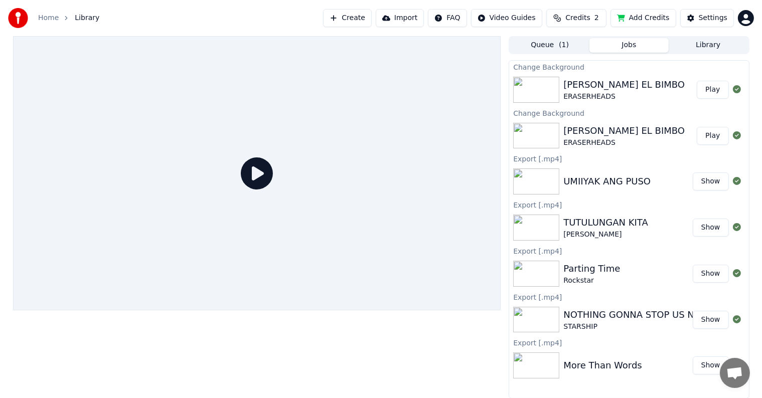
click at [261, 169] on icon at bounding box center [257, 174] width 32 height 32
click at [251, 163] on icon at bounding box center [257, 174] width 32 height 32
click at [709, 89] on button "Play" at bounding box center [713, 90] width 32 height 18
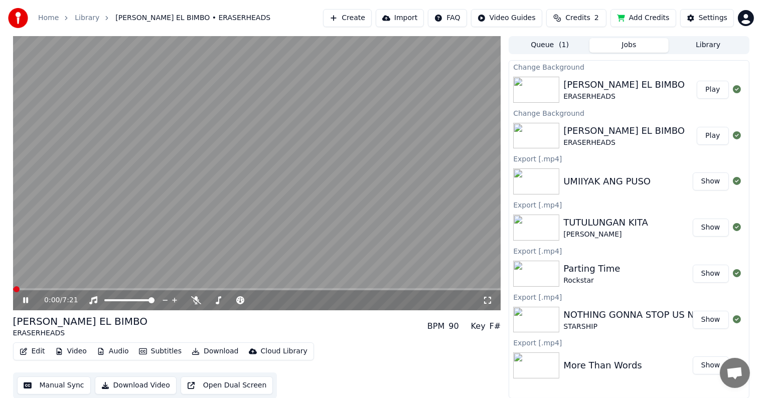
click at [94, 288] on video at bounding box center [257, 173] width 488 height 275
click at [94, 291] on span at bounding box center [257, 290] width 488 height 2
click at [27, 298] on icon at bounding box center [33, 301] width 24 height 8
click at [198, 302] on icon at bounding box center [196, 301] width 10 height 8
click at [599, 181] on div "UMIIYAK ANG PUSO" at bounding box center [607, 182] width 87 height 14
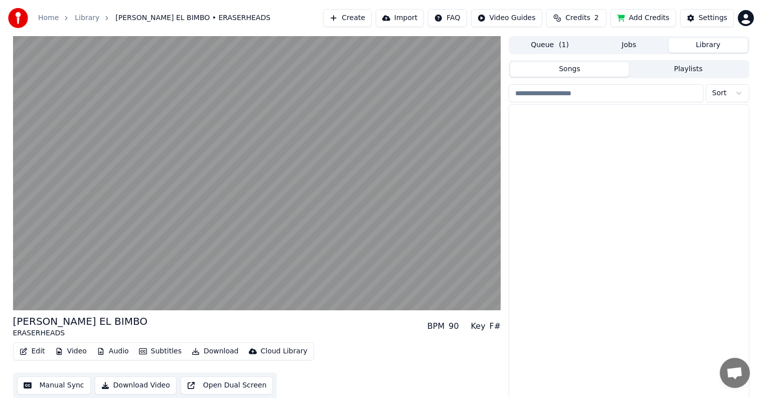
click at [699, 46] on button "Library" at bounding box center [708, 45] width 79 height 15
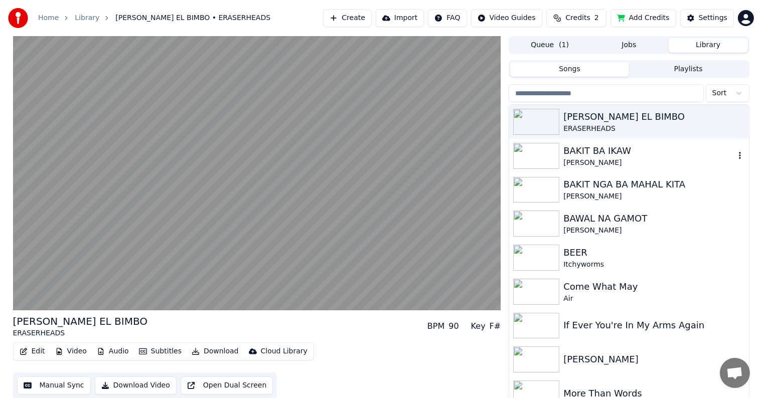
click at [601, 158] on div "[PERSON_NAME]" at bounding box center [649, 163] width 171 height 10
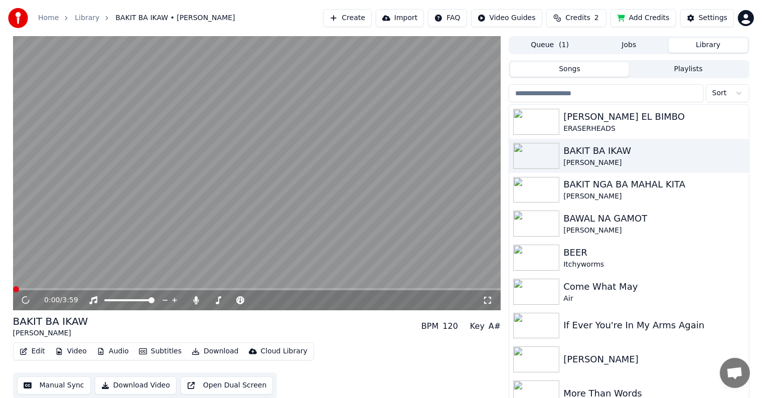
click at [82, 291] on div "0:00 / 3:59" at bounding box center [257, 301] width 488 height 20
click at [81, 290] on span at bounding box center [257, 290] width 488 height 2
click at [632, 119] on div "[PERSON_NAME] EL BIMBO" at bounding box center [649, 117] width 171 height 14
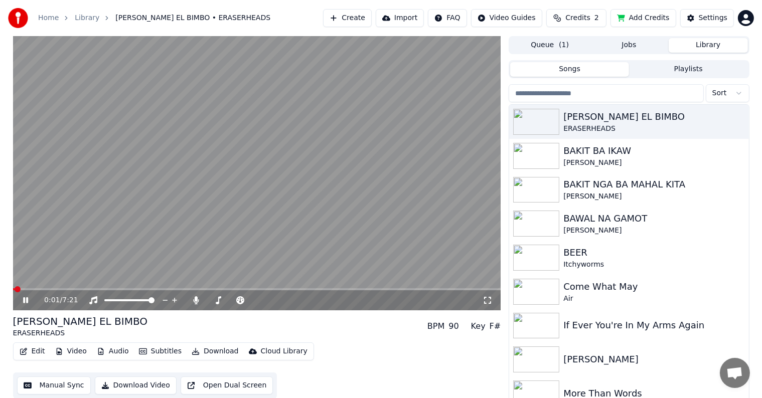
click at [90, 288] on video at bounding box center [257, 173] width 488 height 275
click at [91, 289] on div "0:01 / 7:21" at bounding box center [257, 173] width 488 height 275
click at [92, 291] on span at bounding box center [257, 290] width 488 height 2
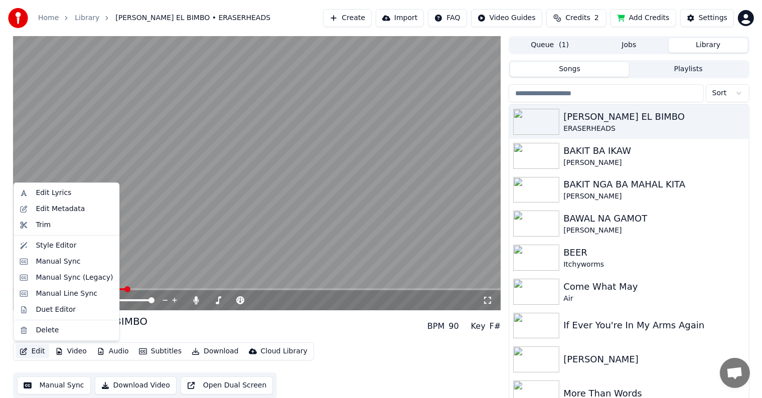
click at [33, 352] on button "Edit" at bounding box center [33, 352] width 34 height 14
click at [66, 243] on div "Style Editor" at bounding box center [56, 246] width 41 height 10
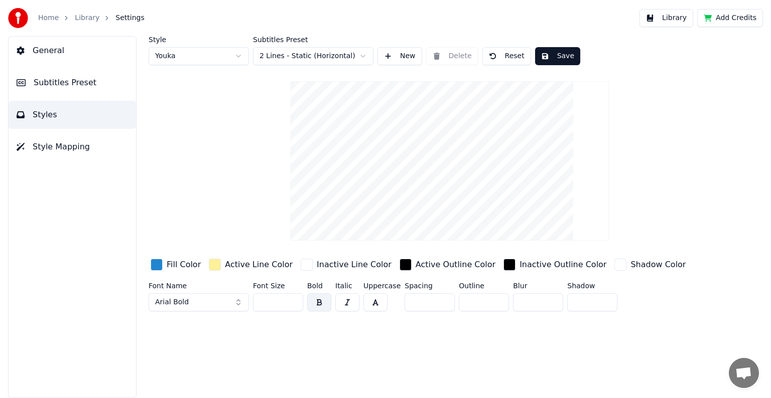
click at [68, 84] on span "Subtitles Preset" at bounding box center [65, 83] width 63 height 12
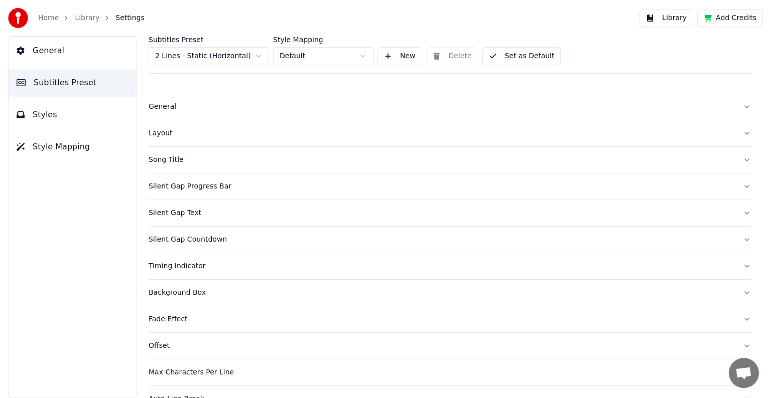
click at [174, 159] on div "Song Title" at bounding box center [442, 160] width 586 height 10
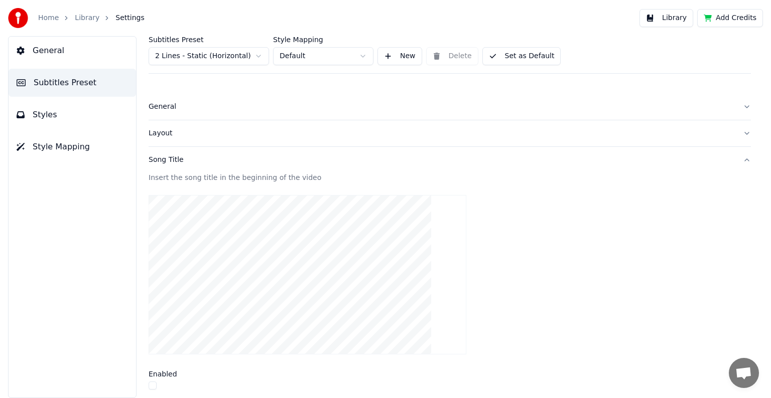
click at [160, 128] on div "Layout" at bounding box center [442, 133] width 586 height 10
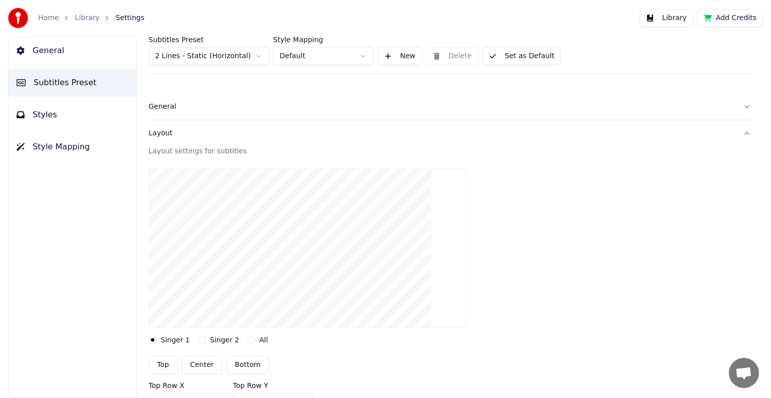
click at [165, 367] on button "Top" at bounding box center [163, 365] width 29 height 18
type input "***"
click at [33, 111] on span "Styles" at bounding box center [45, 115] width 25 height 12
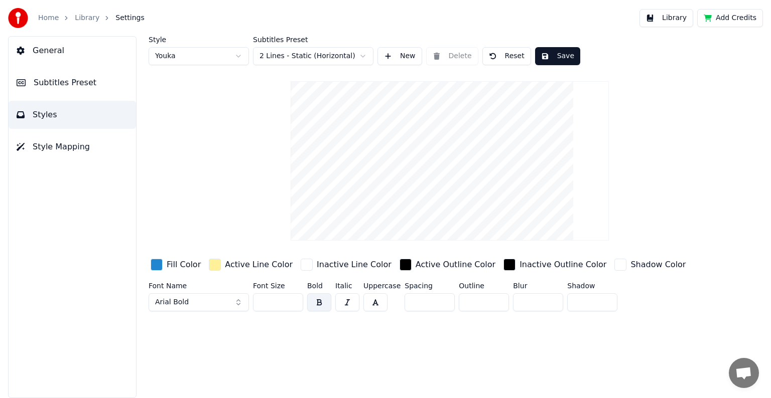
click at [557, 54] on button "Save" at bounding box center [557, 56] width 45 height 18
click at [240, 53] on html "Home Library Settings Library Add Credits General Subtitles Preset Styles Style…" at bounding box center [385, 199] width 771 height 398
type input "***"
type input "*"
click at [70, 83] on span "Subtitles Preset" at bounding box center [65, 83] width 63 height 12
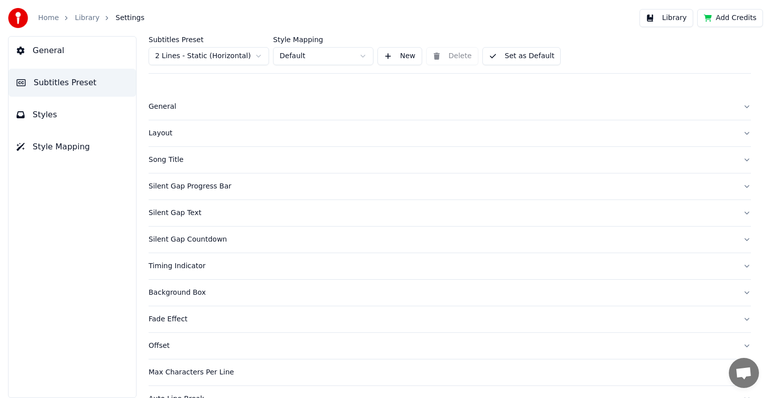
click at [164, 130] on div "Layout" at bounding box center [442, 133] width 586 height 10
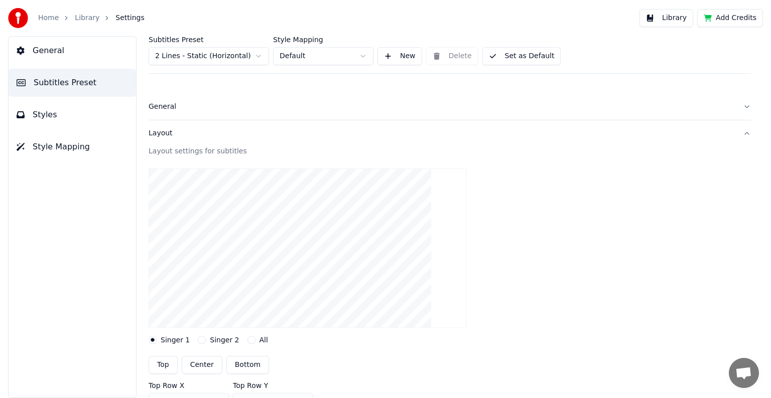
click at [197, 364] on button "Center" at bounding box center [202, 365] width 41 height 18
type input "***"
click at [50, 113] on span "Styles" at bounding box center [45, 115] width 25 height 12
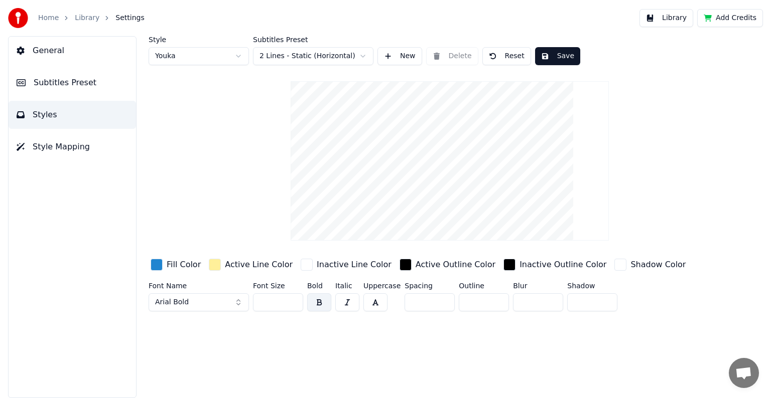
click at [239, 59] on html "Home Library Settings Library Add Credits General Subtitles Preset Styles Style…" at bounding box center [385, 199] width 771 height 398
type input "***"
type input "*"
click at [554, 56] on button "Save" at bounding box center [557, 56] width 45 height 18
click at [90, 14] on link "Library" at bounding box center [87, 18] width 25 height 10
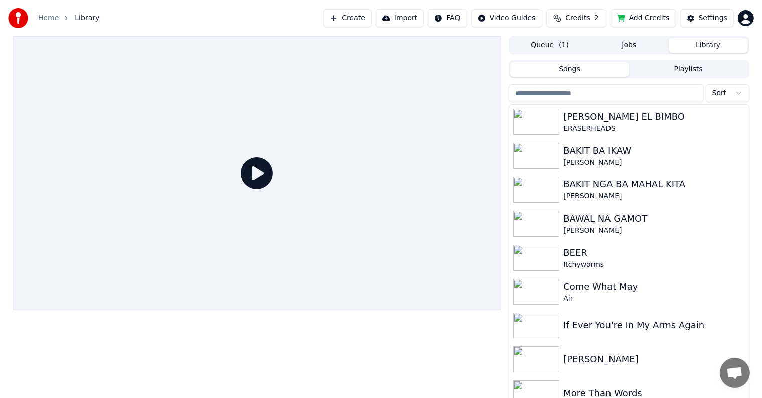
click at [261, 172] on icon at bounding box center [257, 174] width 32 height 32
click at [588, 123] on div "[PERSON_NAME] EL BIMBO" at bounding box center [649, 117] width 171 height 14
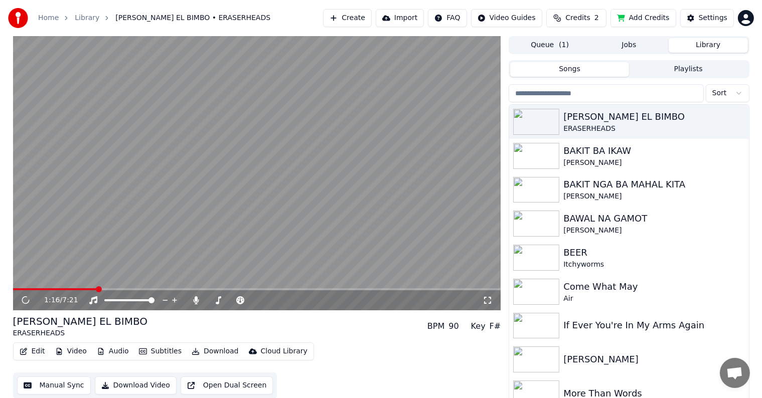
click at [96, 290] on span at bounding box center [257, 290] width 488 height 2
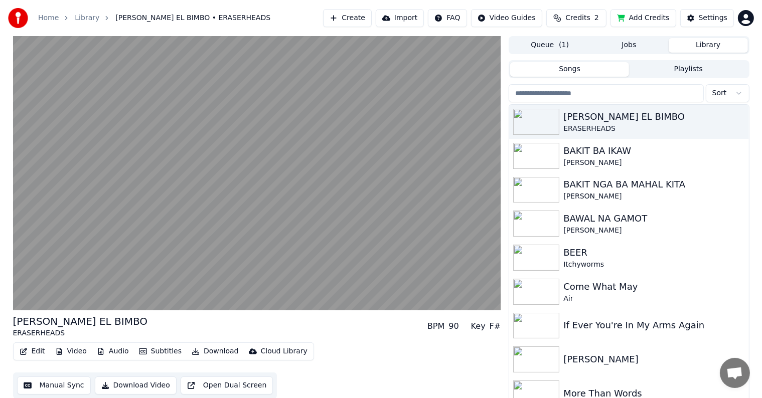
click at [34, 349] on button "Edit" at bounding box center [33, 352] width 34 height 14
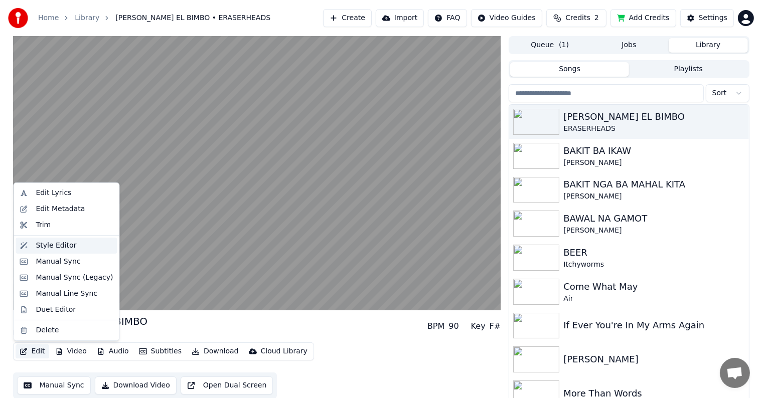
click at [48, 247] on div "Style Editor" at bounding box center [56, 246] width 41 height 10
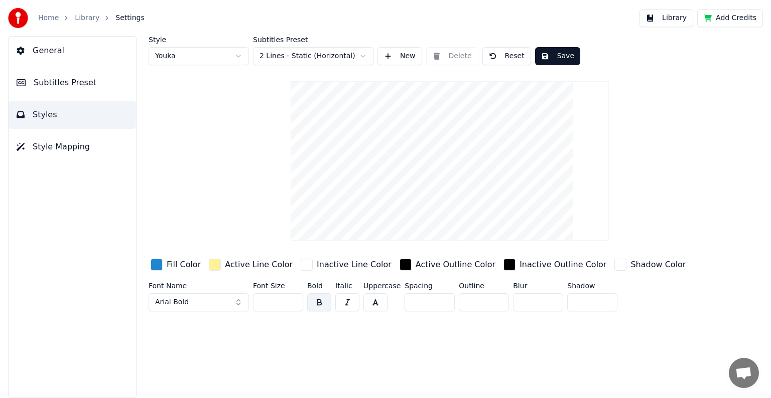
click at [67, 83] on span "Subtitles Preset" at bounding box center [65, 83] width 63 height 12
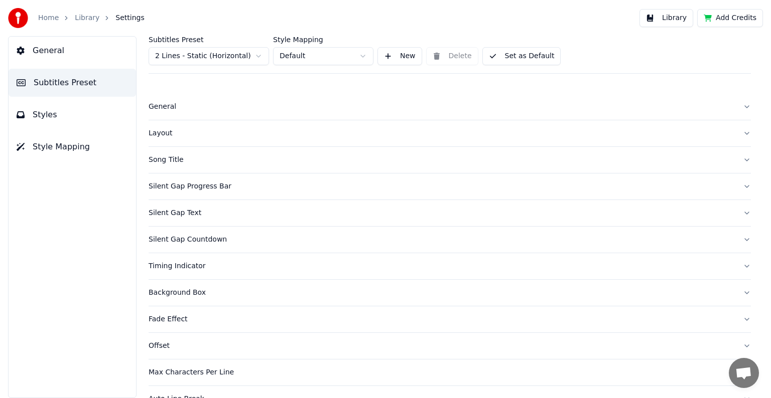
click at [157, 132] on div "Layout" at bounding box center [442, 133] width 586 height 10
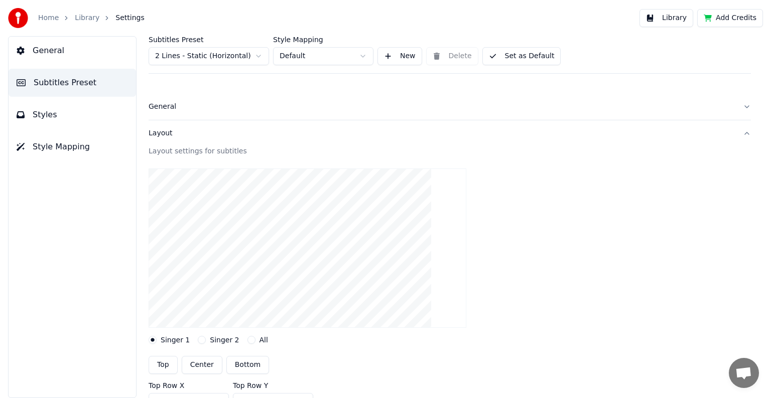
click at [165, 365] on button "Top" at bounding box center [163, 365] width 29 height 18
type input "***"
click at [76, 111] on button "Styles" at bounding box center [72, 115] width 127 height 28
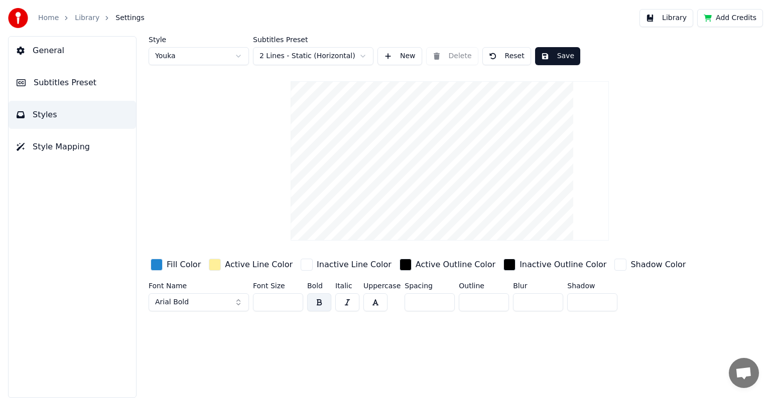
click at [555, 55] on button "Save" at bounding box center [557, 56] width 45 height 18
click at [89, 20] on link "Library" at bounding box center [87, 18] width 25 height 10
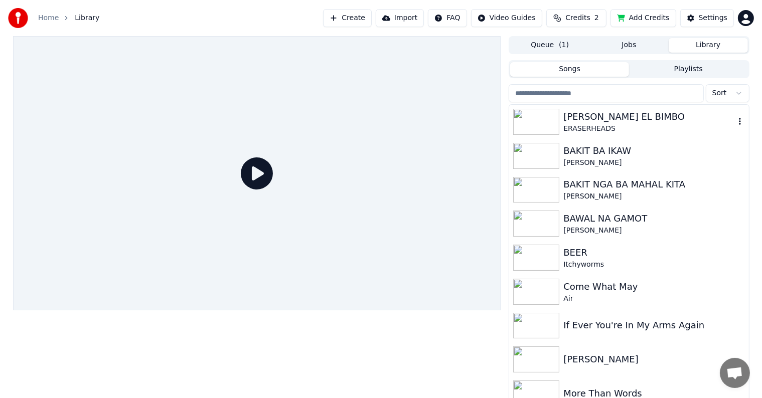
click at [631, 126] on div "ERASERHEADS" at bounding box center [649, 129] width 171 height 10
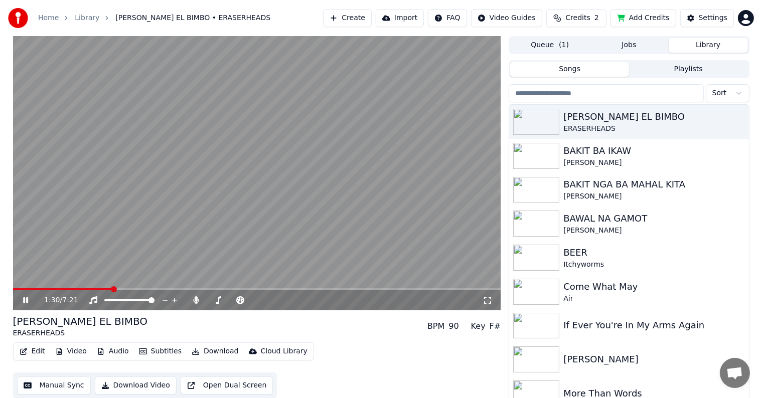
click at [112, 289] on span at bounding box center [257, 290] width 488 height 2
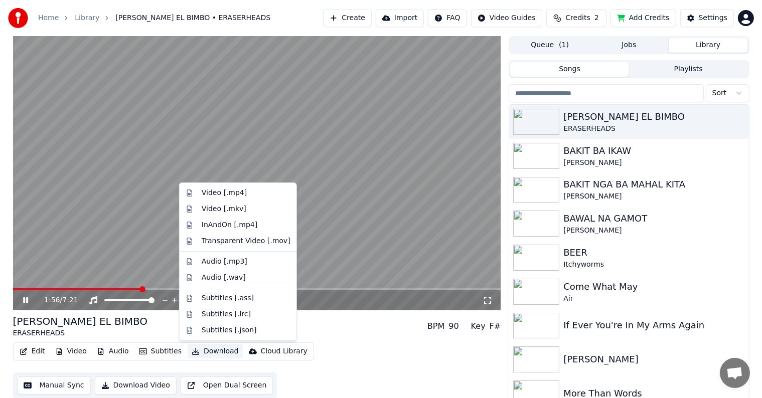
click at [213, 351] on button "Download" at bounding box center [215, 352] width 55 height 14
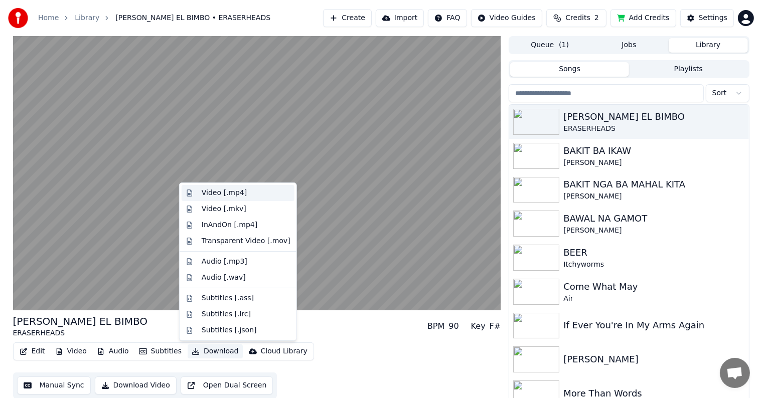
click at [217, 196] on div "Video [.mp4]" at bounding box center [224, 193] width 45 height 10
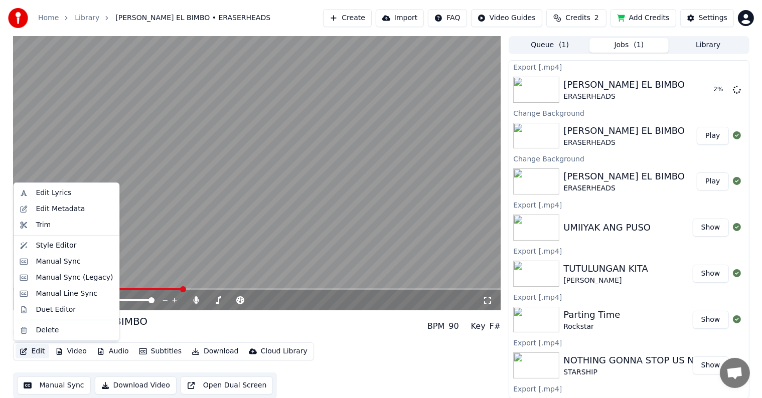
click at [38, 351] on button "Edit" at bounding box center [33, 352] width 34 height 14
click at [55, 241] on div "Style Editor" at bounding box center [56, 246] width 41 height 10
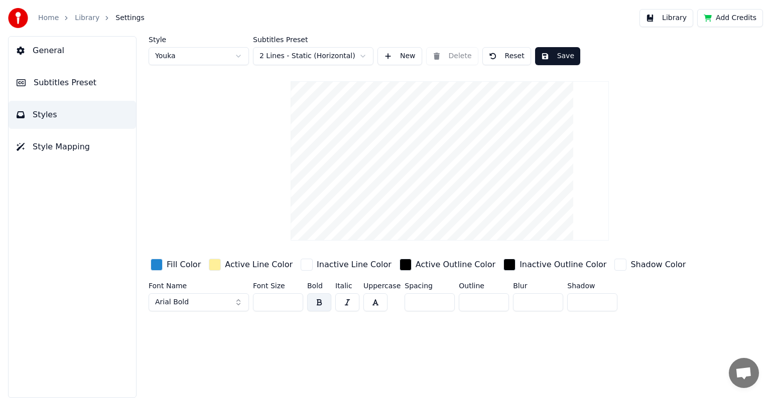
click at [64, 84] on span "Subtitles Preset" at bounding box center [65, 83] width 63 height 12
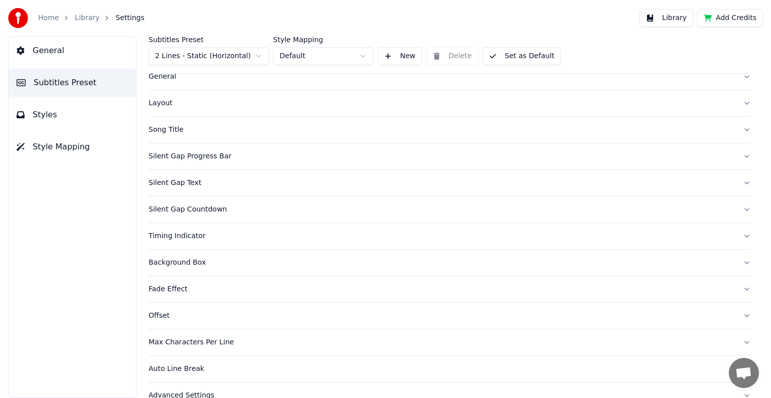
scroll to position [47, 0]
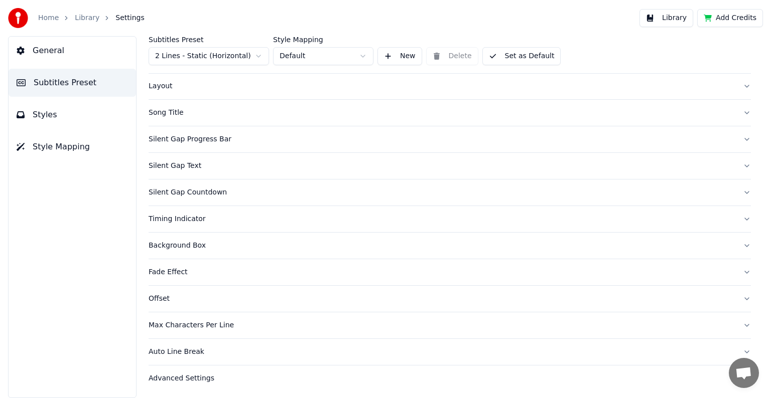
click at [208, 322] on div "Max Characters Per Line" at bounding box center [442, 326] width 586 height 10
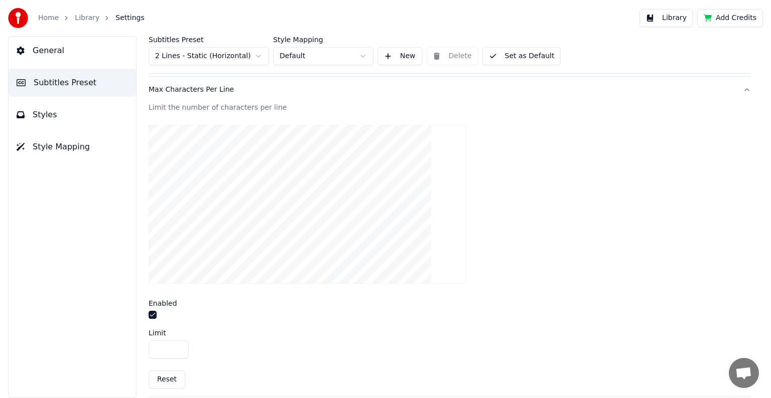
scroll to position [298, 0]
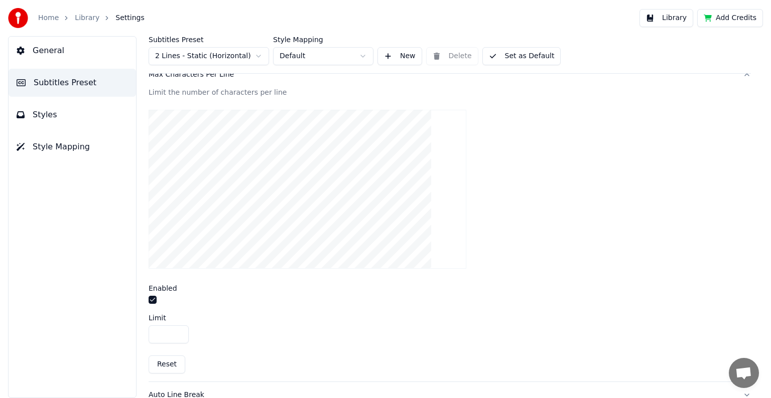
click at [179, 333] on input "**" at bounding box center [169, 335] width 40 height 18
click at [179, 334] on input "**" at bounding box center [169, 335] width 40 height 18
type input "**"
click at [181, 331] on input "**" at bounding box center [169, 335] width 40 height 18
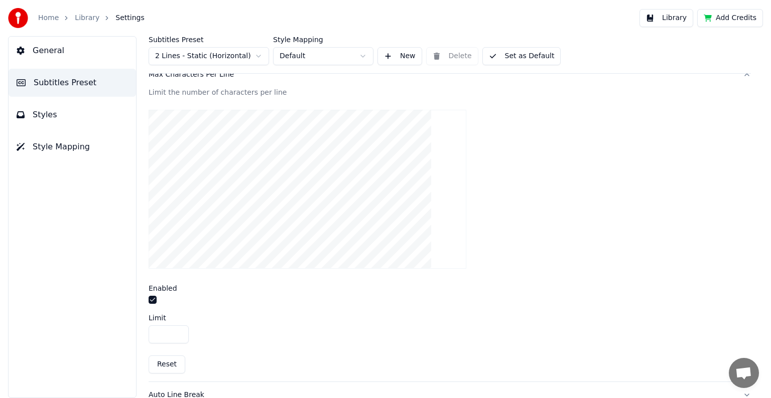
click at [48, 118] on span "Styles" at bounding box center [45, 115] width 25 height 12
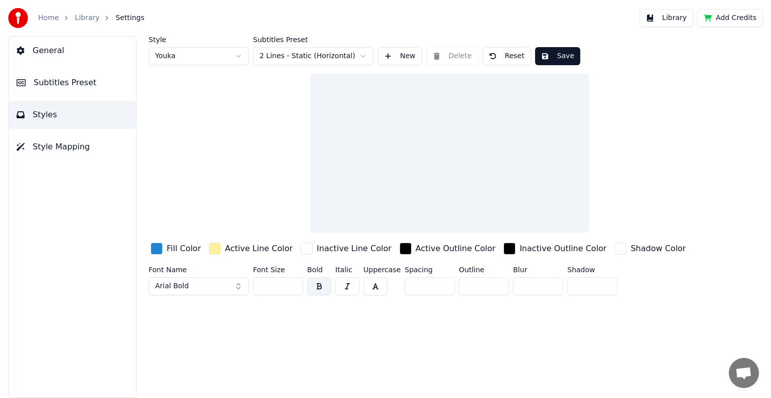
scroll to position [0, 0]
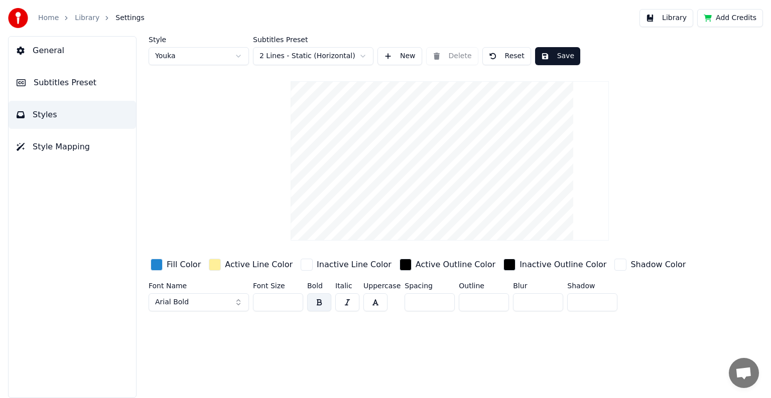
click at [560, 56] on button "Save" at bounding box center [557, 56] width 45 height 18
click at [94, 18] on link "Library" at bounding box center [87, 18] width 25 height 10
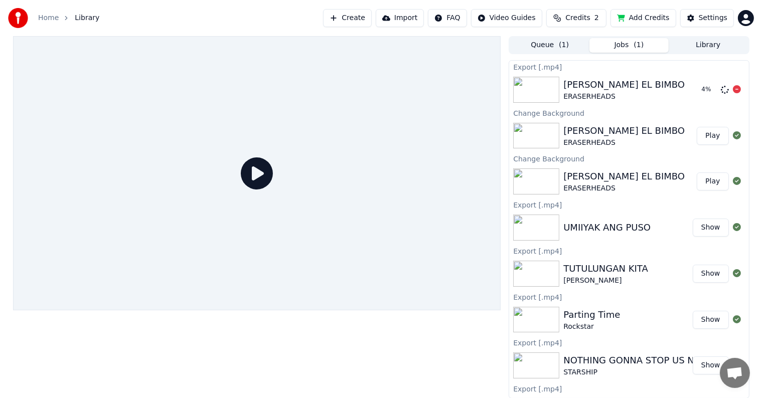
click at [597, 89] on div "[PERSON_NAME] EL BIMBO" at bounding box center [624, 85] width 121 height 14
click at [709, 137] on button "Play" at bounding box center [713, 136] width 32 height 18
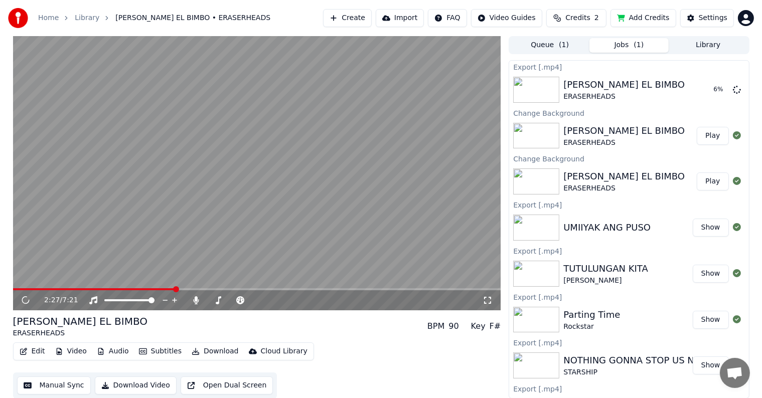
click at [175, 289] on span at bounding box center [257, 290] width 488 height 2
click at [156, 289] on span at bounding box center [257, 290] width 488 height 2
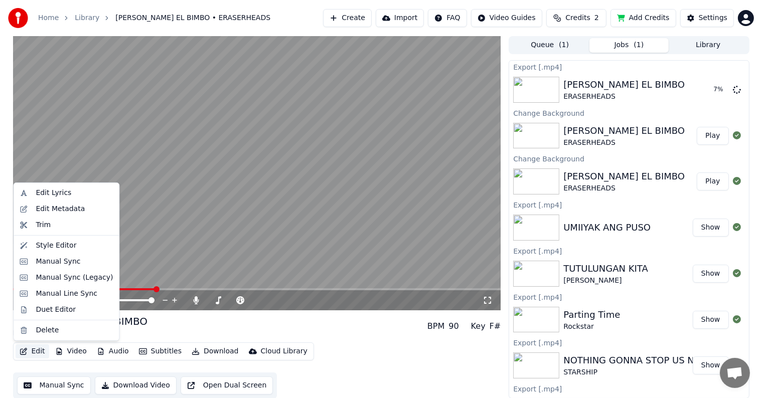
click at [32, 351] on button "Edit" at bounding box center [33, 352] width 34 height 14
click at [44, 244] on div "Style Editor" at bounding box center [56, 246] width 41 height 10
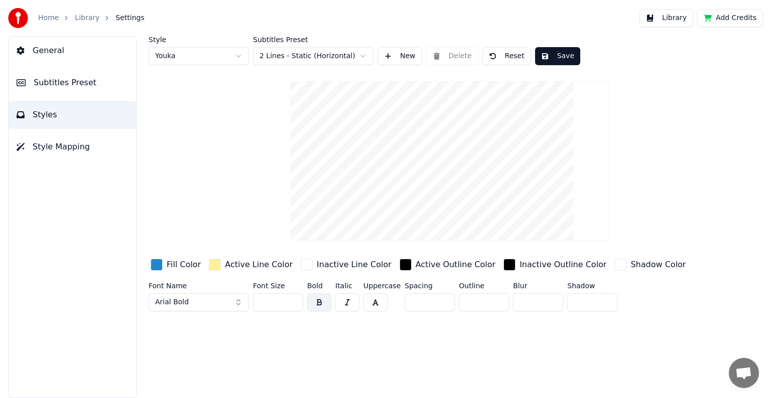
click at [68, 81] on span "Subtitles Preset" at bounding box center [65, 83] width 63 height 12
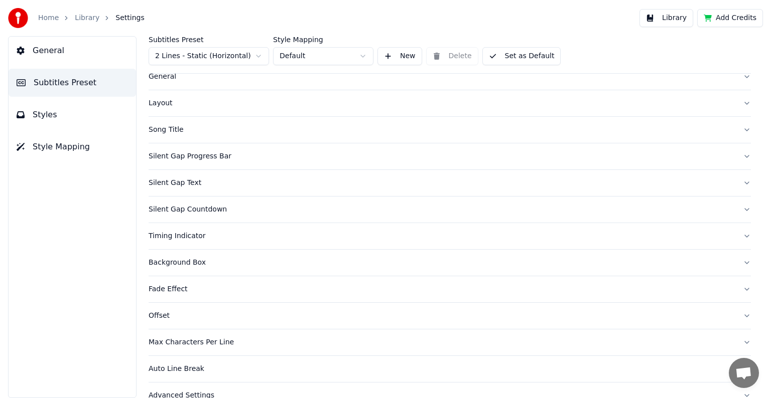
scroll to position [47, 0]
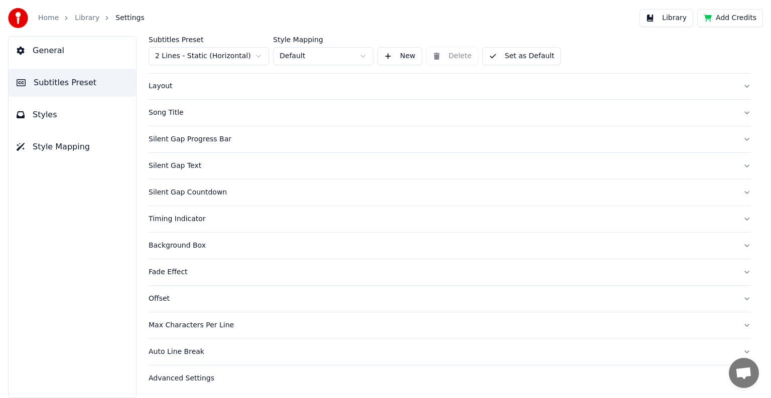
click at [187, 323] on div "Max Characters Per Line" at bounding box center [442, 326] width 586 height 10
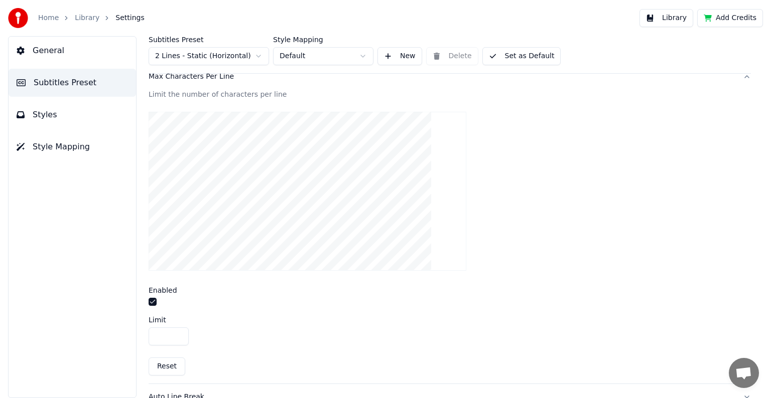
scroll to position [341, 0]
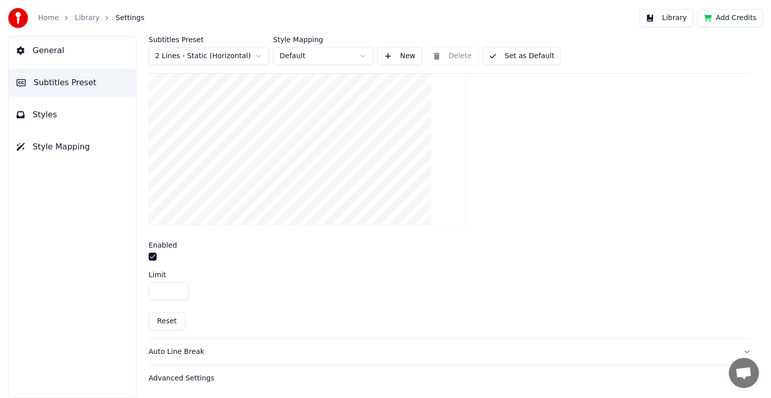
click at [179, 287] on input "**" at bounding box center [169, 292] width 40 height 18
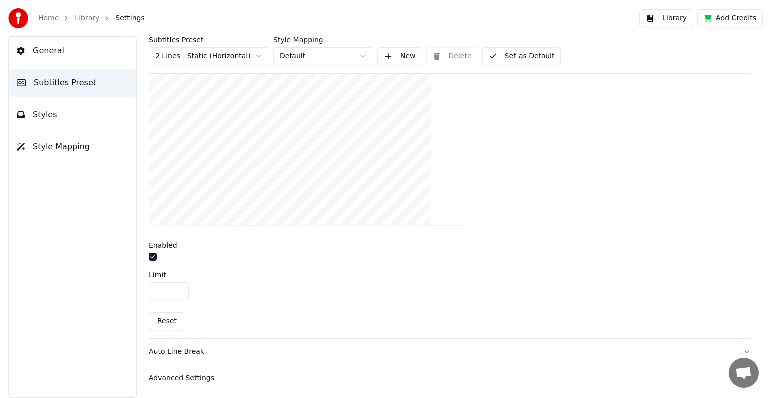
click at [179, 287] on input "**" at bounding box center [169, 292] width 40 height 18
type input "**"
click at [179, 287] on input "**" at bounding box center [169, 292] width 40 height 18
click at [52, 114] on span "Styles" at bounding box center [45, 115] width 25 height 12
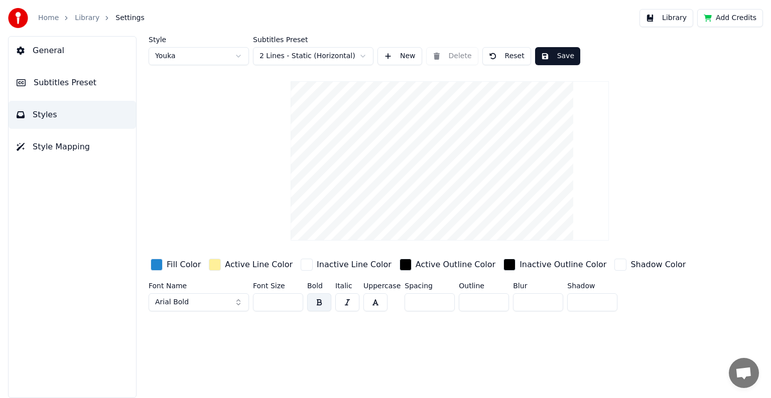
scroll to position [0, 0]
click at [547, 54] on button "Save" at bounding box center [557, 56] width 45 height 18
click at [86, 18] on link "Library" at bounding box center [87, 18] width 25 height 10
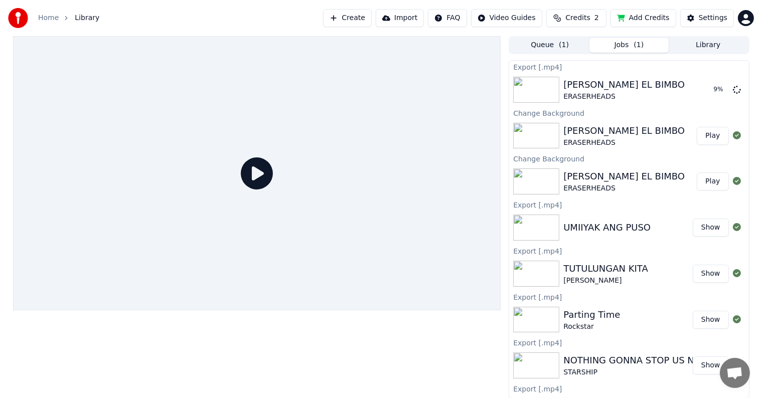
click at [703, 138] on button "Play" at bounding box center [713, 136] width 32 height 18
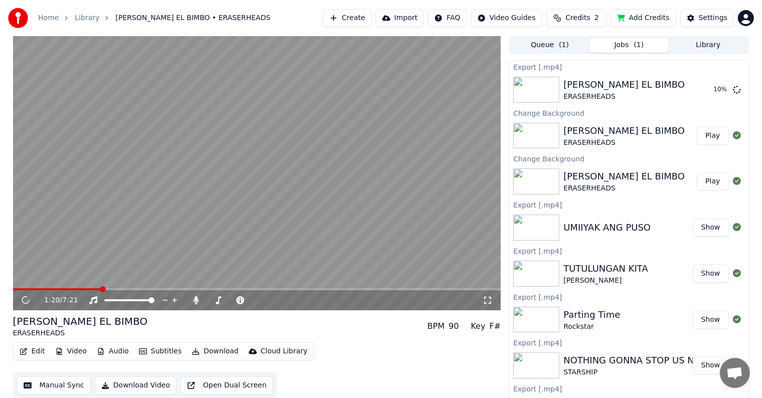
click at [101, 289] on span at bounding box center [257, 290] width 488 height 2
click at [82, 290] on span at bounding box center [257, 290] width 488 height 2
click at [121, 289] on span at bounding box center [257, 290] width 488 height 2
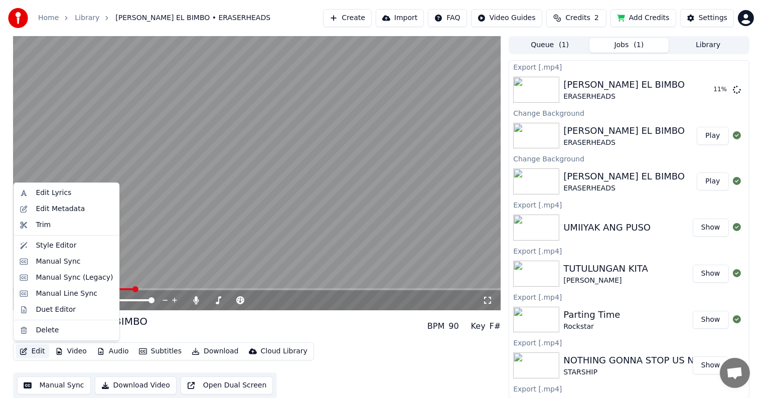
click at [40, 350] on button "Edit" at bounding box center [33, 352] width 34 height 14
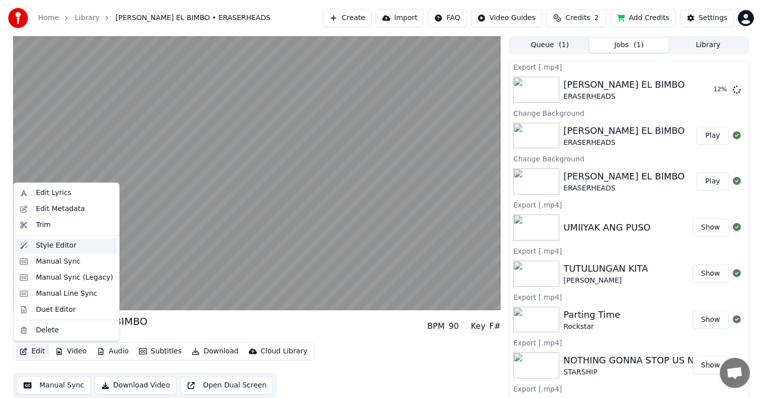
click at [56, 245] on div "Style Editor" at bounding box center [56, 246] width 41 height 10
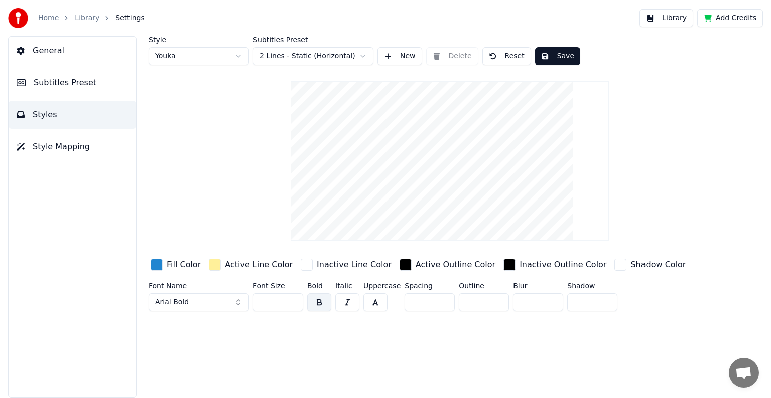
click at [60, 85] on span "Subtitles Preset" at bounding box center [65, 83] width 63 height 12
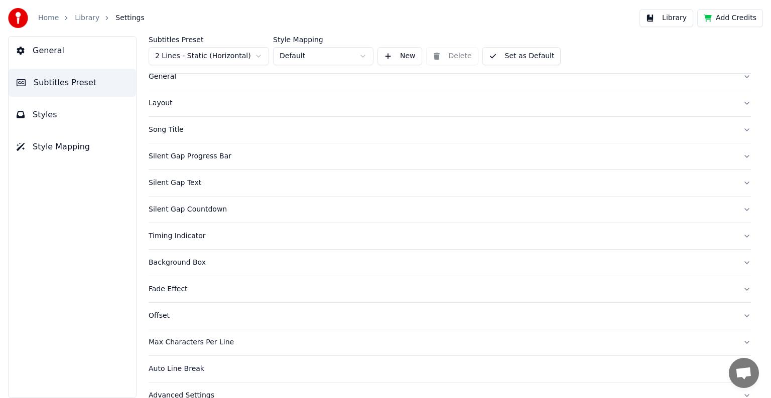
scroll to position [47, 0]
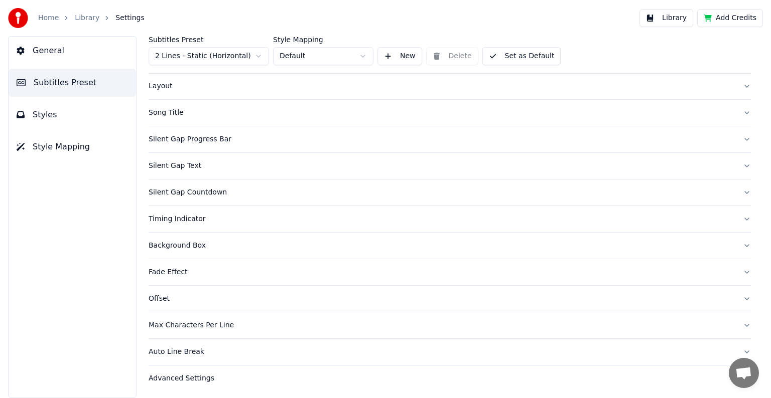
click at [179, 323] on div "Max Characters Per Line" at bounding box center [442, 326] width 586 height 10
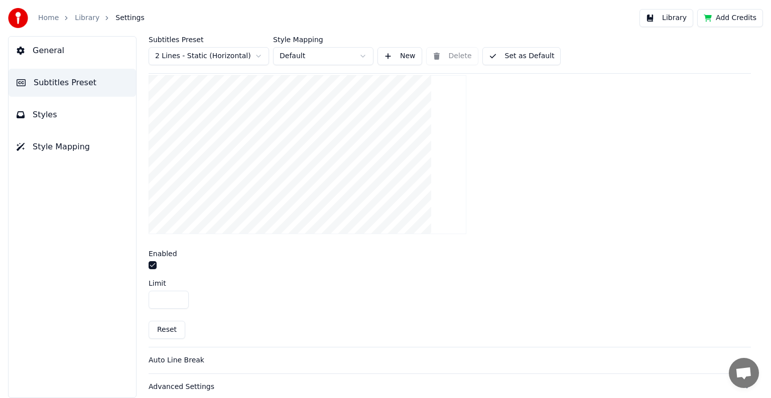
scroll to position [341, 0]
click at [178, 292] on input "**" at bounding box center [169, 292] width 40 height 18
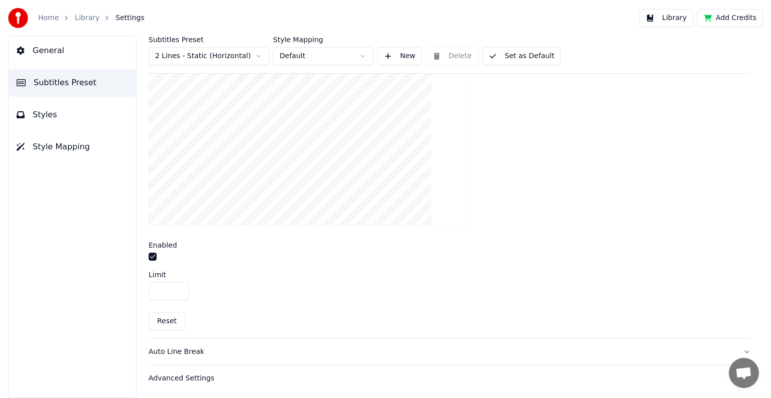
click at [178, 292] on input "**" at bounding box center [169, 292] width 40 height 18
type input "**"
click at [178, 292] on input "**" at bounding box center [169, 292] width 40 height 18
click at [51, 114] on span "Styles" at bounding box center [45, 115] width 25 height 12
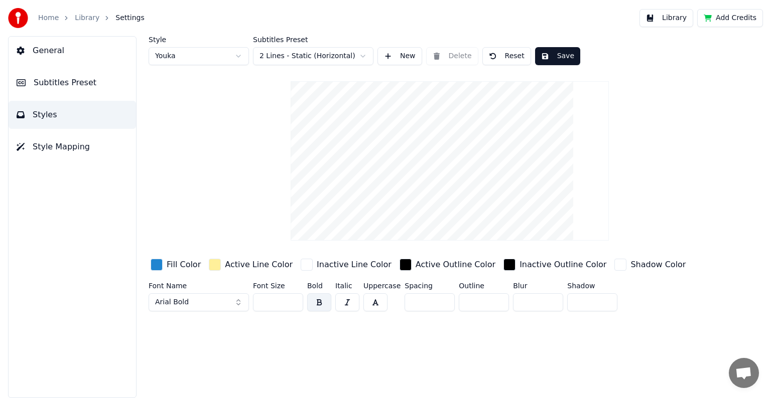
scroll to position [0, 0]
click at [542, 58] on button "Save" at bounding box center [557, 56] width 45 height 18
click at [89, 20] on link "Library" at bounding box center [87, 18] width 25 height 10
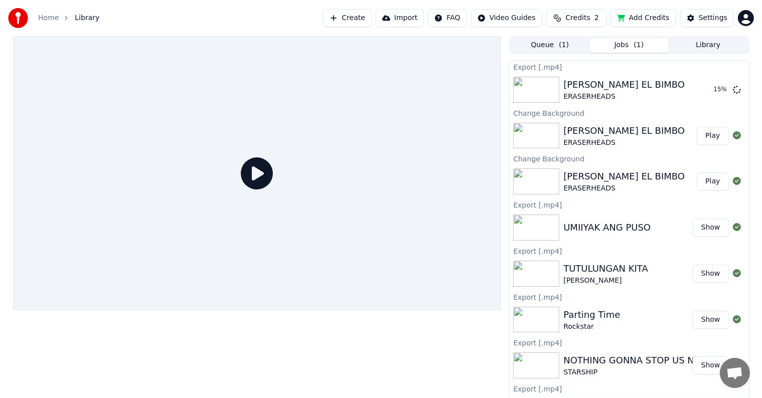
click at [704, 142] on button "Play" at bounding box center [713, 136] width 32 height 18
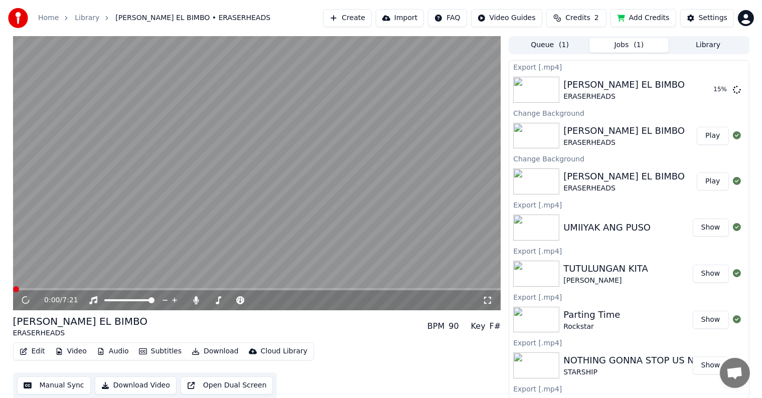
click at [72, 290] on span at bounding box center [257, 290] width 488 height 2
click at [155, 289] on span at bounding box center [257, 290] width 488 height 2
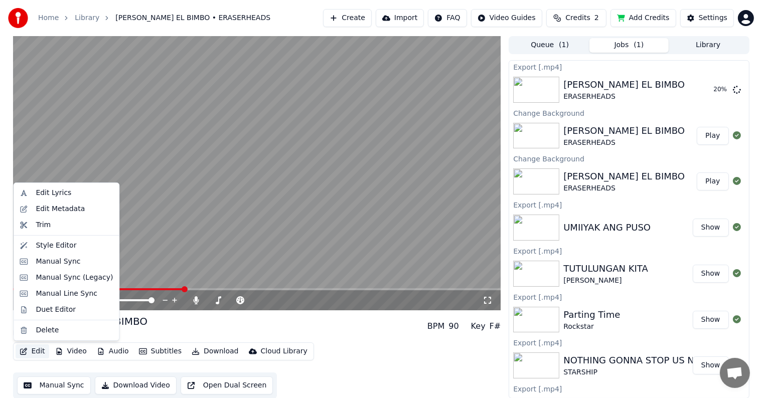
click at [36, 355] on button "Edit" at bounding box center [33, 352] width 34 height 14
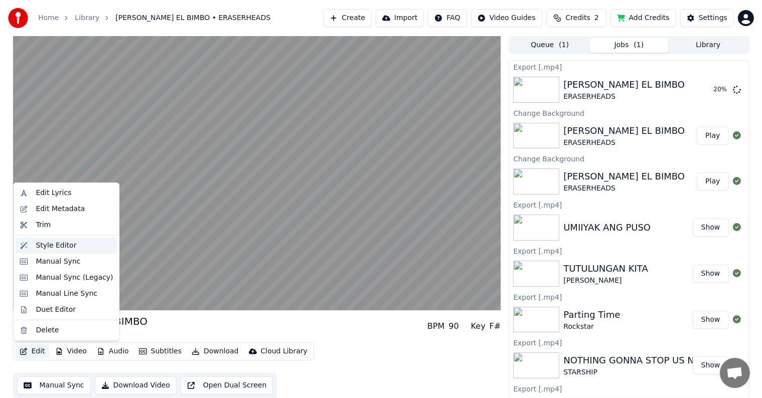
click at [55, 243] on div "Style Editor" at bounding box center [56, 246] width 41 height 10
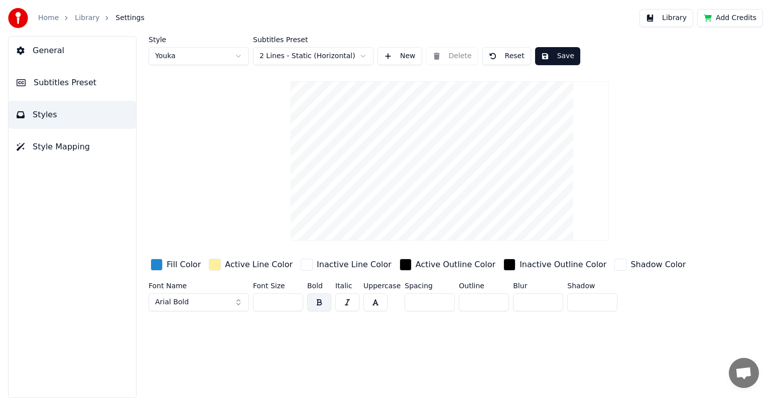
click at [50, 80] on span "Subtitles Preset" at bounding box center [65, 83] width 63 height 12
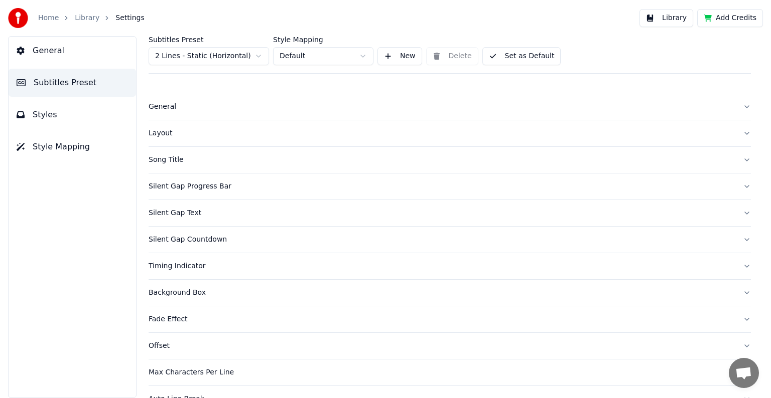
click at [165, 135] on div "Layout" at bounding box center [442, 133] width 586 height 10
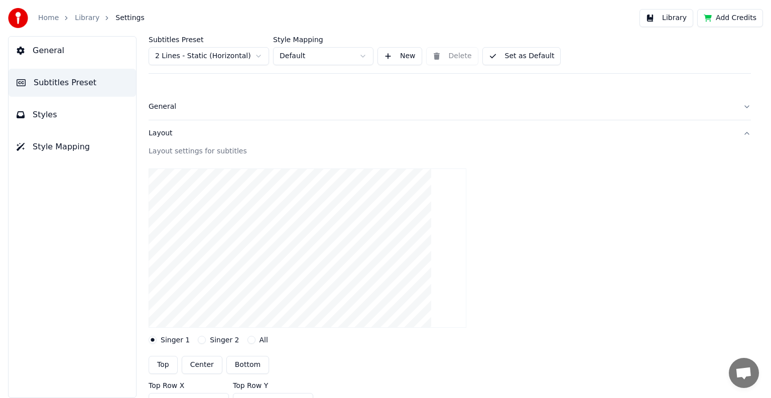
click at [47, 111] on span "Styles" at bounding box center [45, 115] width 25 height 12
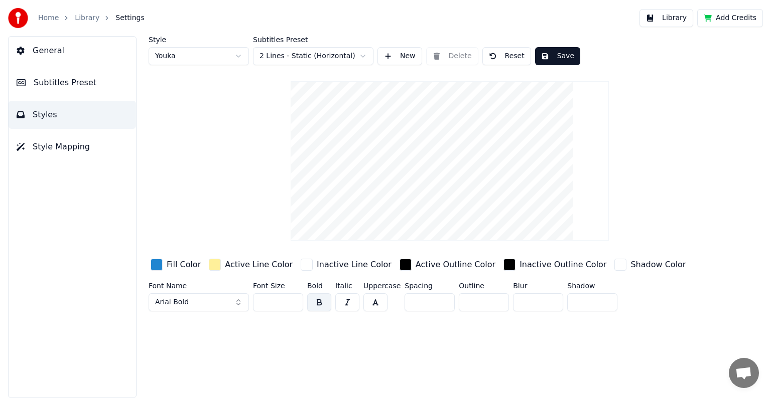
click at [496, 302] on input "*" at bounding box center [484, 303] width 50 height 18
type input "*"
click at [496, 302] on input "*" at bounding box center [484, 303] width 50 height 18
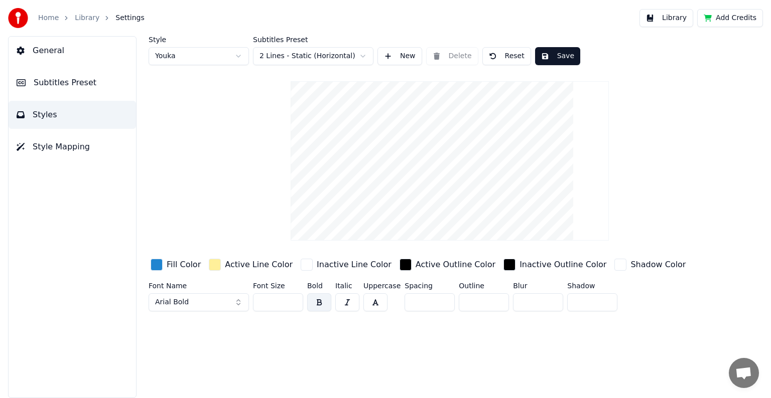
click at [548, 55] on button "Save" at bounding box center [557, 56] width 45 height 18
drag, startPoint x: 62, startPoint y: 80, endPoint x: 75, endPoint y: 95, distance: 20.6
click at [64, 81] on span "Subtitles Preset" at bounding box center [65, 83] width 63 height 12
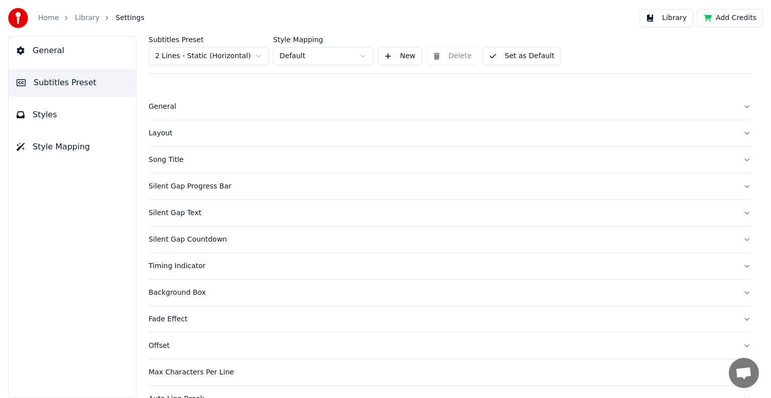
click at [87, 14] on link "Library" at bounding box center [87, 18] width 25 height 10
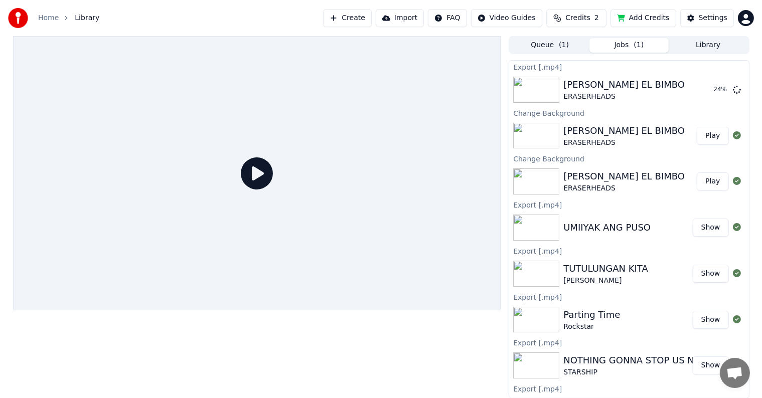
click at [638, 135] on div "[PERSON_NAME] EL BIMBO" at bounding box center [624, 131] width 121 height 14
click at [707, 135] on button "Play" at bounding box center [713, 136] width 32 height 18
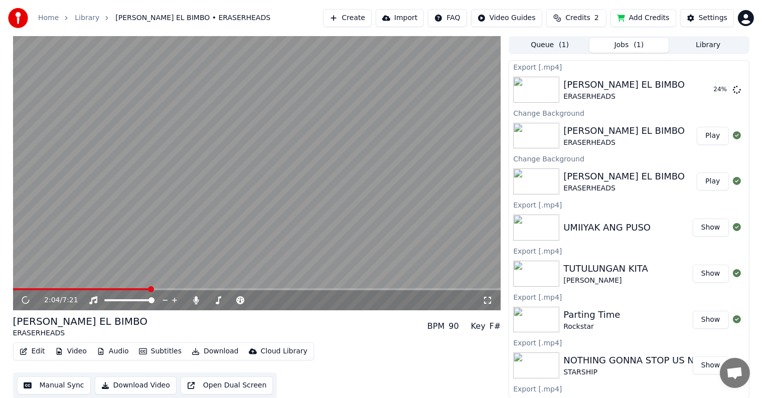
click at [150, 289] on span at bounding box center [257, 290] width 488 height 2
click at [167, 289] on span at bounding box center [257, 290] width 488 height 2
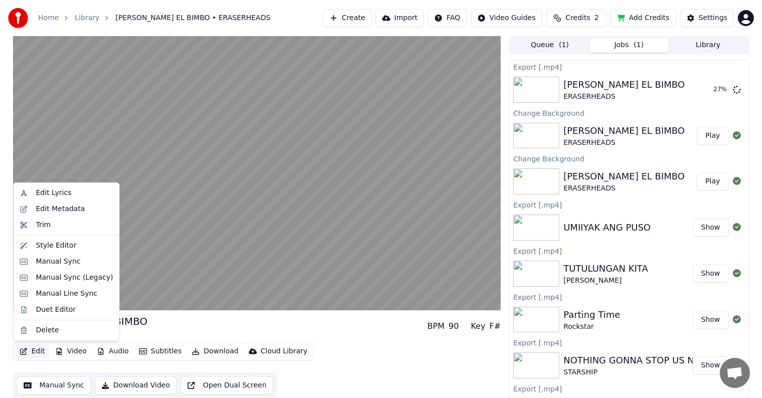
click at [33, 352] on button "Edit" at bounding box center [33, 352] width 34 height 14
click at [44, 248] on div "Style Editor" at bounding box center [56, 246] width 41 height 10
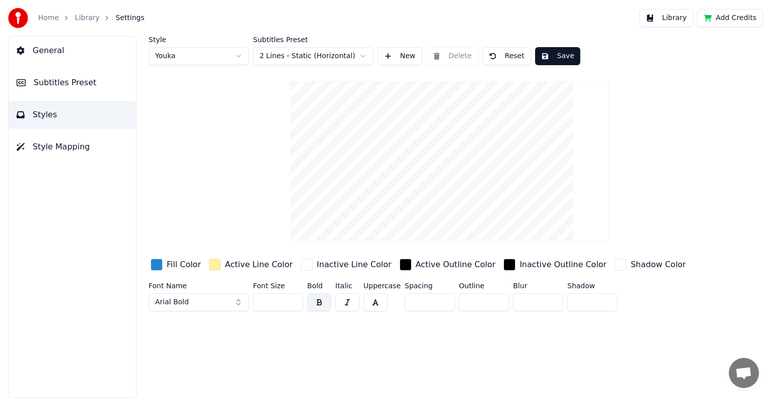
click at [201, 301] on button "Arial Bold" at bounding box center [199, 303] width 100 height 18
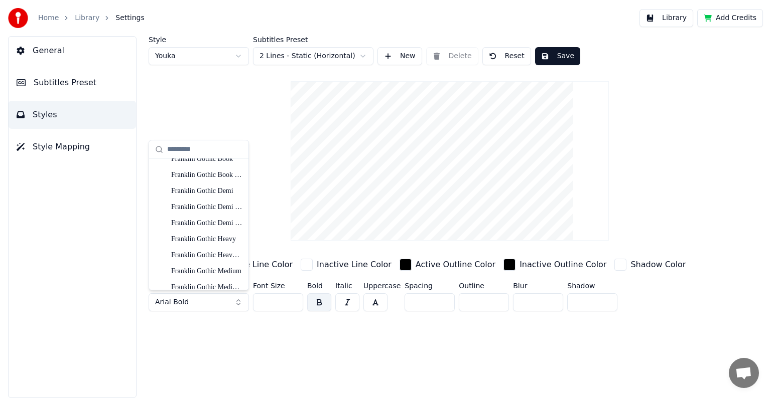
scroll to position [2108, 0]
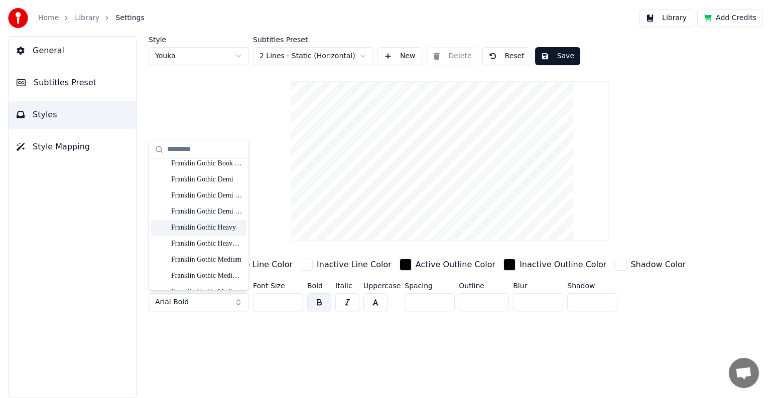
click at [204, 230] on div "Franklin Gothic Heavy" at bounding box center [206, 228] width 71 height 10
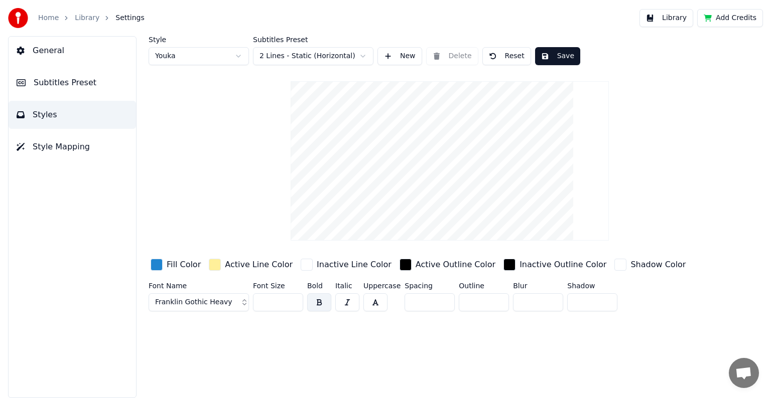
click at [546, 56] on button "Save" at bounding box center [557, 56] width 45 height 18
click at [83, 20] on link "Library" at bounding box center [87, 18] width 25 height 10
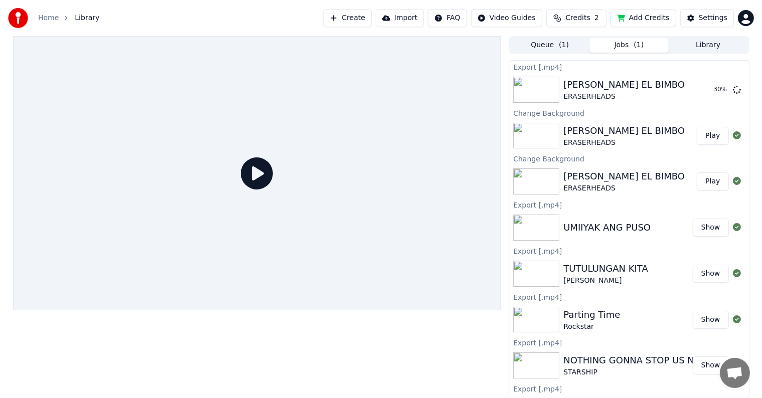
click at [702, 139] on button "Play" at bounding box center [713, 136] width 32 height 18
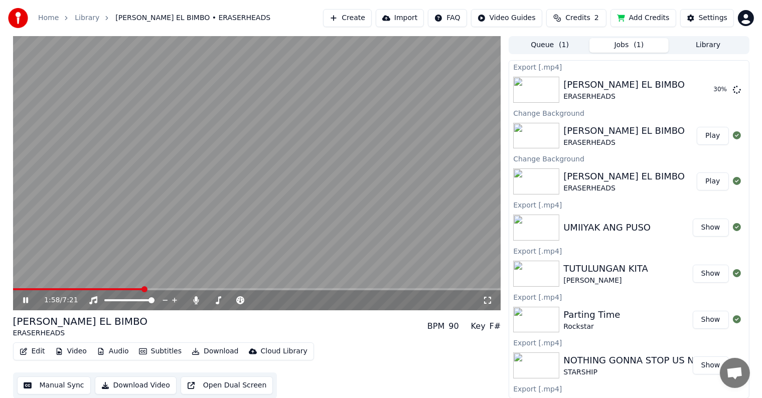
click at [143, 289] on span at bounding box center [257, 290] width 488 height 2
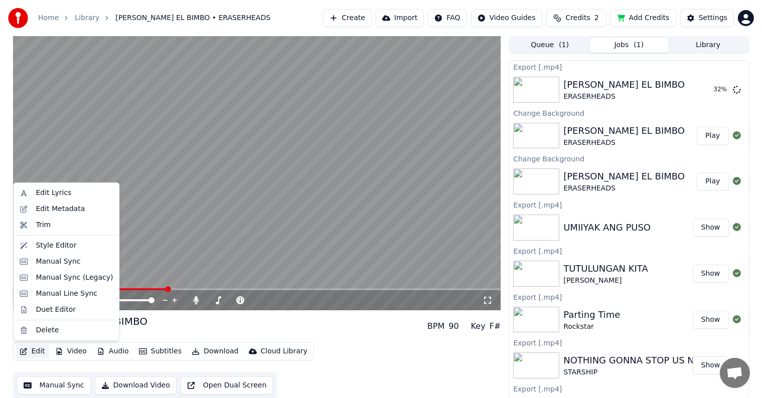
click at [36, 349] on button "Edit" at bounding box center [33, 352] width 34 height 14
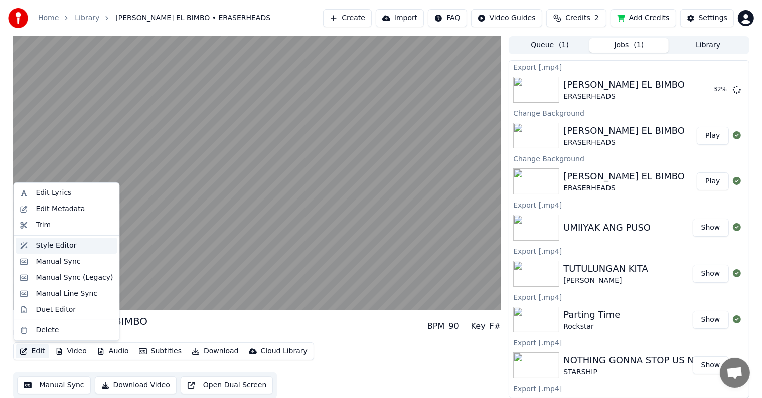
click at [47, 244] on div "Style Editor" at bounding box center [56, 246] width 41 height 10
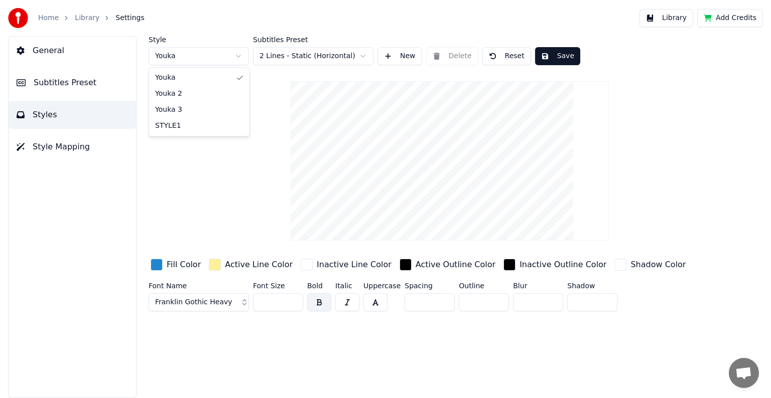
click at [238, 56] on html "Home Library Settings Library Add Credits General Subtitles Preset Styles Style…" at bounding box center [385, 199] width 771 height 398
click at [239, 56] on html "Home Library Settings Library Add Credits General Subtitles Preset Styles Style…" at bounding box center [385, 199] width 771 height 398
type input "***"
type input "*"
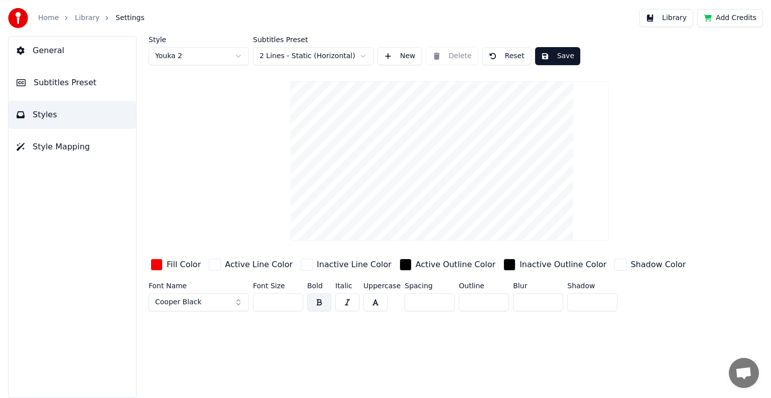
click at [220, 302] on button "Cooper Black" at bounding box center [199, 303] width 100 height 18
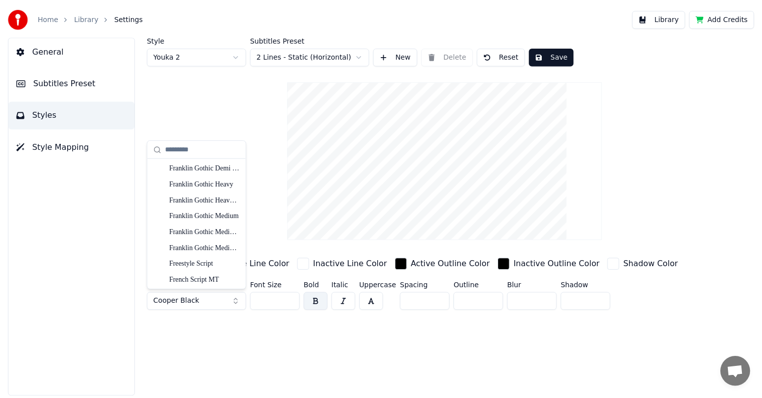
scroll to position [2158, 0]
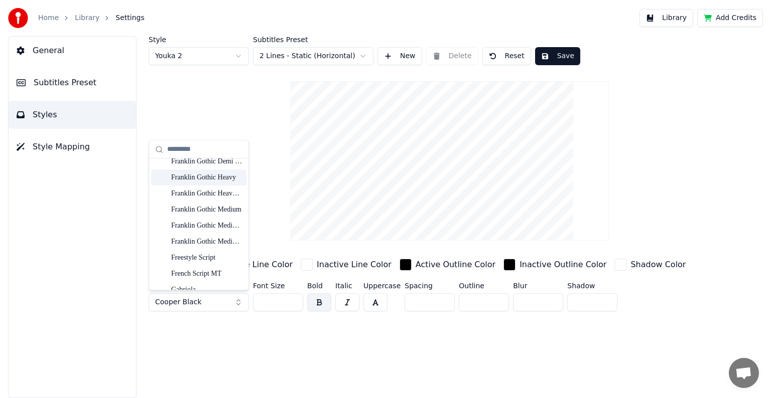
click at [212, 176] on div "Franklin Gothic Heavy" at bounding box center [206, 178] width 71 height 10
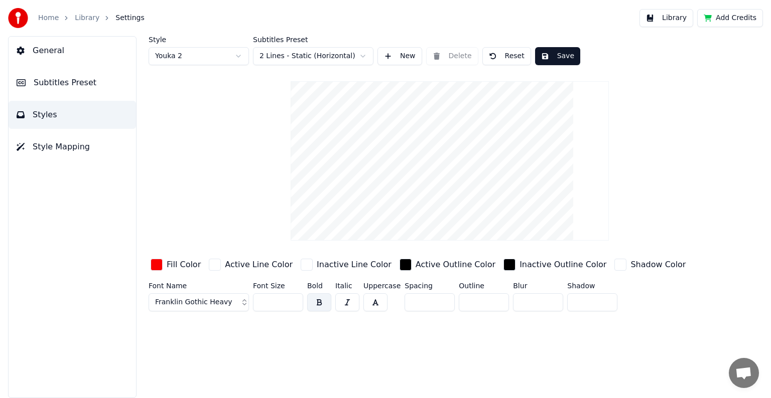
click at [554, 58] on button "Save" at bounding box center [557, 56] width 45 height 18
click at [84, 20] on link "Library" at bounding box center [87, 18] width 25 height 10
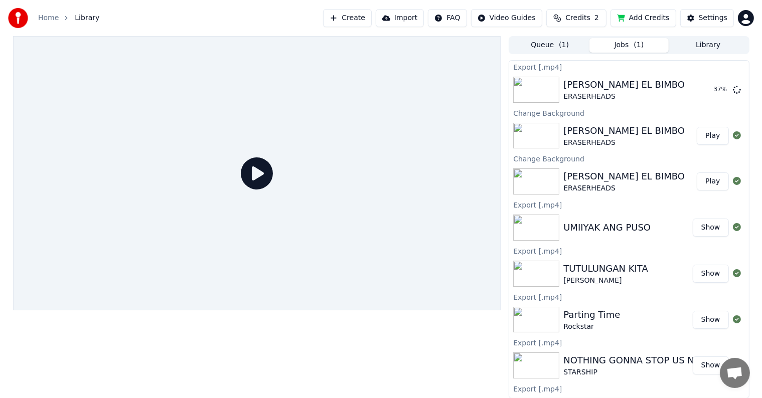
click at [707, 138] on button "Play" at bounding box center [713, 136] width 32 height 18
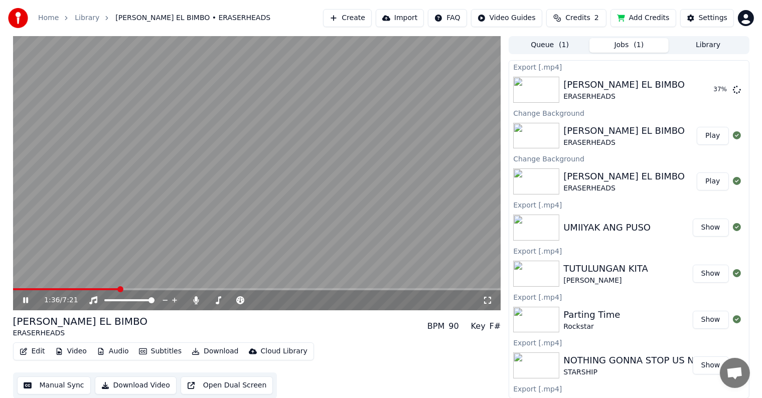
click at [118, 289] on span at bounding box center [257, 290] width 488 height 2
click at [34, 353] on button "Edit" at bounding box center [33, 352] width 34 height 14
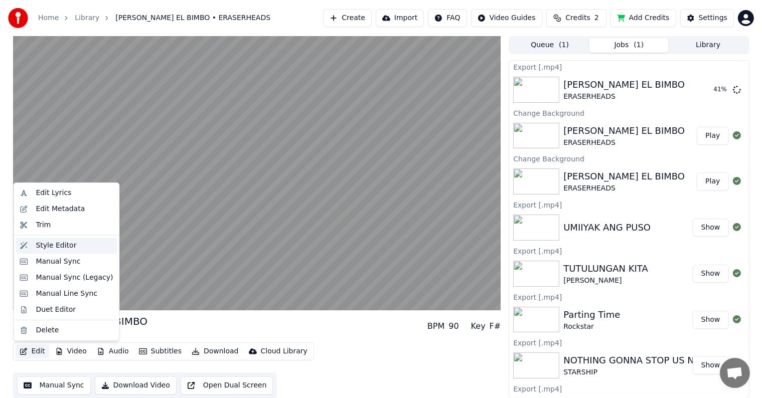
click at [48, 244] on div "Style Editor" at bounding box center [56, 246] width 41 height 10
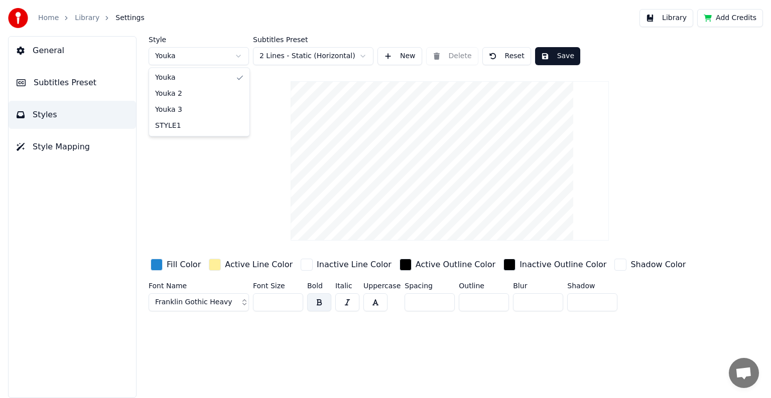
click at [238, 55] on html "Home Library Settings Library Add Credits General Subtitles Preset Styles Style…" at bounding box center [385, 199] width 771 height 398
type input "***"
click at [494, 300] on input "*" at bounding box center [484, 303] width 50 height 18
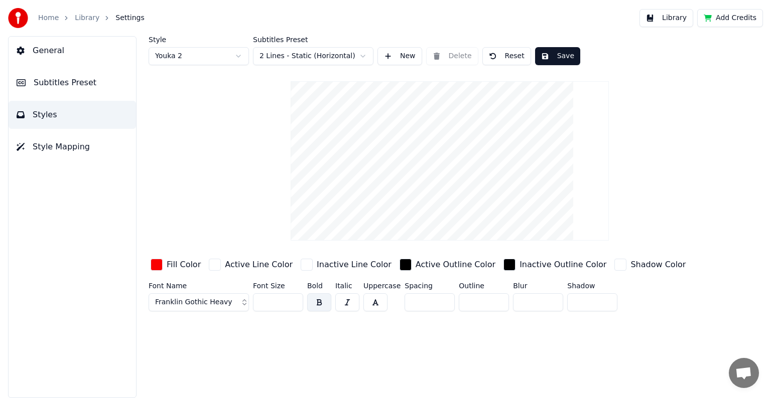
type input "*"
click at [494, 300] on input "*" at bounding box center [484, 303] width 50 height 18
click at [292, 299] on input "***" at bounding box center [278, 303] width 50 height 18
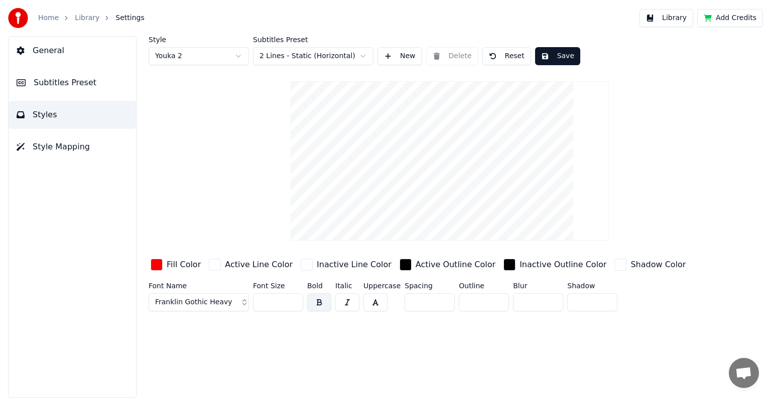
click at [292, 299] on input "***" at bounding box center [278, 303] width 50 height 18
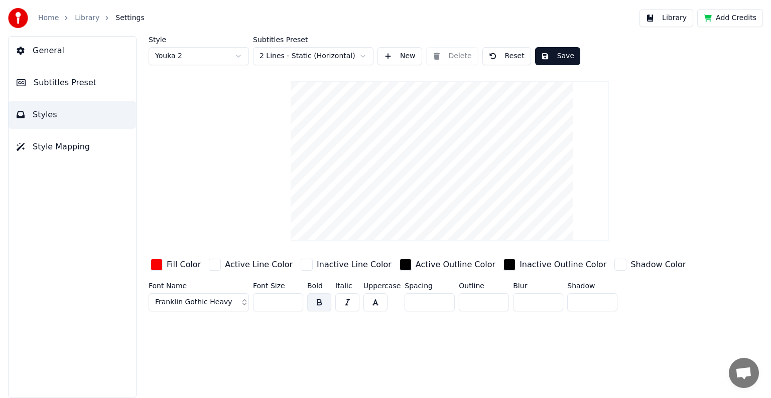
click at [292, 299] on input "***" at bounding box center [278, 303] width 50 height 18
type input "***"
click at [292, 299] on input "***" at bounding box center [278, 303] width 50 height 18
click at [550, 58] on button "Save" at bounding box center [557, 56] width 45 height 18
click at [552, 58] on button "Save" at bounding box center [557, 56] width 45 height 18
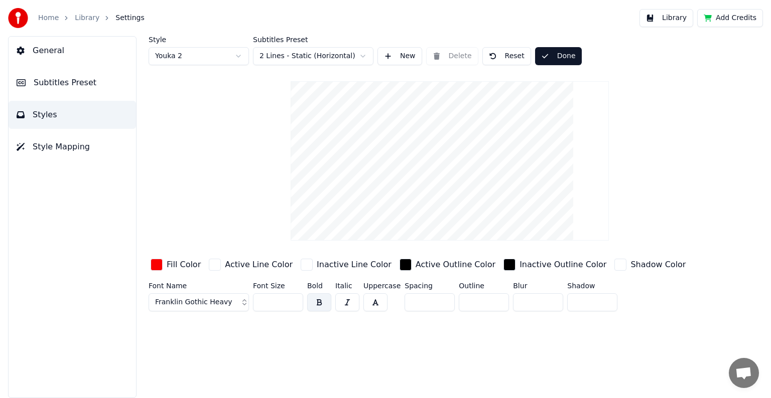
click at [80, 16] on link "Library" at bounding box center [87, 18] width 25 height 10
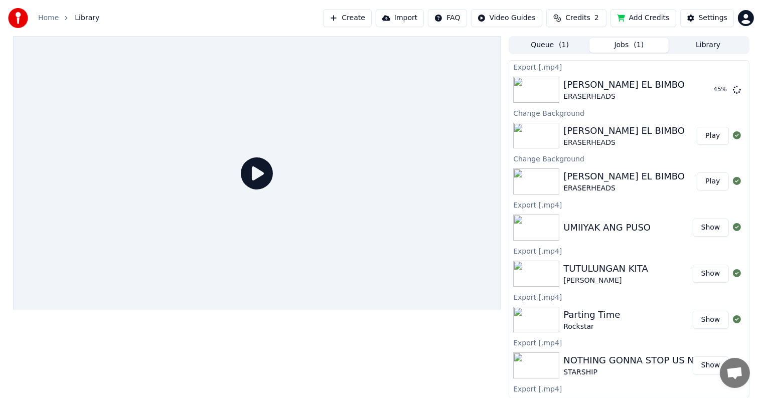
click at [622, 139] on div "ERASERHEADS" at bounding box center [624, 143] width 121 height 10
click at [702, 137] on button "Play" at bounding box center [713, 136] width 32 height 18
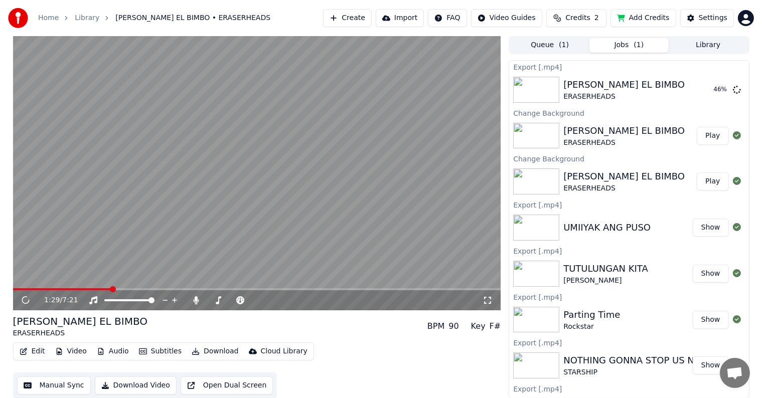
click at [111, 290] on span at bounding box center [257, 290] width 488 height 2
click at [29, 301] on icon at bounding box center [33, 301] width 24 height 8
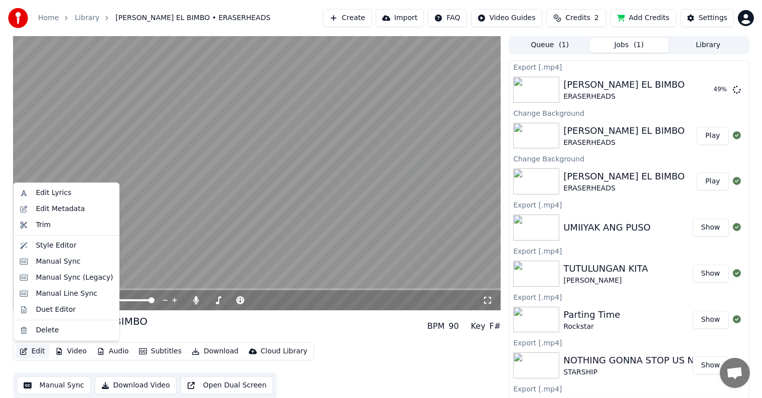
click at [33, 353] on button "Edit" at bounding box center [33, 352] width 34 height 14
click at [50, 262] on div "Manual Sync" at bounding box center [58, 262] width 45 height 10
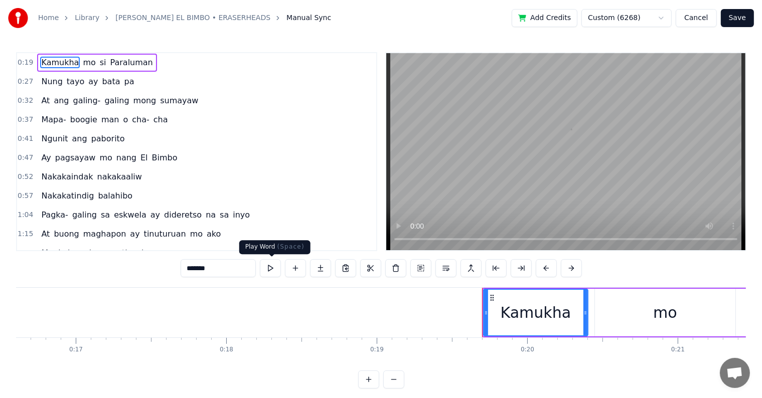
scroll to position [0, 2915]
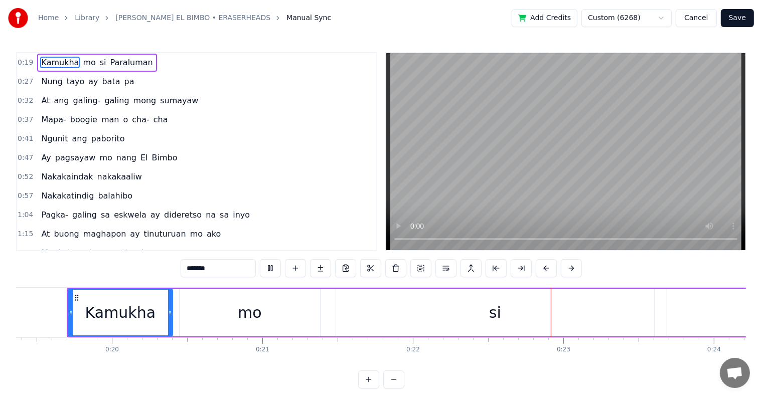
click at [64, 279] on div "0:19 Kamukha mo si Paraluman 0:27 Nung tayo ay bata pa 0:32 At ang galing- gali…" at bounding box center [381, 220] width 730 height 337
click at [76, 284] on div "0:19 Kamukha mo si Paraluman 0:27 Nung tayo ay bata pa 0:32 At ang galing- gali…" at bounding box center [381, 220] width 730 height 337
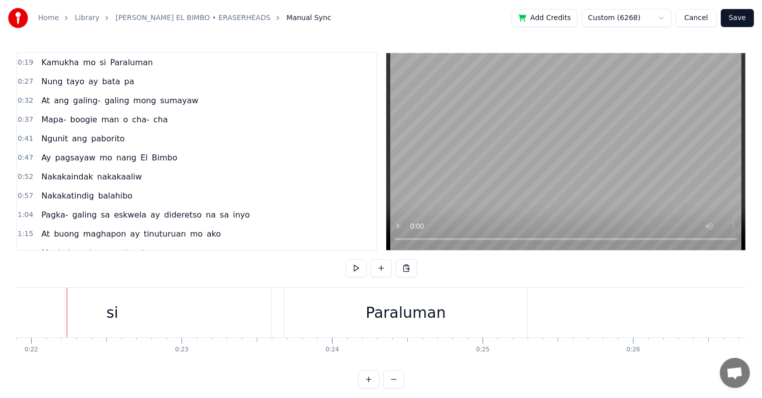
scroll to position [0, 0]
click at [256, 283] on div "0:19 Kamukha mo si Paraluman 0:27 Nung tayo ay bata pa 0:32 At ang galing- gali…" at bounding box center [381, 220] width 730 height 337
click at [249, 274] on div "0:19 Kamukha mo si Paraluman 0:27 Nung tayo ay bata pa 0:32 At ang galing- gali…" at bounding box center [381, 220] width 730 height 337
click at [59, 62] on span "Kamukha" at bounding box center [60, 63] width 40 height 12
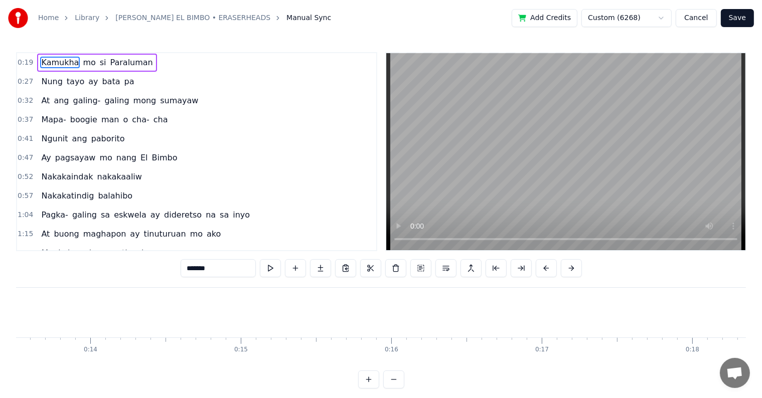
scroll to position [0, 2915]
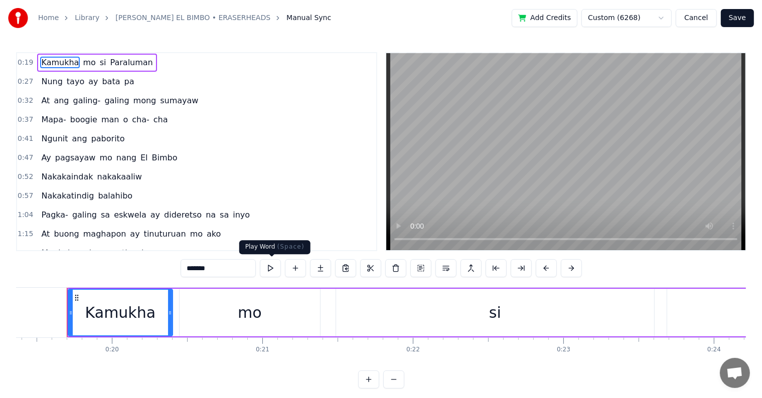
click at [271, 267] on button at bounding box center [270, 268] width 21 height 18
click at [737, 18] on button "Save" at bounding box center [737, 18] width 33 height 18
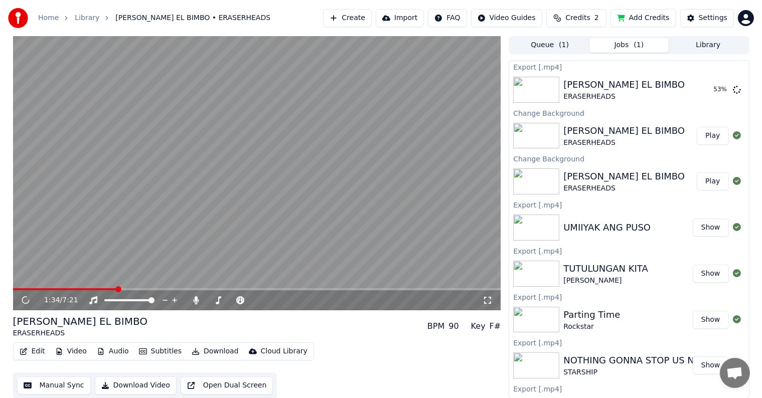
click at [117, 289] on span at bounding box center [257, 290] width 488 height 2
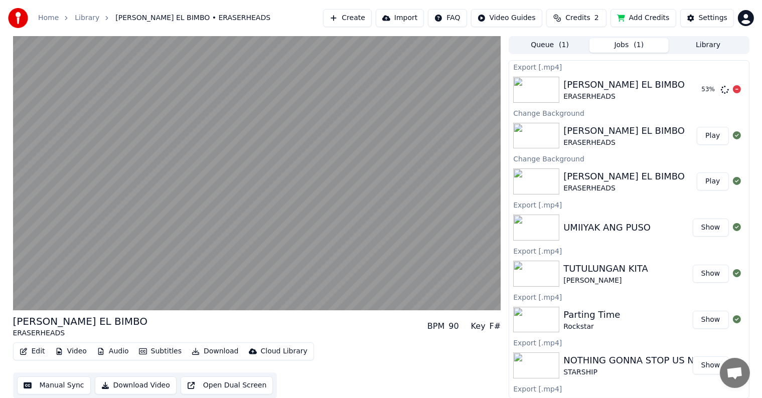
click at [733, 89] on icon at bounding box center [737, 89] width 8 height 8
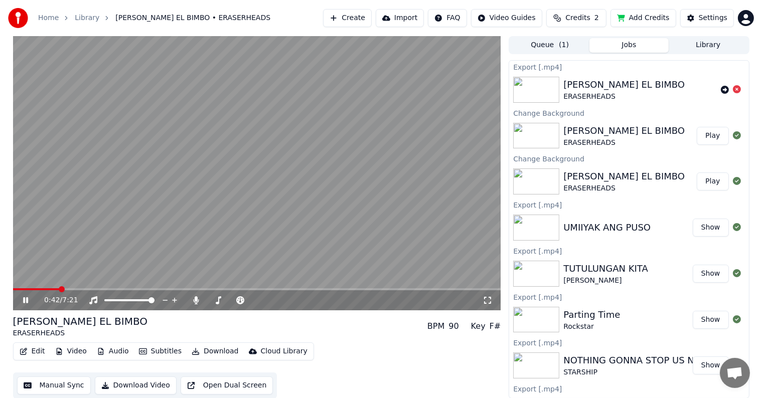
click at [32, 349] on button "Edit" at bounding box center [33, 352] width 34 height 14
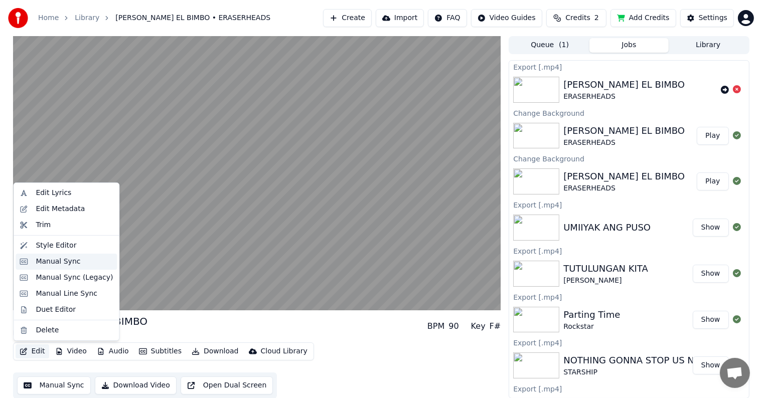
click at [48, 261] on div "Manual Sync" at bounding box center [58, 262] width 45 height 10
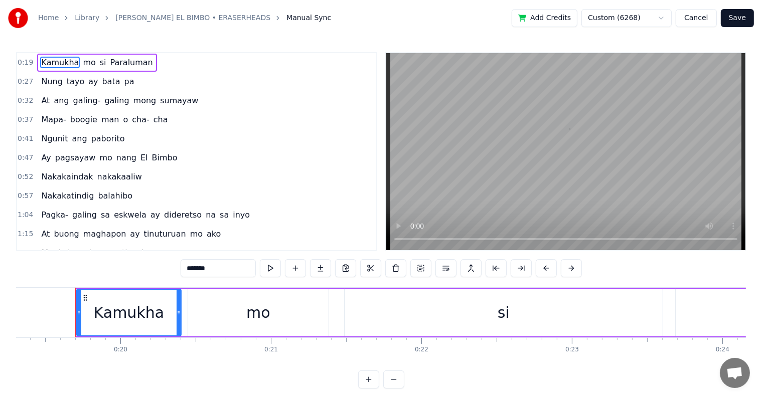
scroll to position [0, 2915]
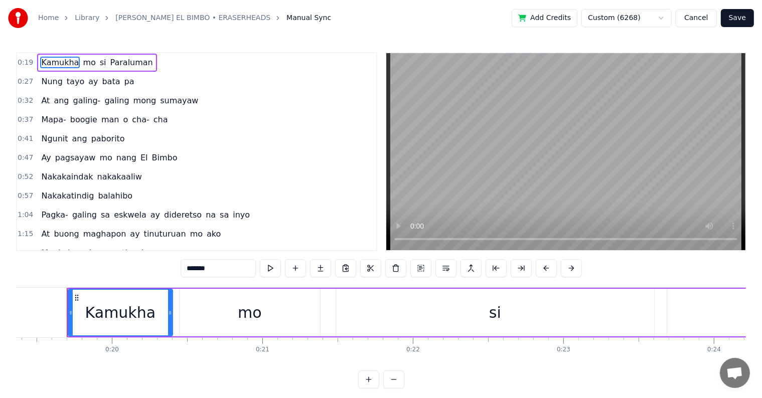
click at [78, 98] on span "galing-" at bounding box center [87, 101] width 30 height 12
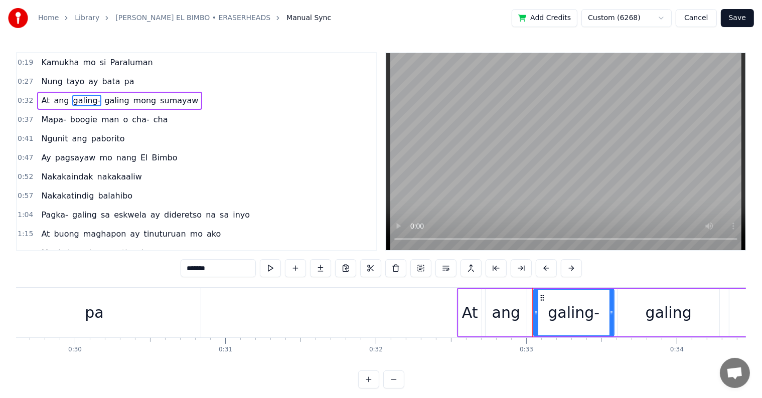
scroll to position [0, 4924]
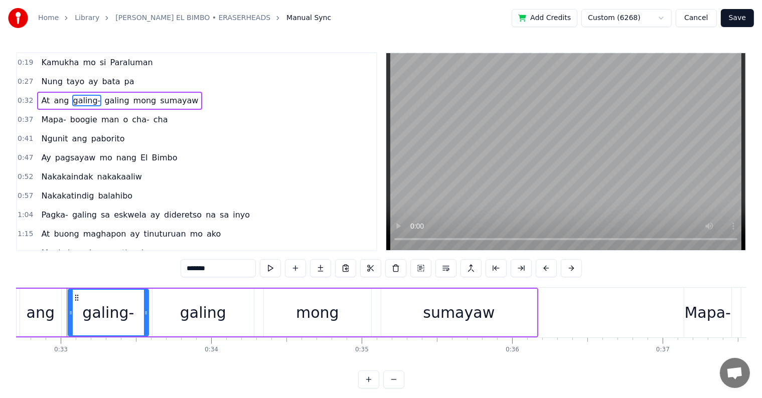
click at [215, 268] on input "*******" at bounding box center [218, 268] width 75 height 18
type input "******"
click at [736, 17] on button "Save" at bounding box center [737, 18] width 33 height 18
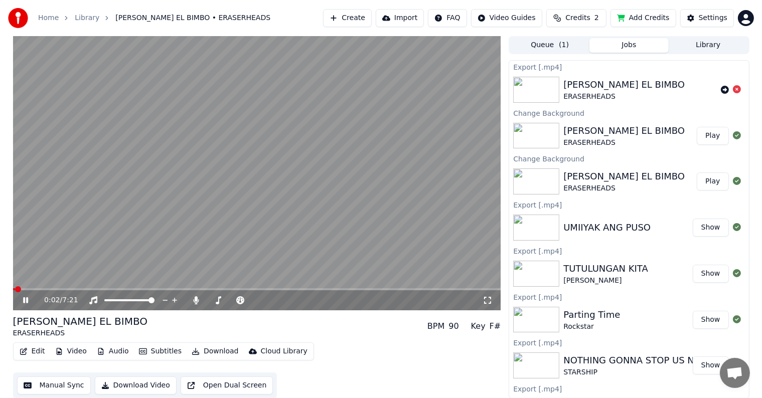
click at [81, 289] on span at bounding box center [257, 290] width 488 height 2
click at [133, 289] on span at bounding box center [257, 290] width 488 height 2
click at [57, 289] on span at bounding box center [35, 290] width 44 height 2
click at [26, 300] on icon at bounding box center [33, 301] width 24 height 8
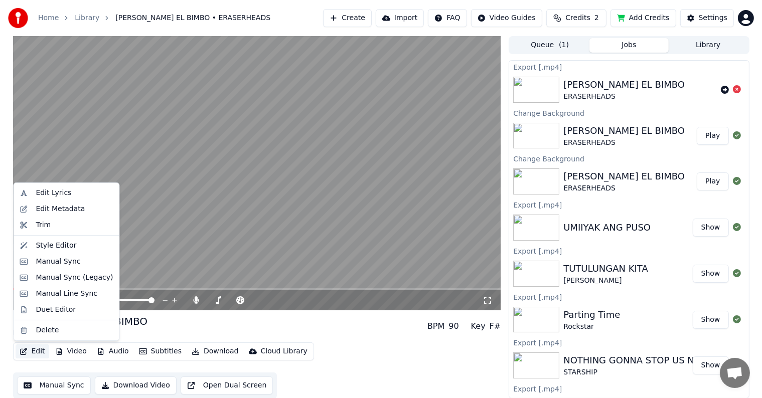
click at [36, 353] on button "Edit" at bounding box center [33, 352] width 34 height 14
click at [44, 261] on div "Manual Sync" at bounding box center [58, 262] width 45 height 10
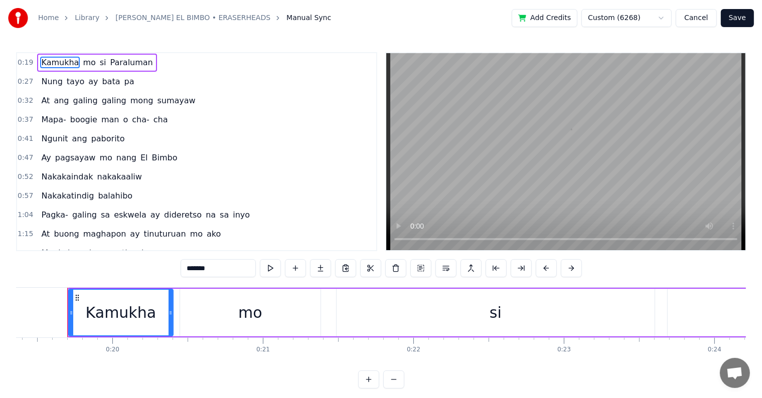
scroll to position [0, 2915]
click at [163, 212] on span "dideretso" at bounding box center [183, 215] width 40 height 12
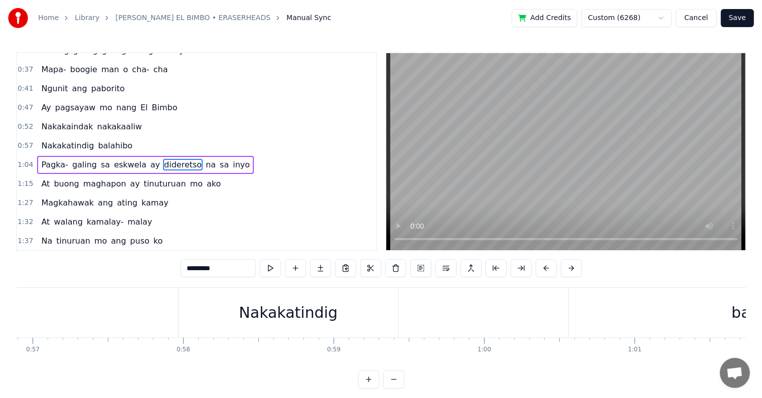
scroll to position [0, 10275]
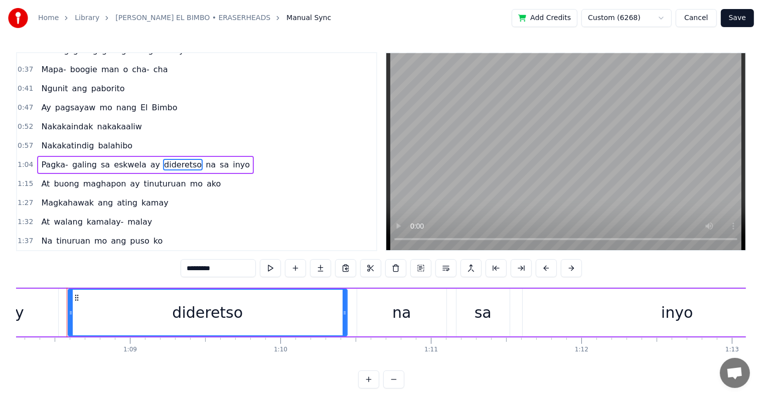
click at [202, 269] on input "*********" at bounding box center [218, 268] width 75 height 18
click at [185, 266] on input "********" at bounding box center [205, 268] width 75 height 18
click at [186, 271] on input "*********" at bounding box center [205, 268] width 75 height 18
type input "*********"
click at [739, 20] on button "Save" at bounding box center [737, 18] width 33 height 18
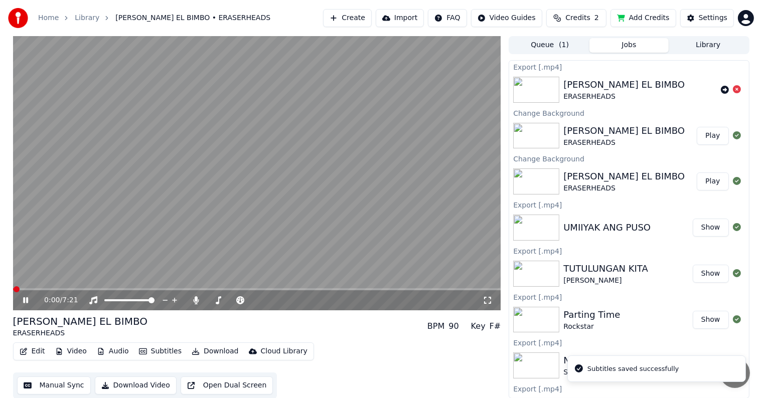
click at [188, 290] on span at bounding box center [257, 290] width 488 height 2
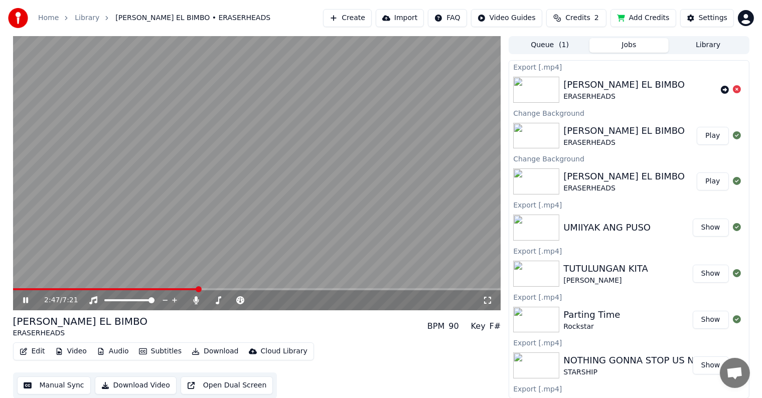
click at [25, 299] on icon at bounding box center [33, 301] width 24 height 8
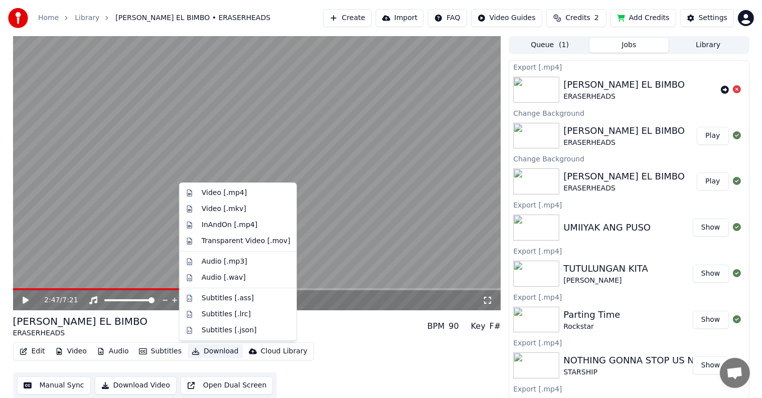
click at [209, 352] on button "Download" at bounding box center [215, 352] width 55 height 14
click at [230, 193] on div "Video [.mp4]" at bounding box center [224, 193] width 45 height 10
